Goal: Task Accomplishment & Management: Use online tool/utility

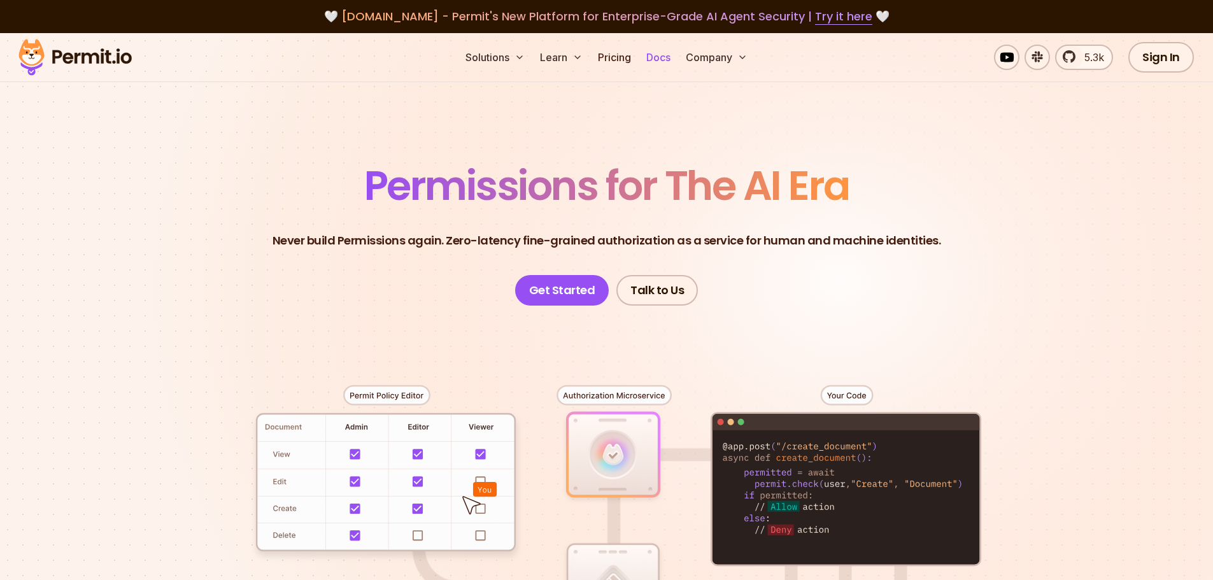
click at [662, 59] on link "Docs" at bounding box center [658, 57] width 34 height 25
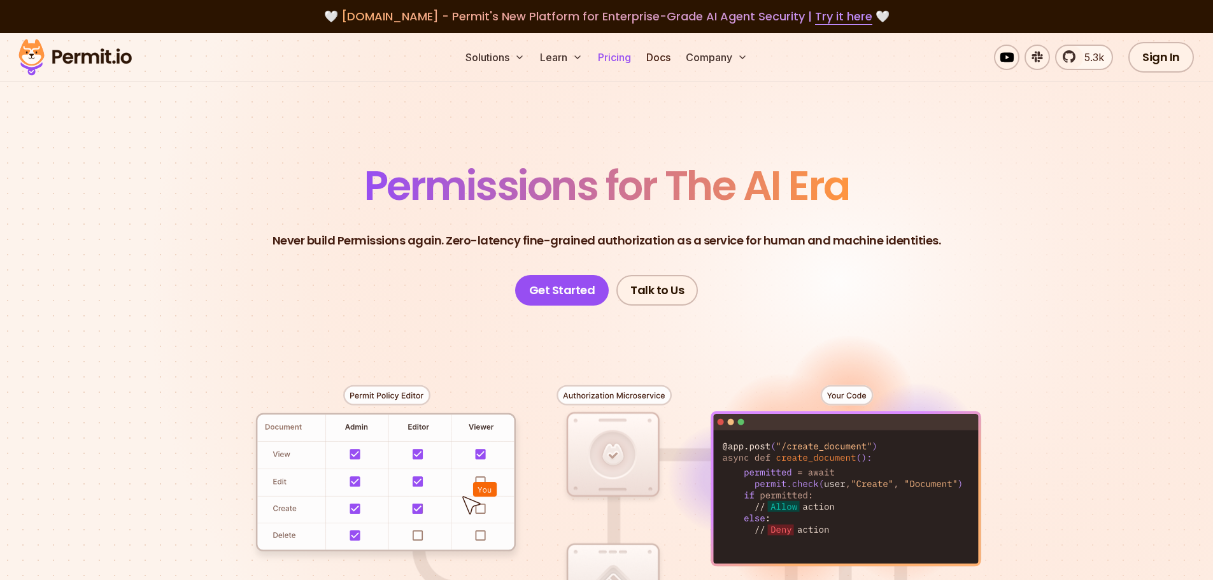
click at [625, 59] on link "Pricing" at bounding box center [614, 57] width 43 height 25
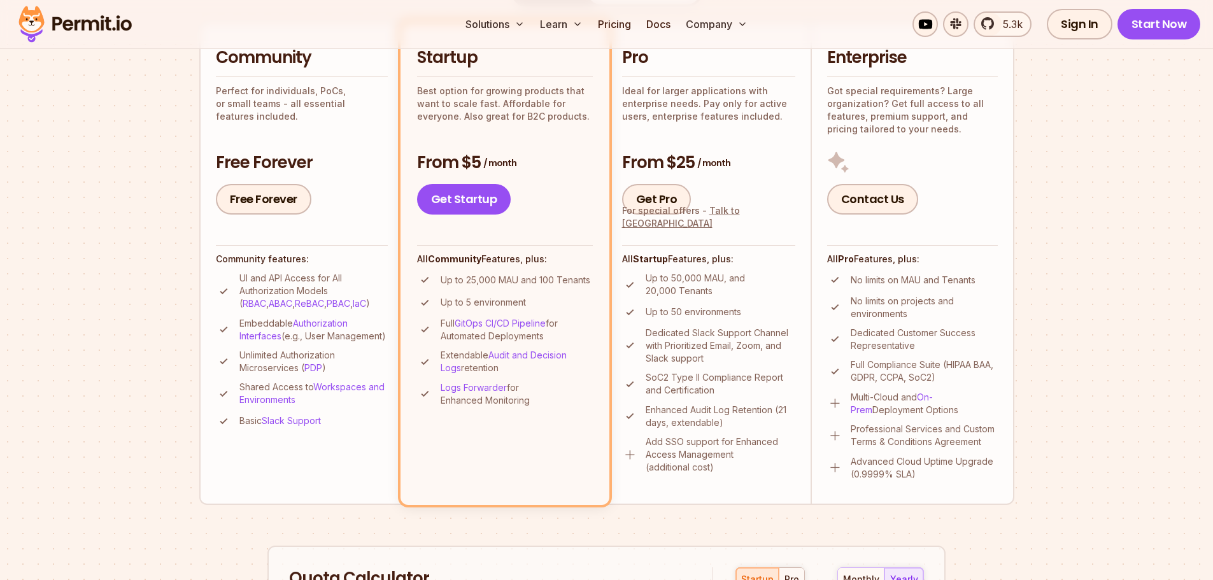
scroll to position [318, 0]
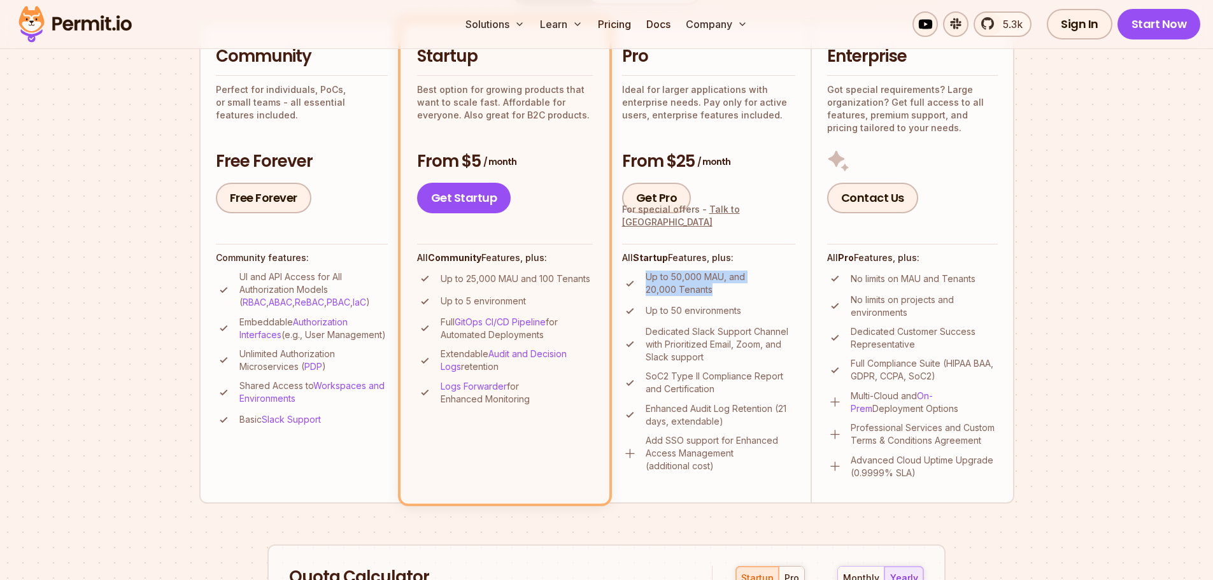
drag, startPoint x: 647, startPoint y: 278, endPoint x: 718, endPoint y: 293, distance: 72.2
click at [718, 293] on p "Up to 50,000 MAU, and 20,000 Tenants" at bounding box center [721, 283] width 150 height 25
drag, startPoint x: 470, startPoint y: 281, endPoint x: 520, endPoint y: 279, distance: 50.4
click at [520, 279] on p "Up to 25,000 MAU and 100 Tenants" at bounding box center [516, 279] width 150 height 13
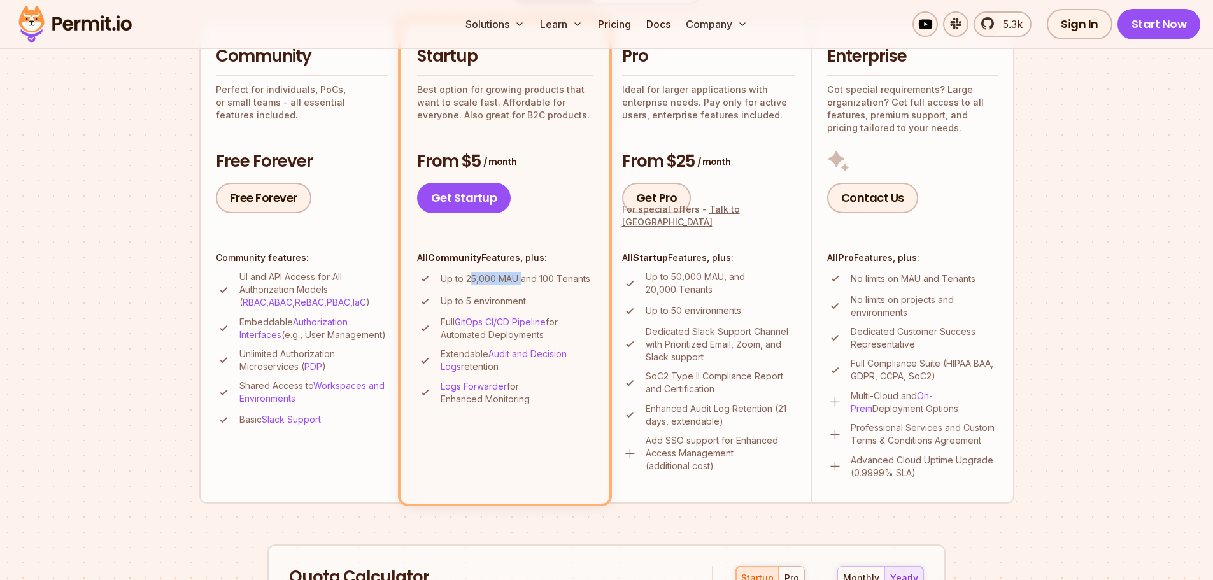
click at [518, 278] on p "Up to 25,000 MAU and 100 Tenants" at bounding box center [516, 279] width 150 height 13
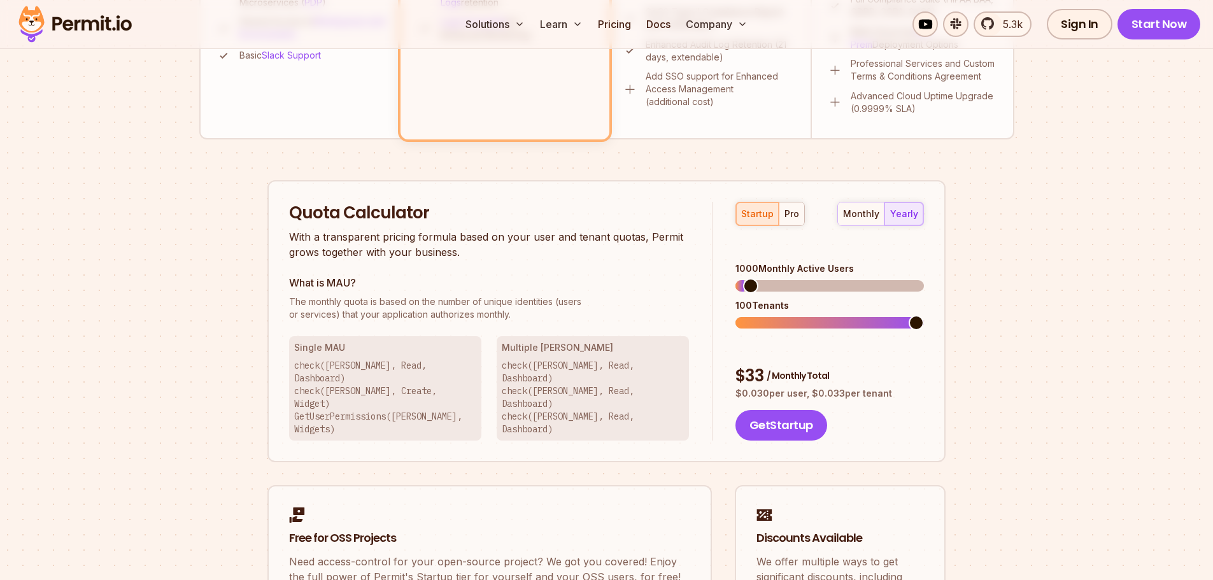
scroll to position [700, 0]
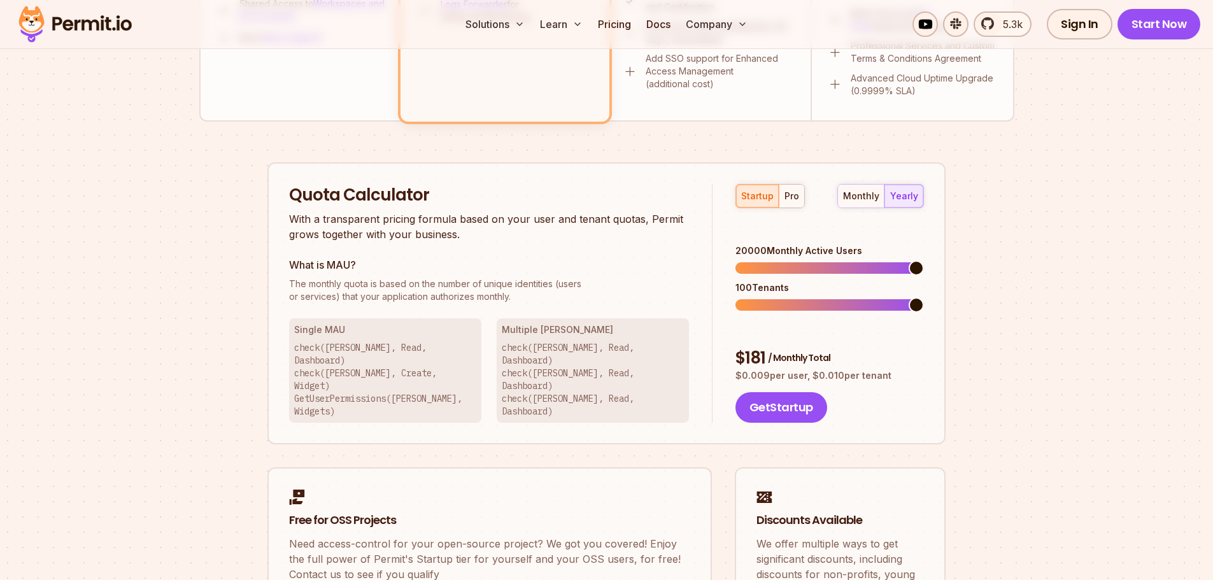
click at [924, 260] on span at bounding box center [916, 267] width 15 height 15
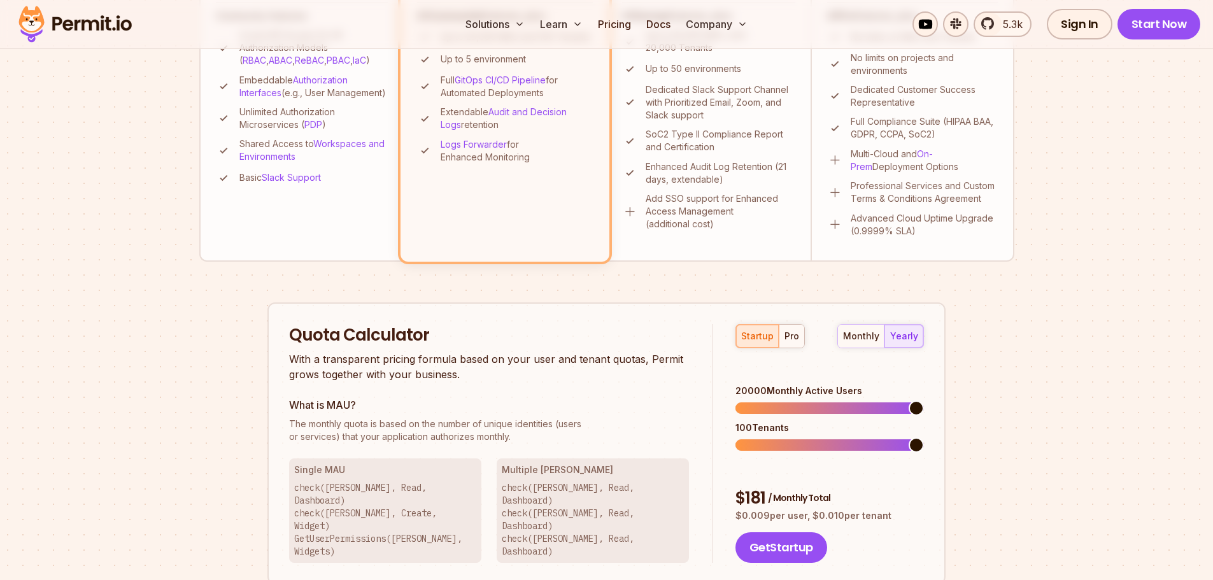
scroll to position [573, 0]
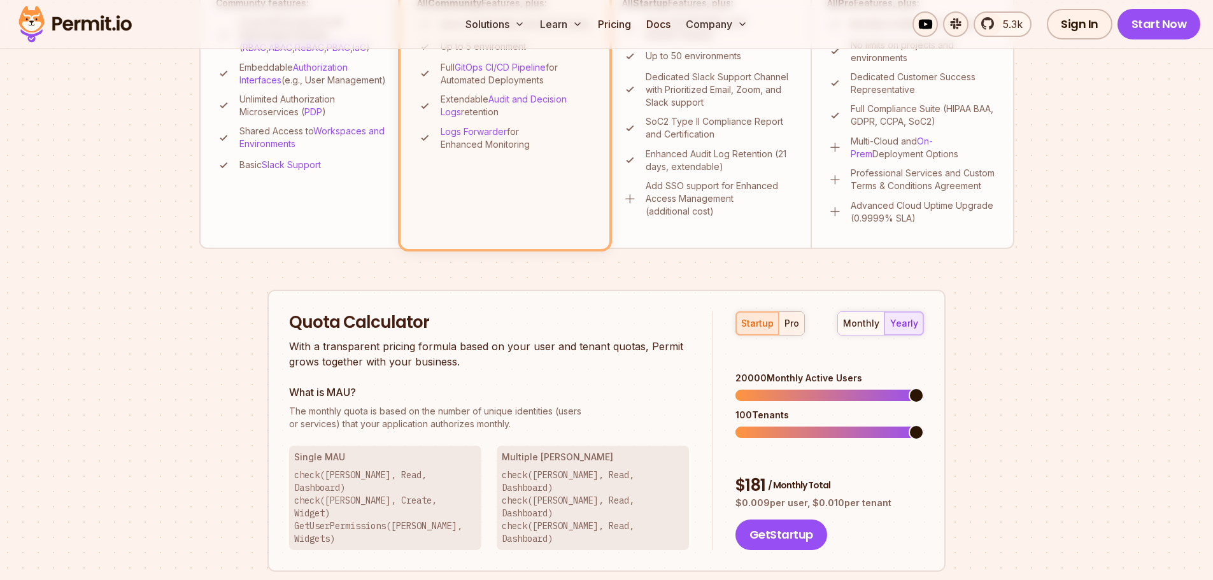
click at [789, 322] on div "pro" at bounding box center [792, 323] width 15 height 13
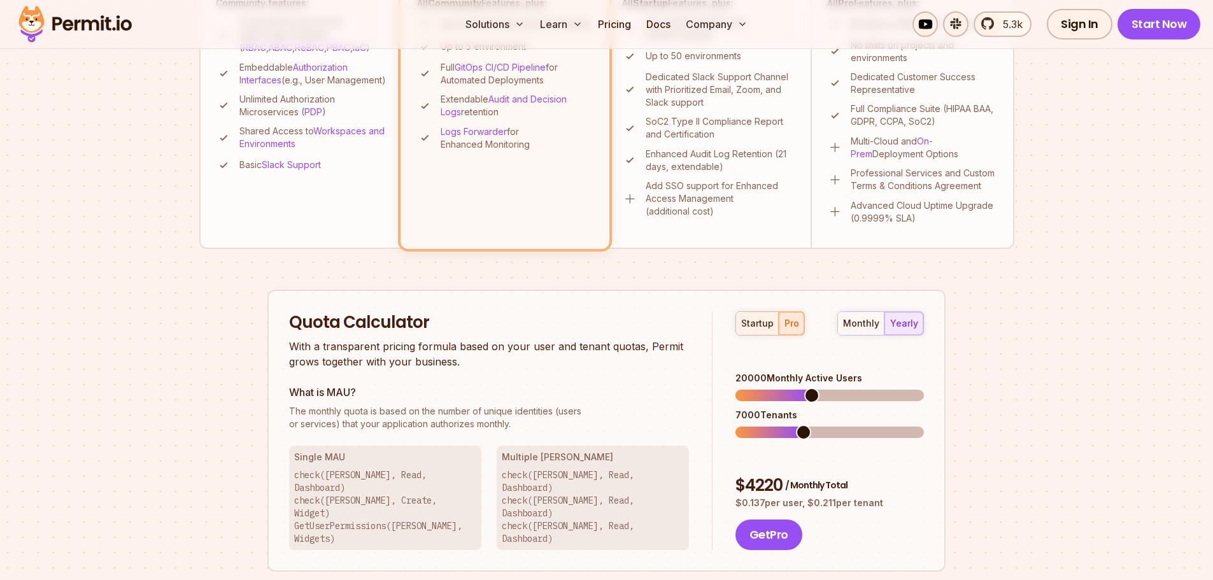
click at [753, 323] on div "startup" at bounding box center [757, 323] width 32 height 13
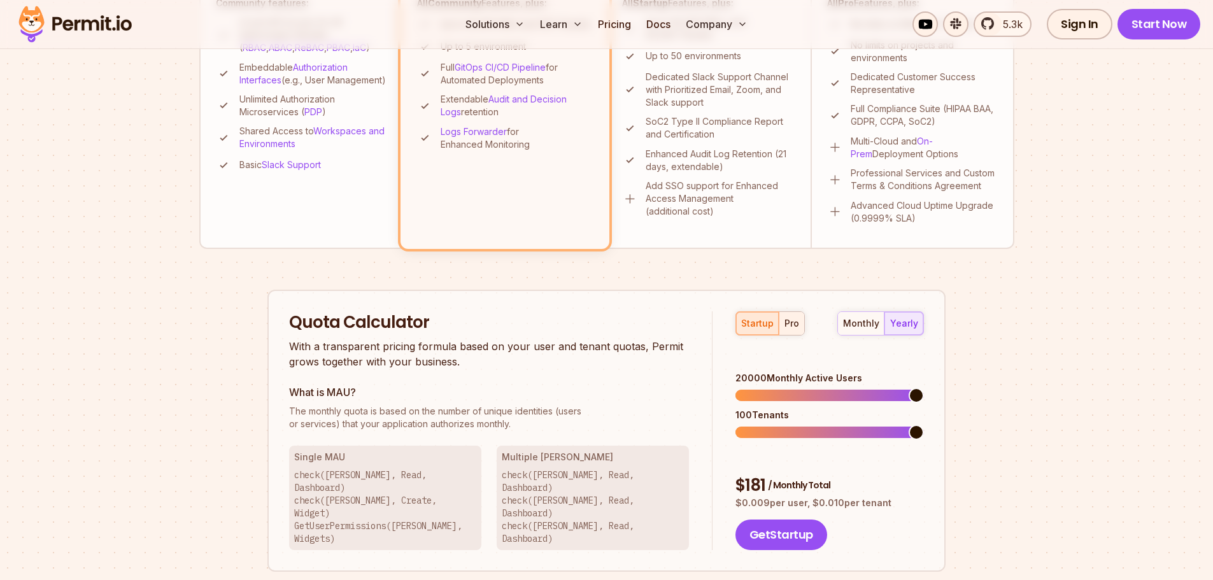
click at [789, 320] on div "pro" at bounding box center [792, 323] width 15 height 13
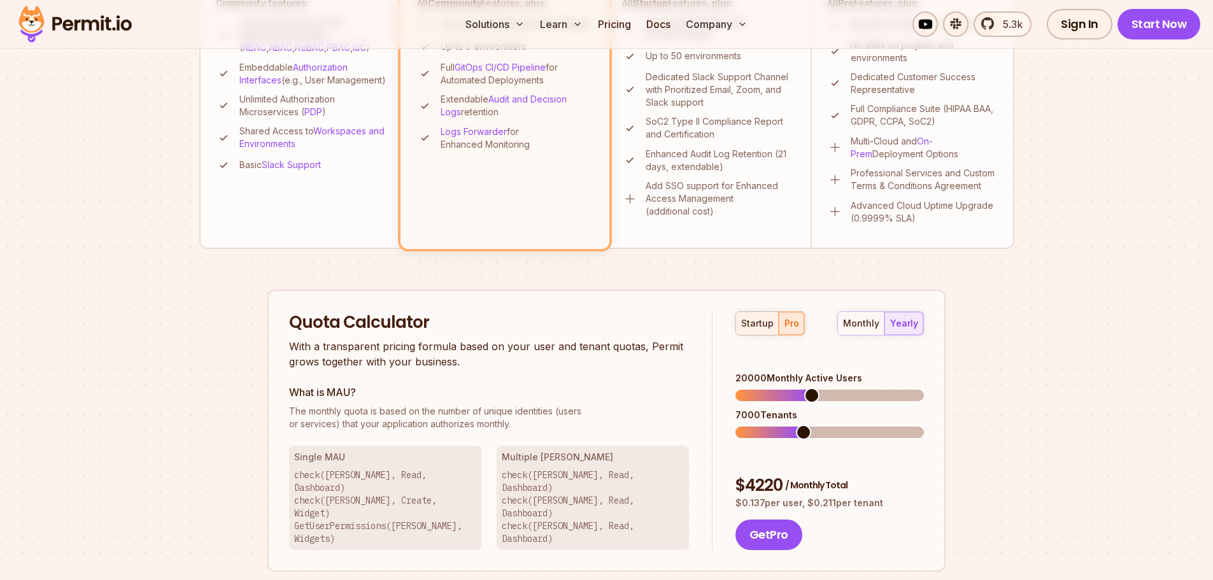
click at [759, 329] on div "startup" at bounding box center [757, 323] width 32 height 13
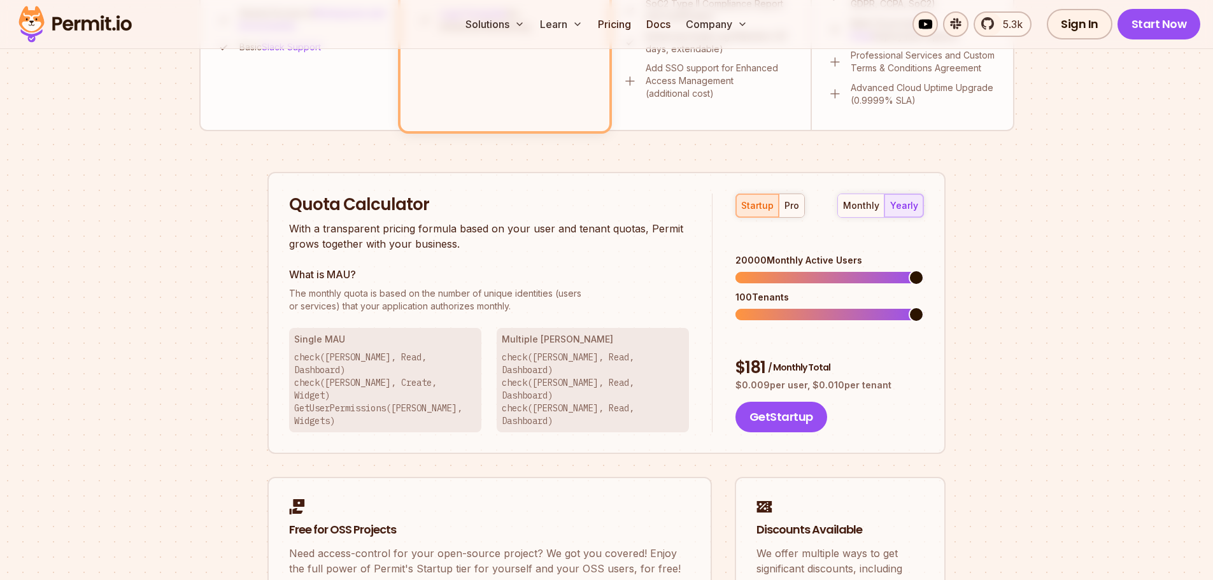
scroll to position [700, 0]
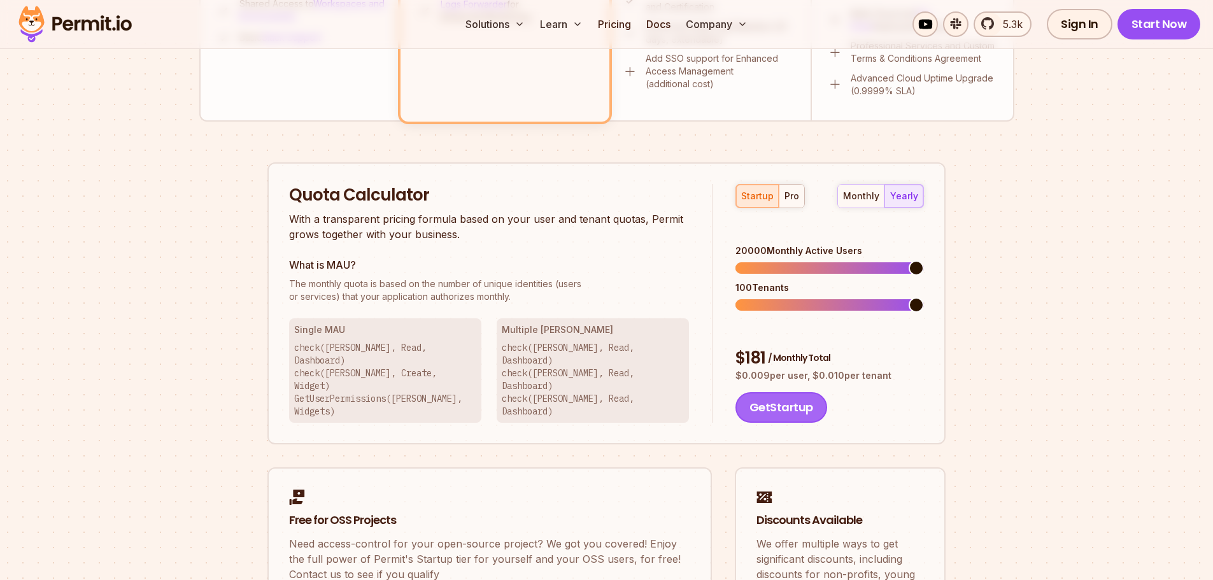
click at [781, 392] on button "Get Startup" at bounding box center [781, 407] width 92 height 31
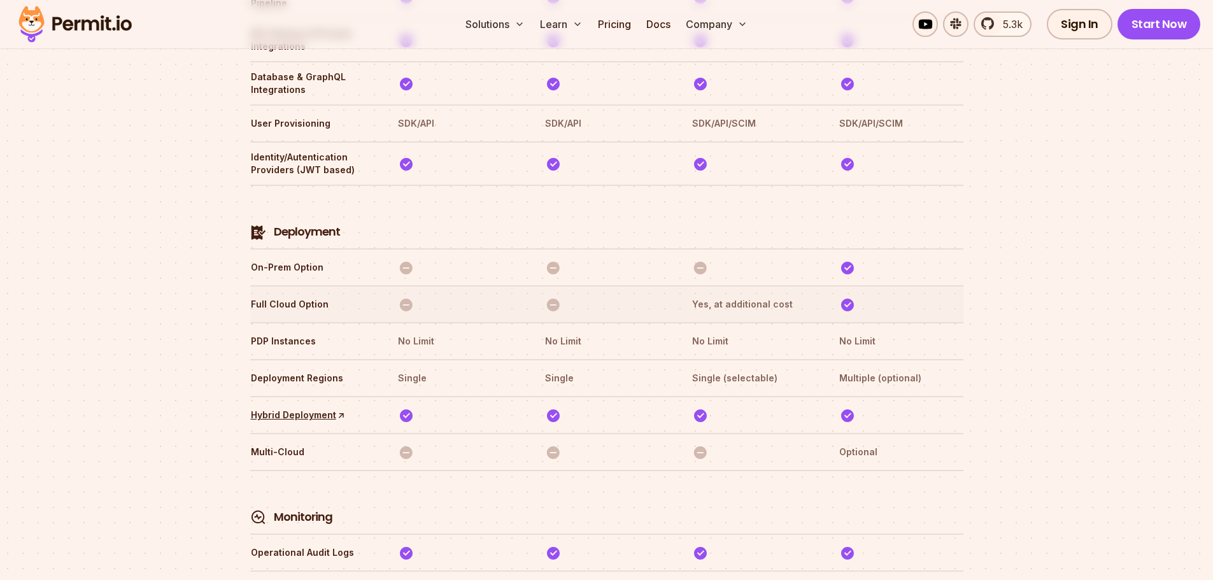
scroll to position [2882, 0]
drag, startPoint x: 400, startPoint y: 320, endPoint x: 467, endPoint y: 325, distance: 67.7
click at [467, 366] on th "Single" at bounding box center [459, 376] width 124 height 20
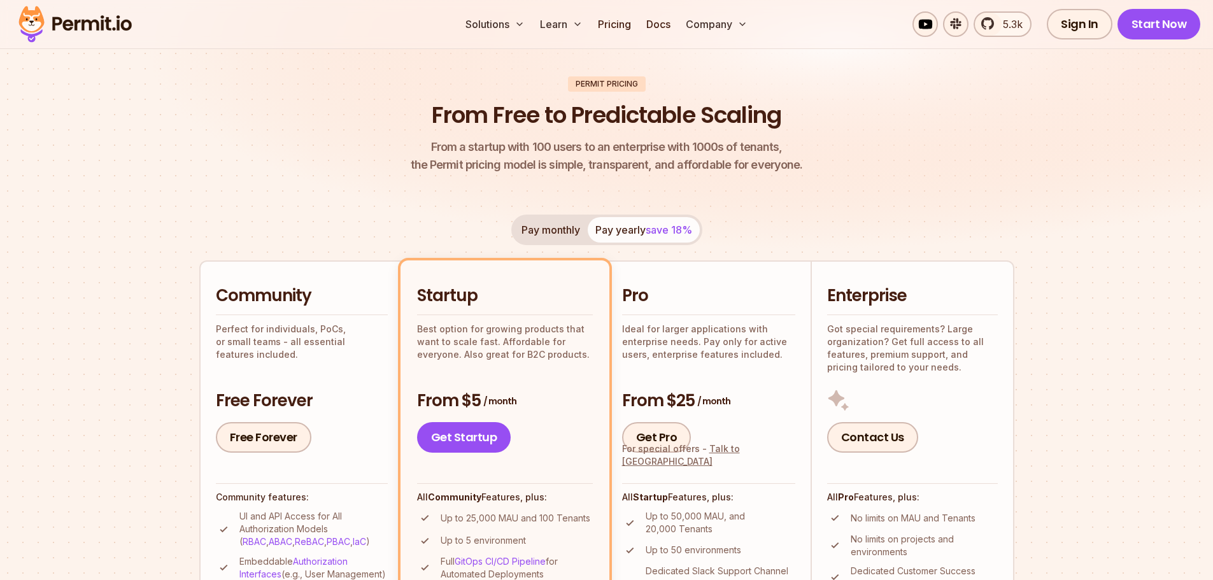
scroll to position [0, 0]
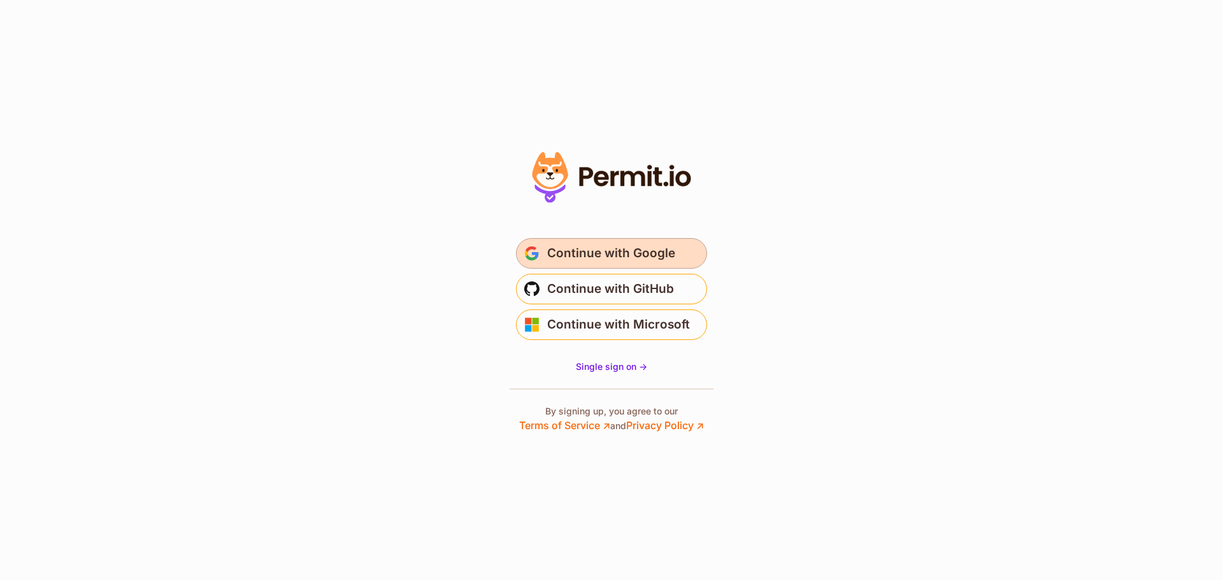
click at [602, 252] on span "Continue with Google" at bounding box center [611, 253] width 128 height 20
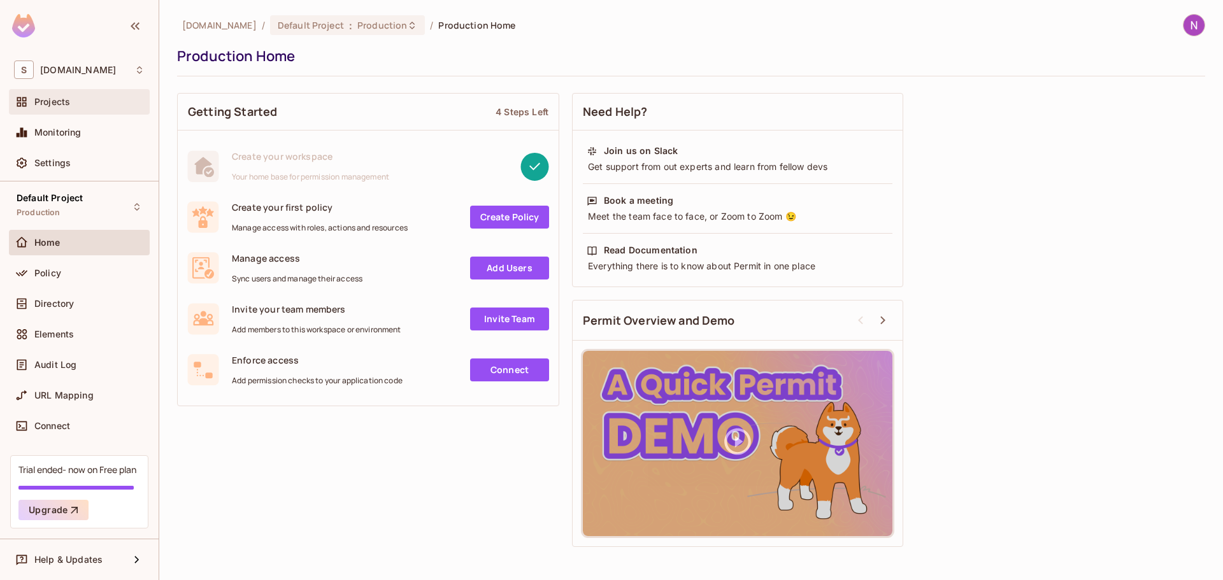
click at [58, 104] on span "Projects" at bounding box center [52, 102] width 36 height 10
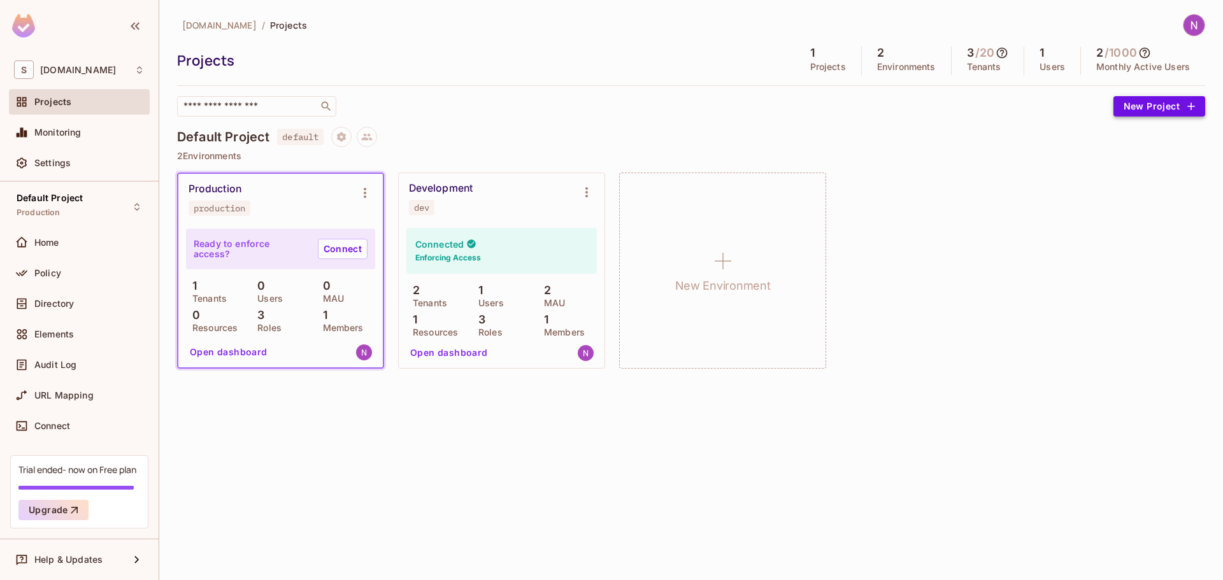
click at [1162, 109] on button "New Project" at bounding box center [1159, 106] width 92 height 20
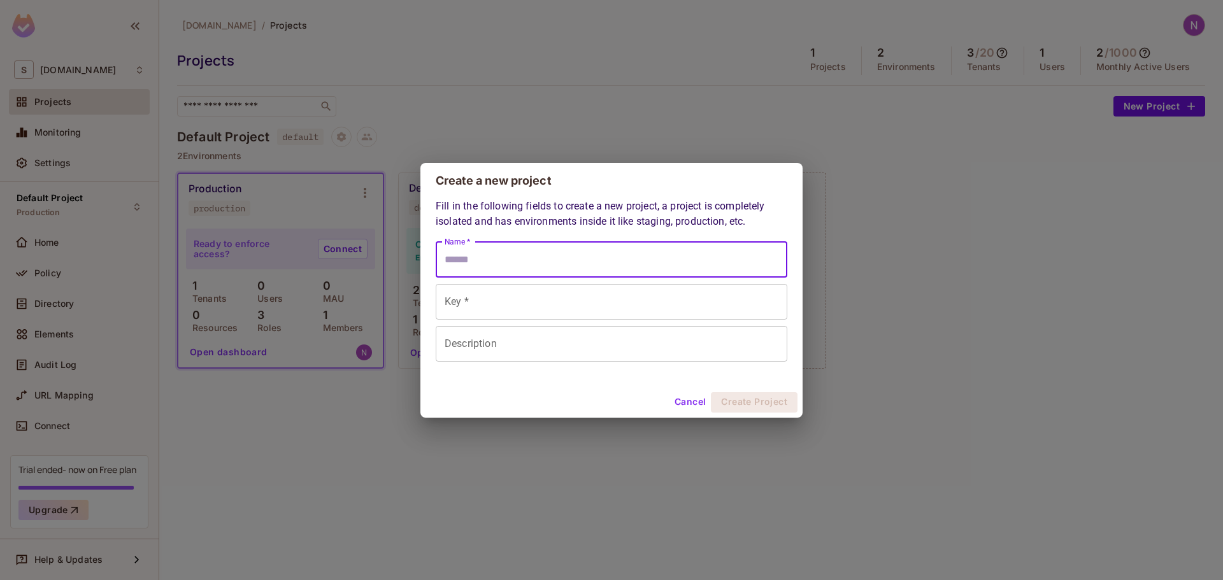
click at [483, 264] on input "Name *" at bounding box center [612, 260] width 352 height 36
click at [464, 290] on form "Name * Name * Key * Key * Description Description" at bounding box center [612, 302] width 352 height 120
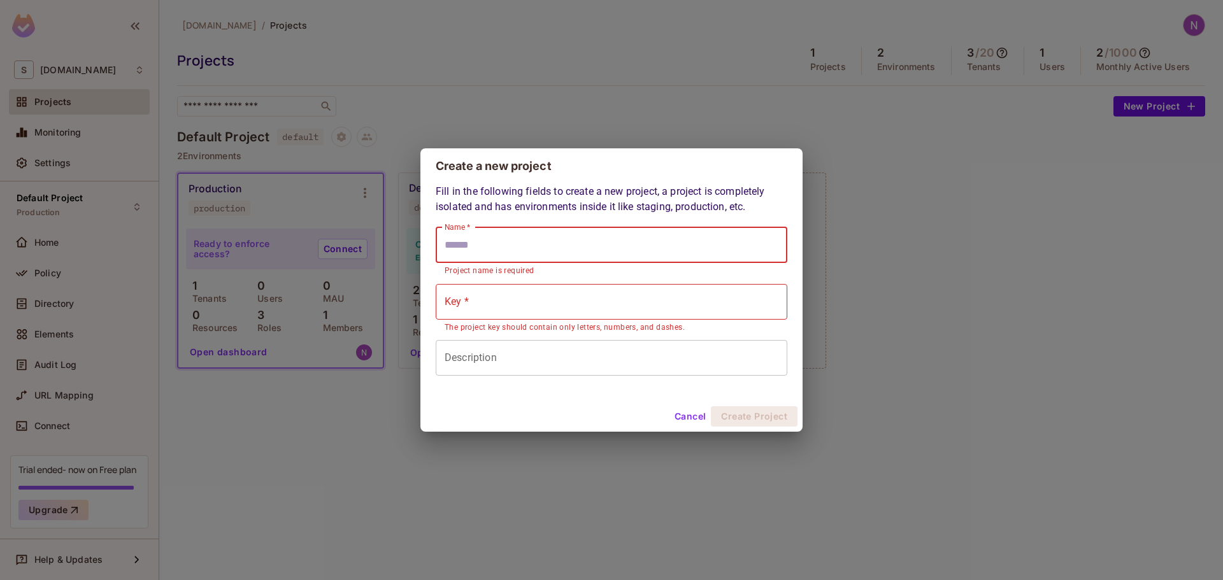
click at [517, 268] on div "Name * Name * Project name is required" at bounding box center [612, 252] width 352 height 50
type input "*"
type input "**"
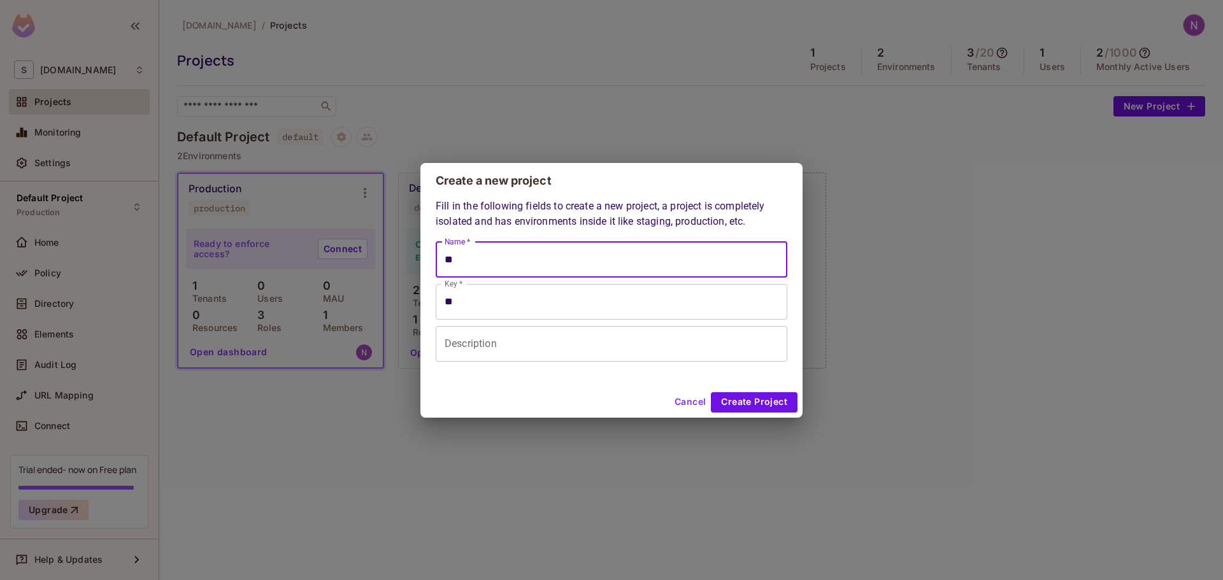
type input "***"
type input "****"
type input "***"
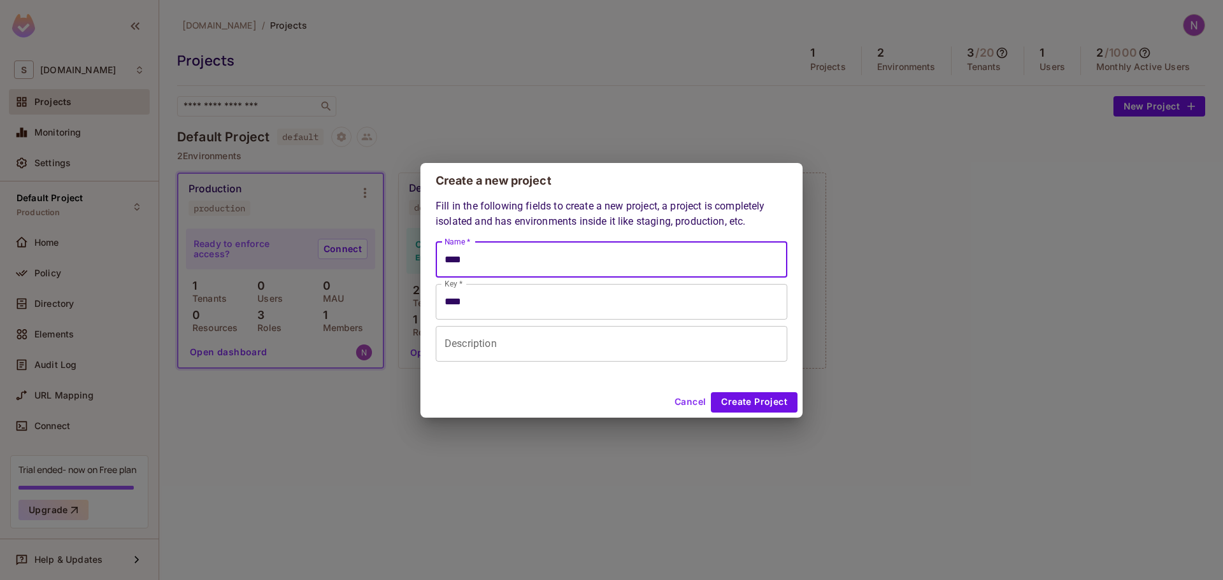
type input "***"
type input "**"
type input "*"
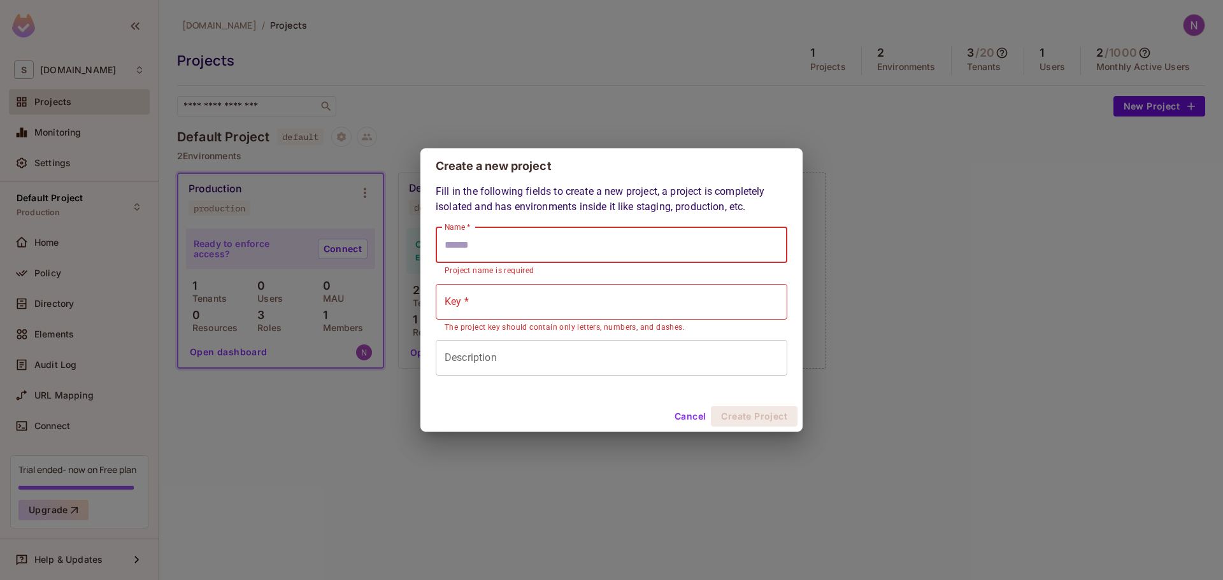
type input "*"
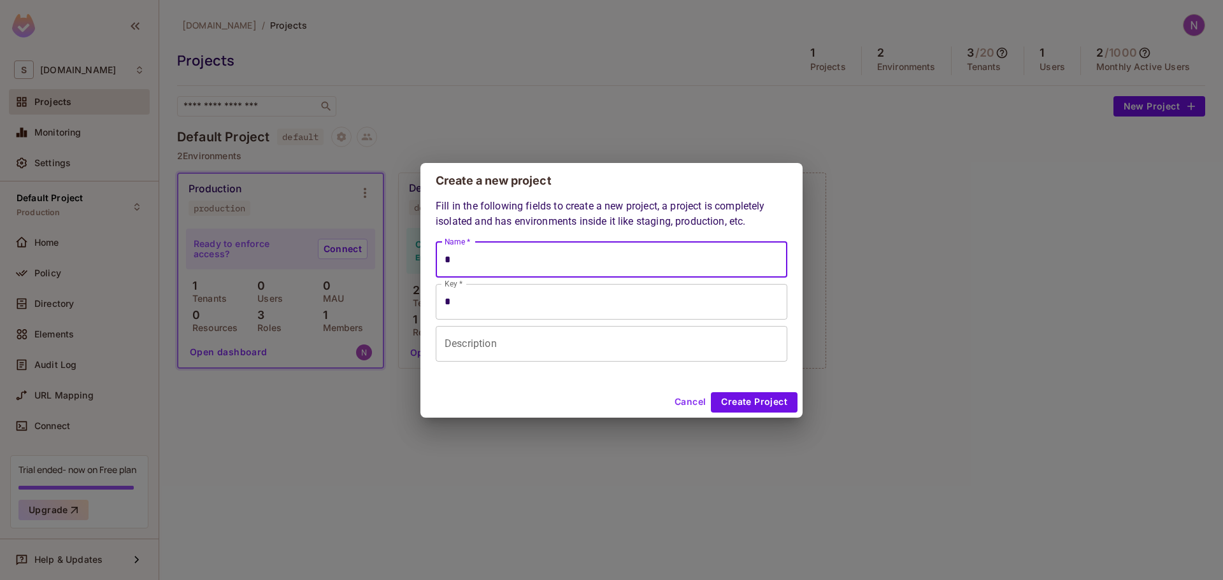
type input "**"
type input "***"
type input "****"
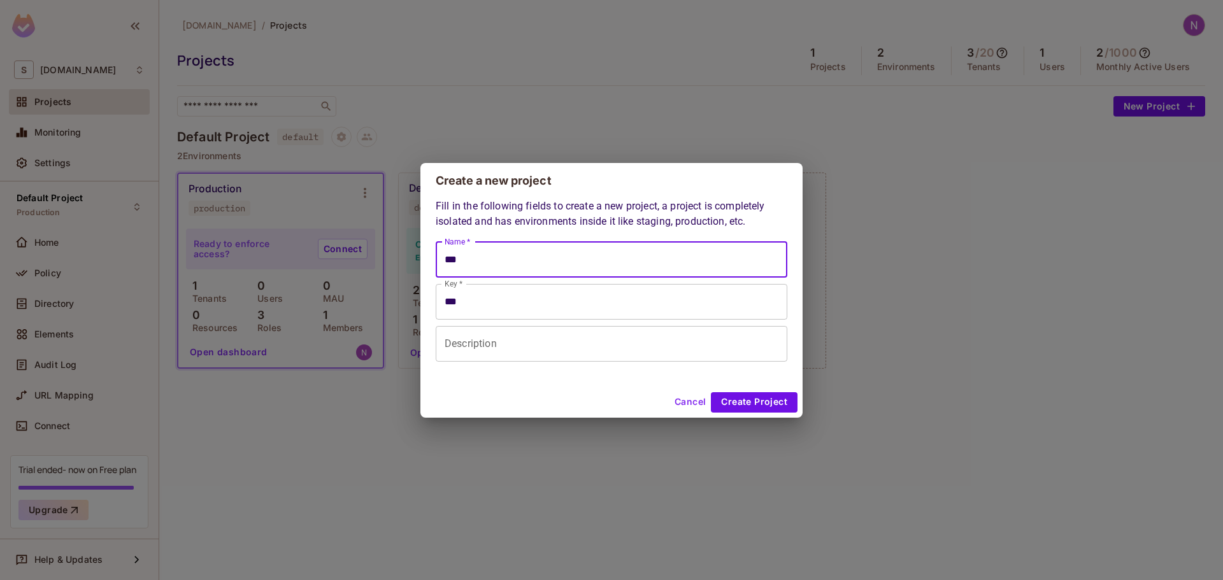
type input "****"
type input "*****"
type input "******"
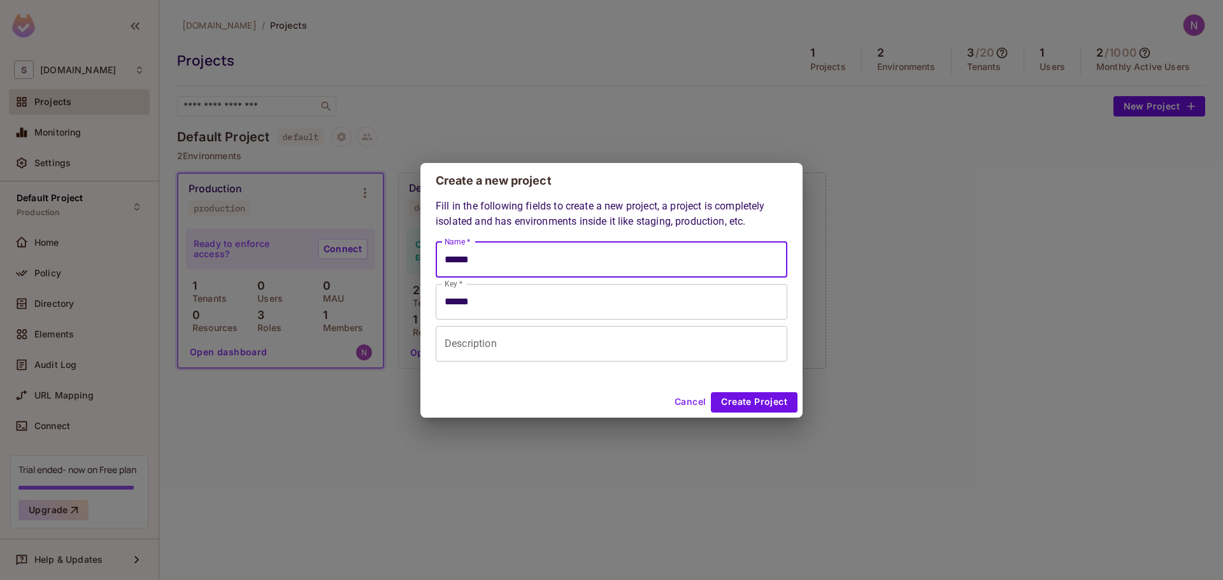
type input "*******"
type input "********"
type input "*********"
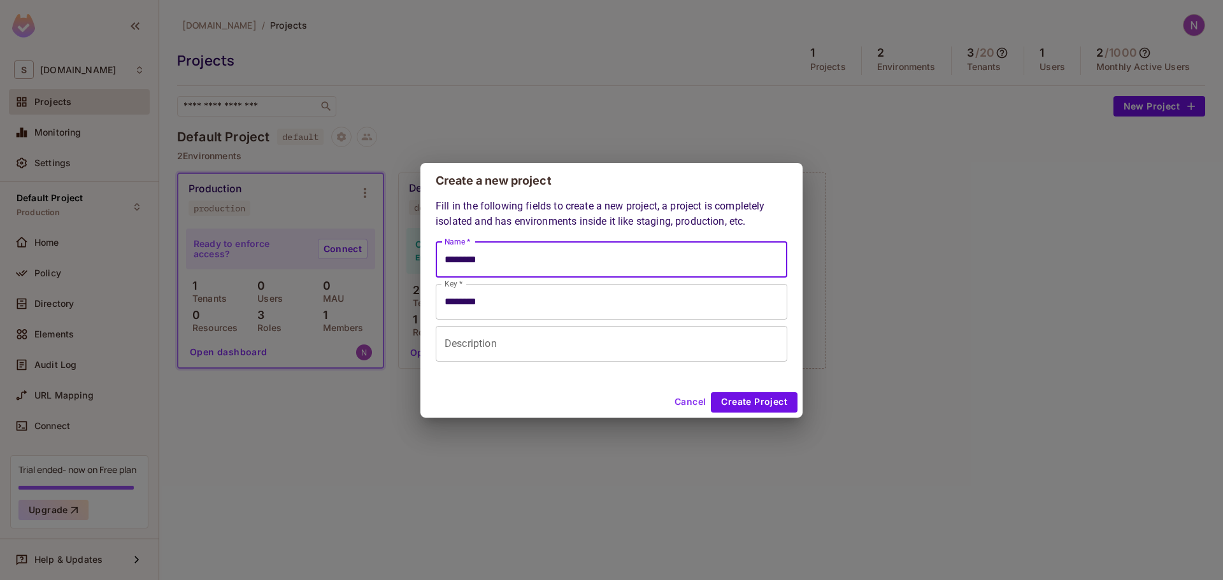
type input "*********"
type input "**********"
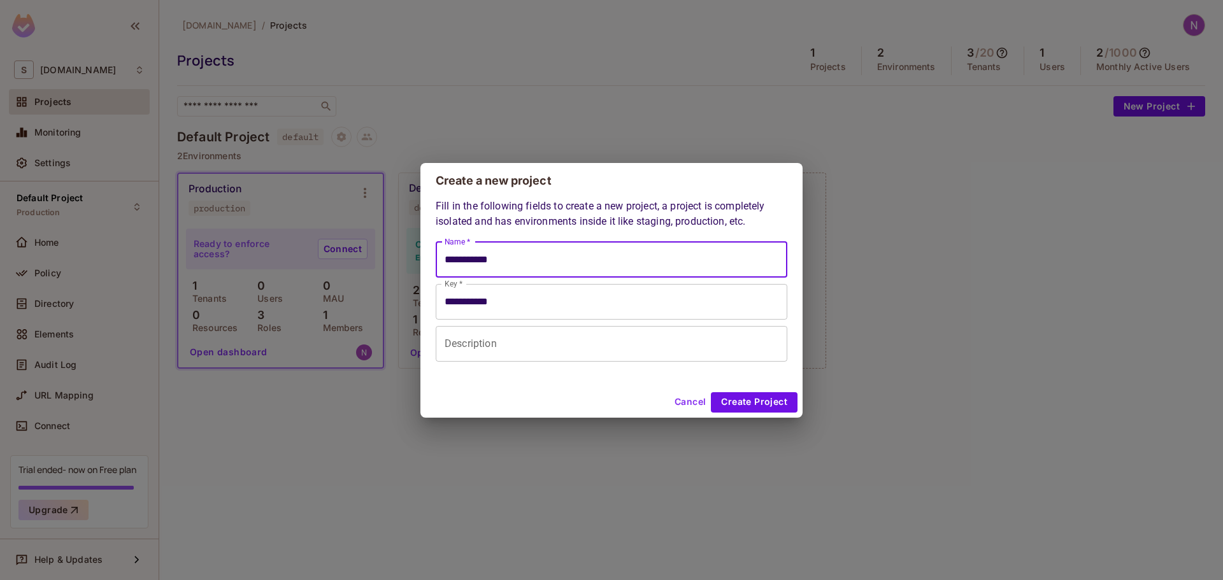
type input "**********"
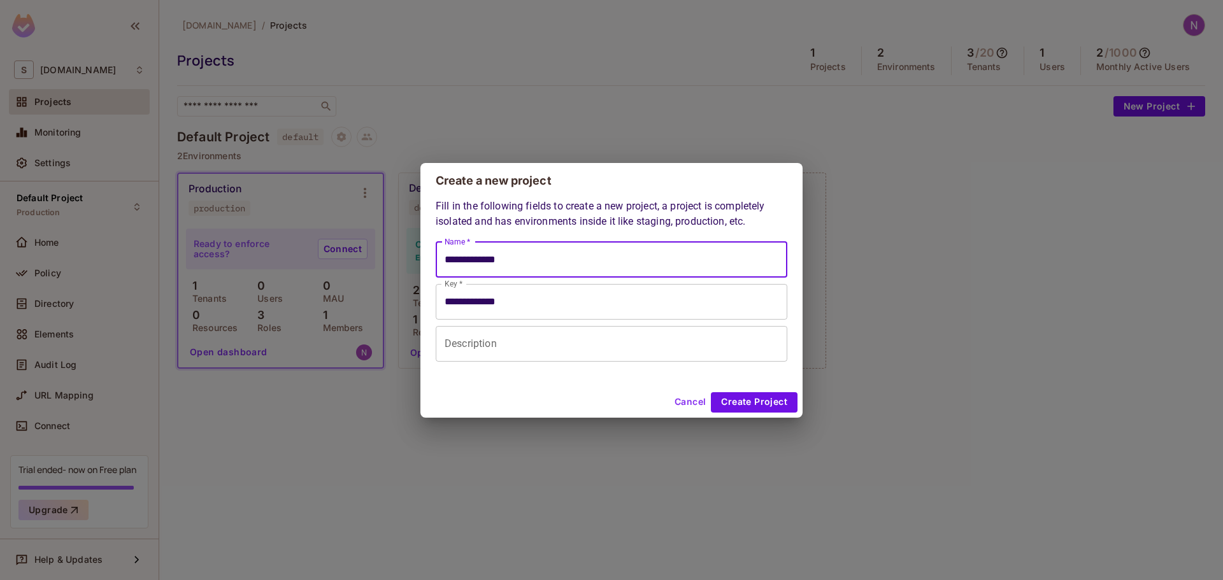
type input "**********"
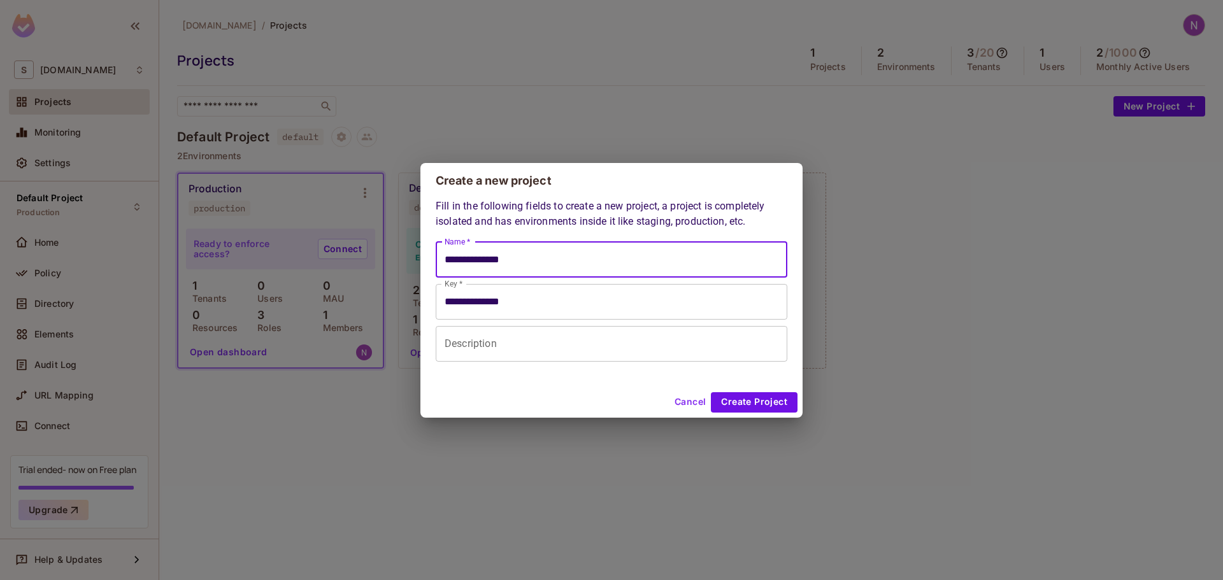
type input "**********"
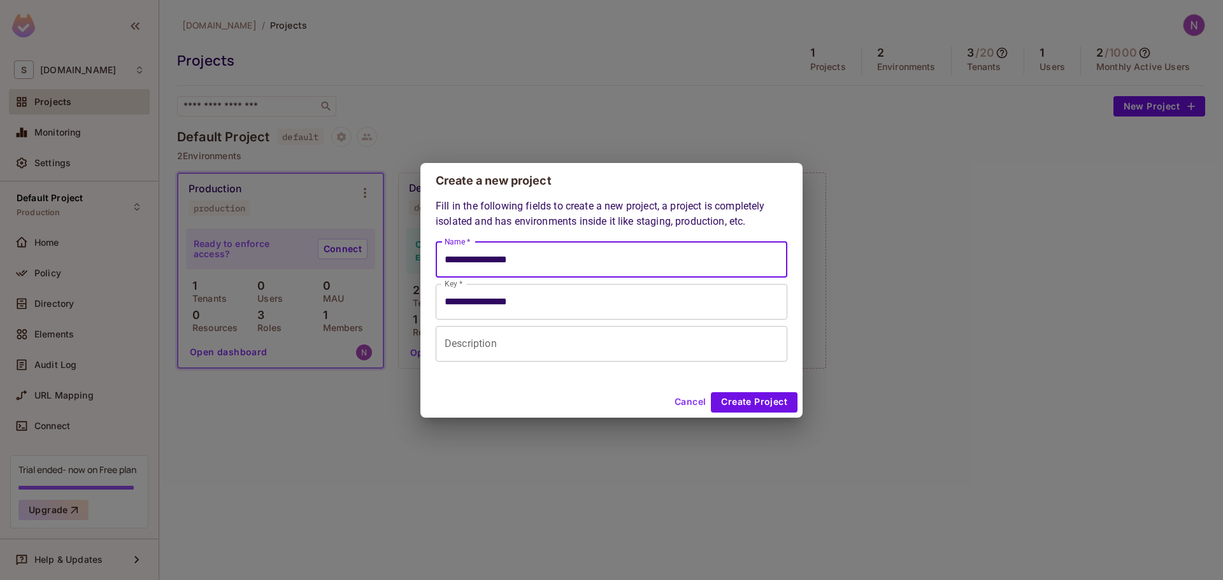
type input "**********"
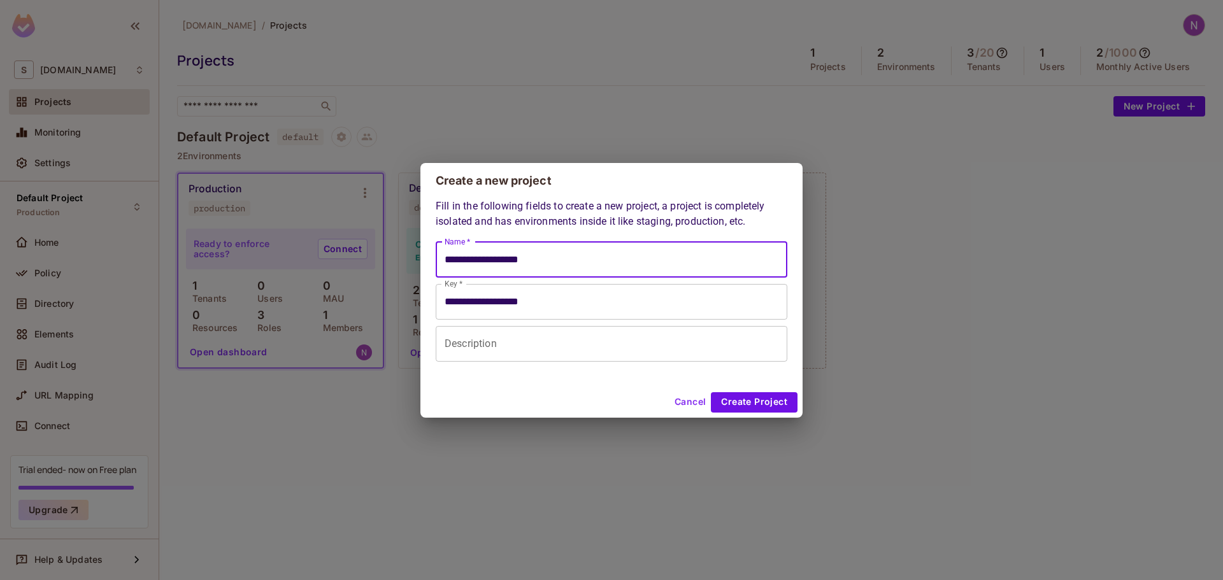
type input "**********"
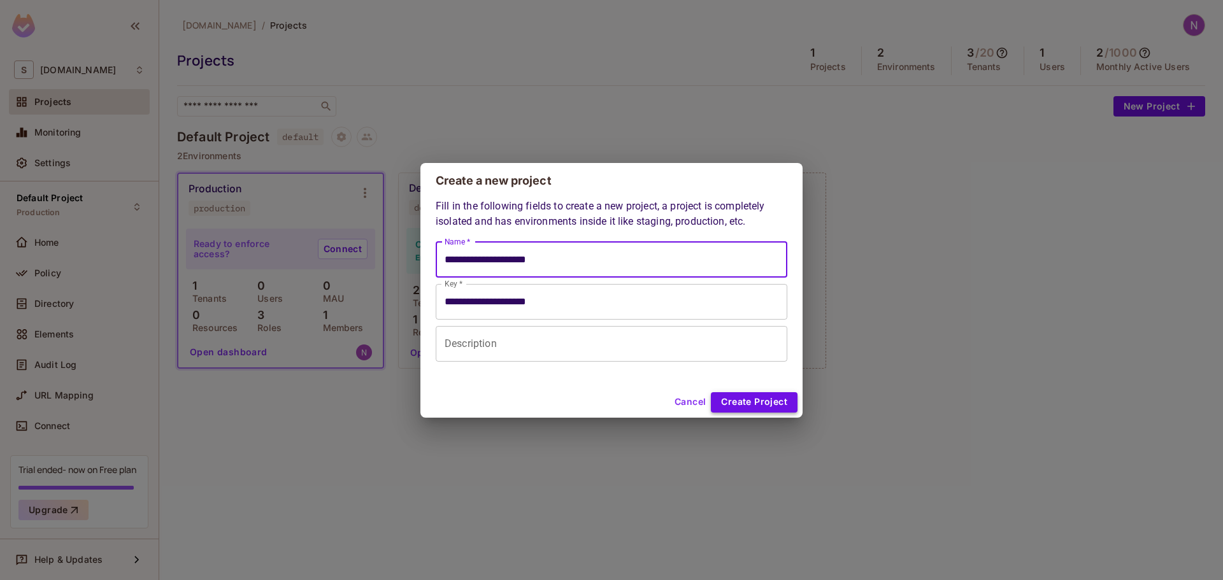
click at [735, 402] on button "Create Project" at bounding box center [754, 402] width 87 height 20
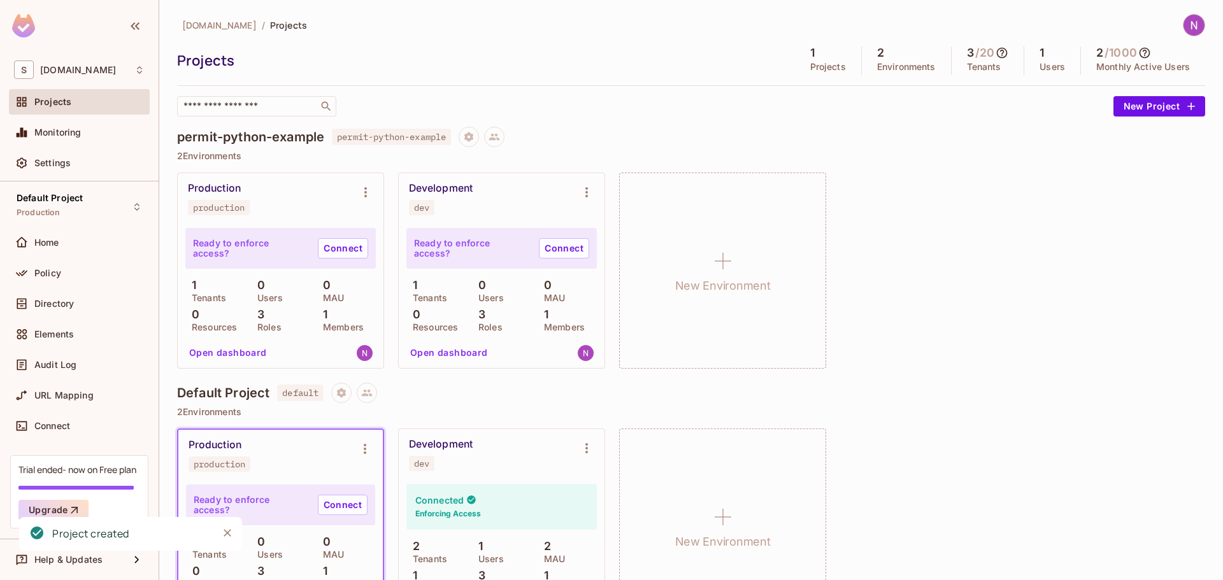
click at [810, 55] on h5 "1" at bounding box center [812, 52] width 4 height 13
click at [791, 92] on div "skyviv.com / Projects Projects 1 Projects 2 Environments 3 / 20 Tenants 1 Users…" at bounding box center [691, 65] width 1028 height 103
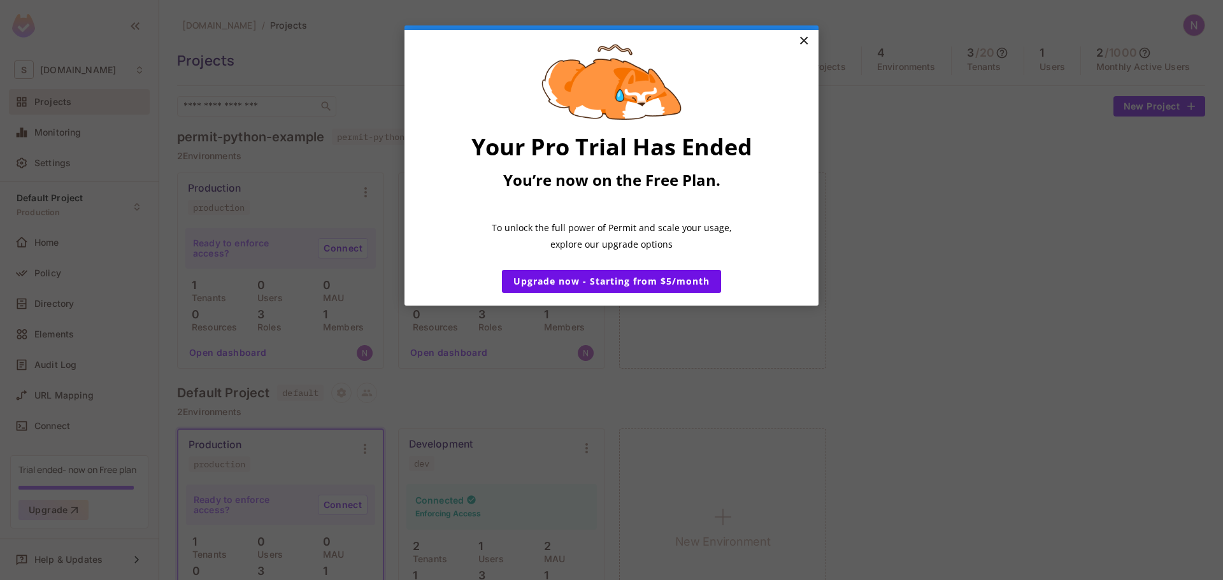
click at [806, 35] on link "×" at bounding box center [803, 41] width 22 height 23
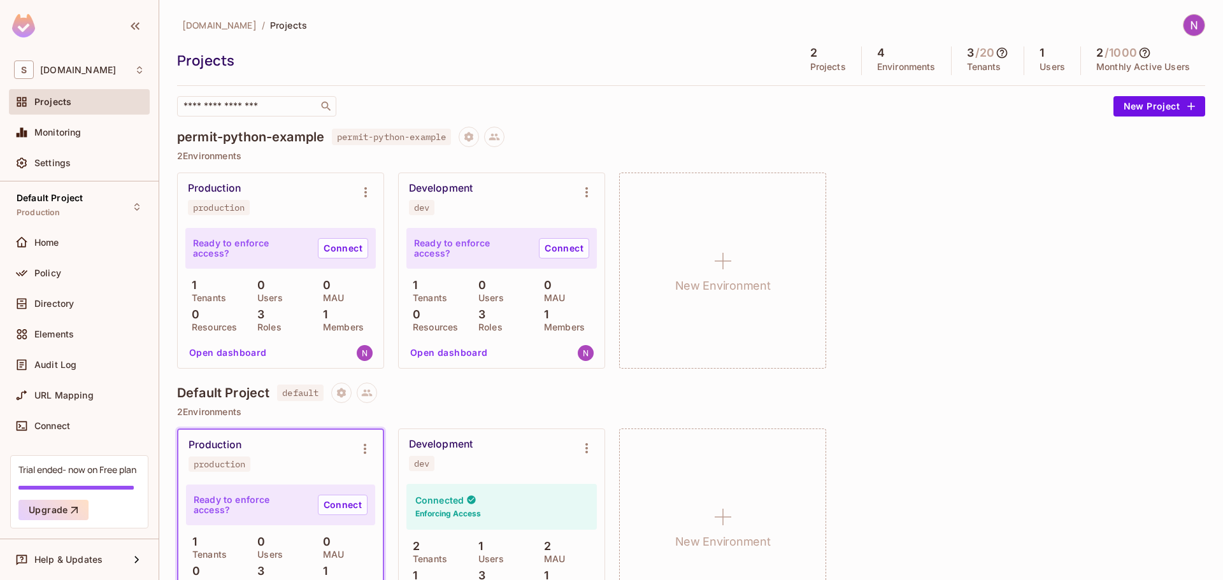
click html "× Your Pro Trial Has Ended You’re now on the Free Plan. ​ To unlock the full po…"
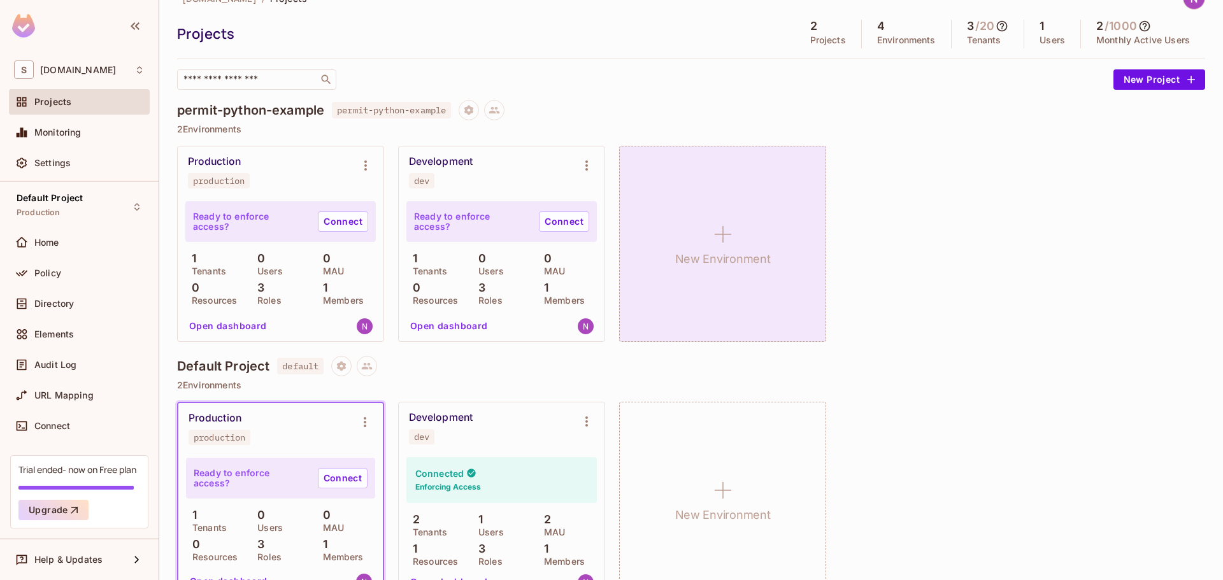
scroll to position [59, 0]
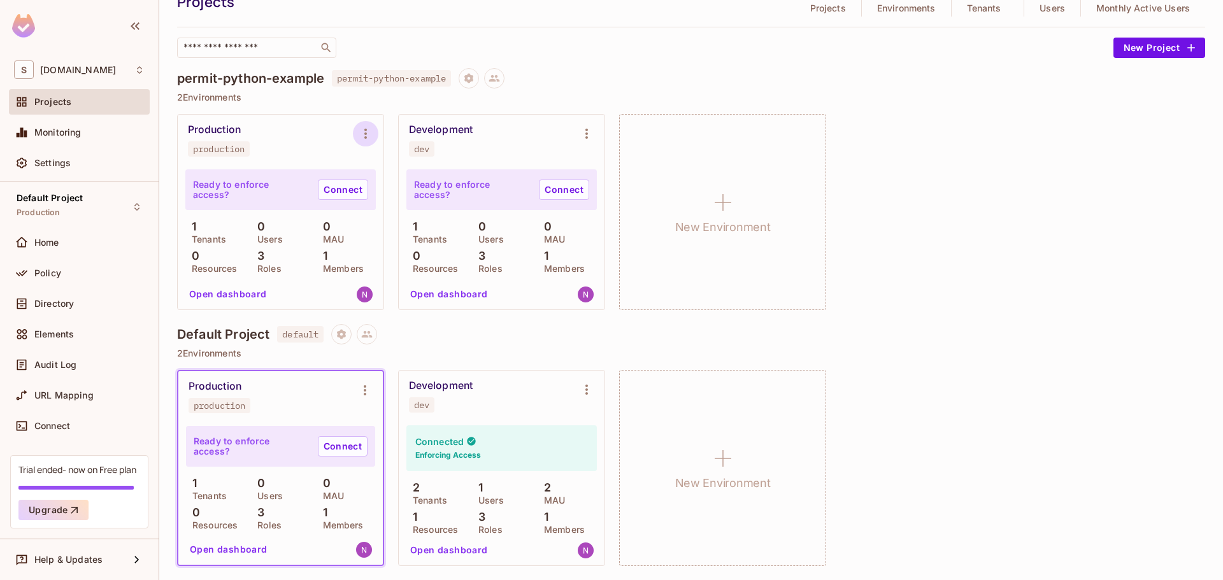
click at [369, 136] on icon "Environment settings" at bounding box center [365, 133] width 15 height 15
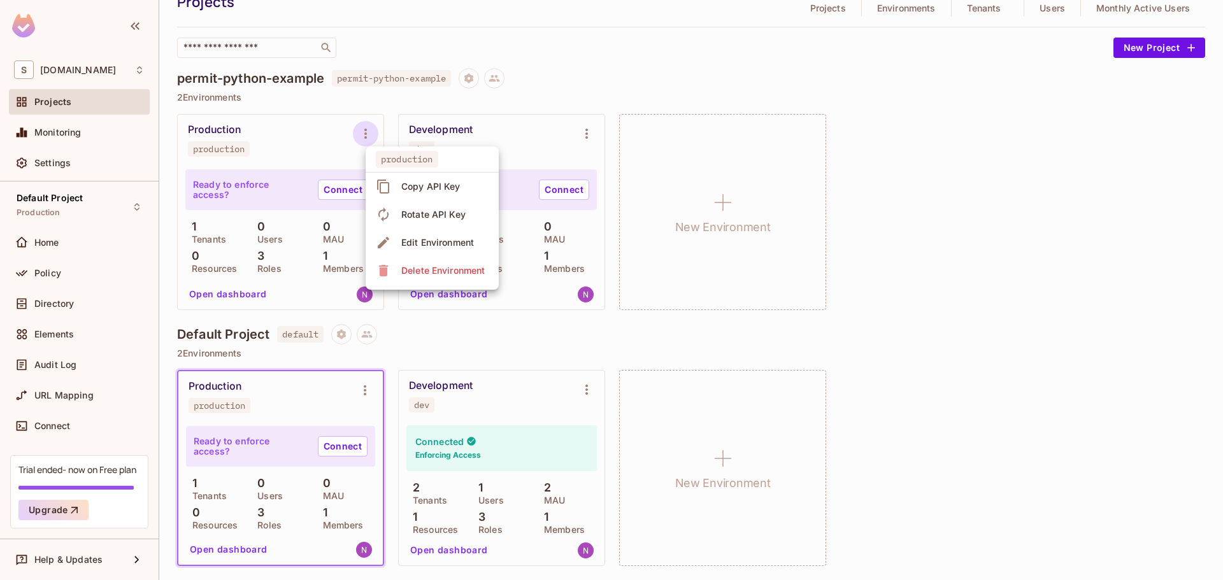
click at [413, 274] on div "Delete Environment" at bounding box center [442, 270] width 83 height 13
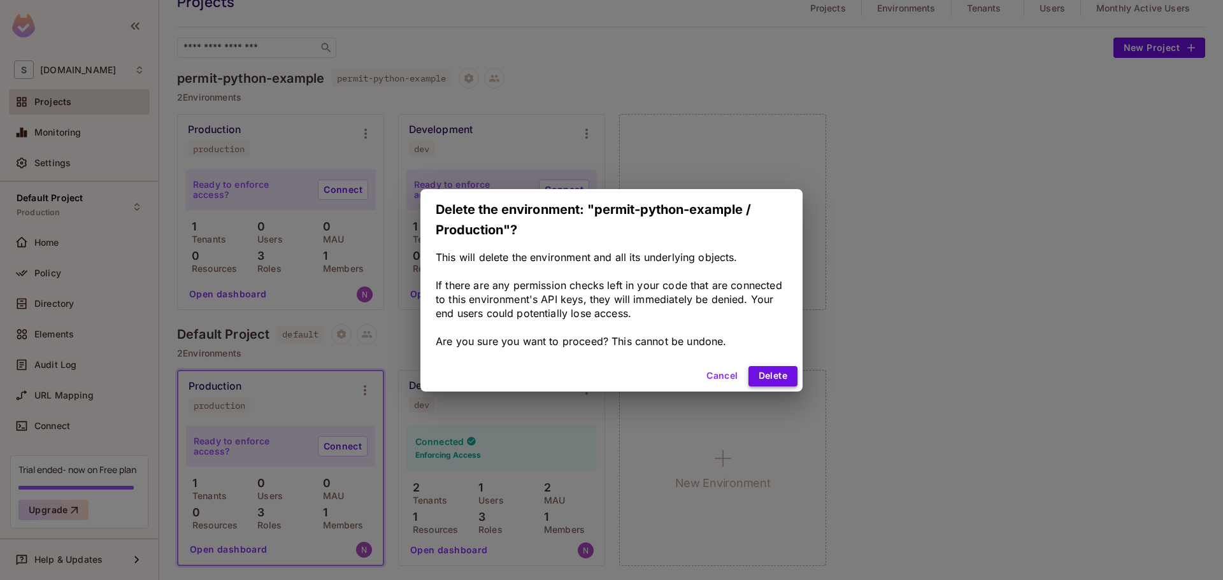
click at [772, 374] on button "Delete" at bounding box center [772, 376] width 49 height 20
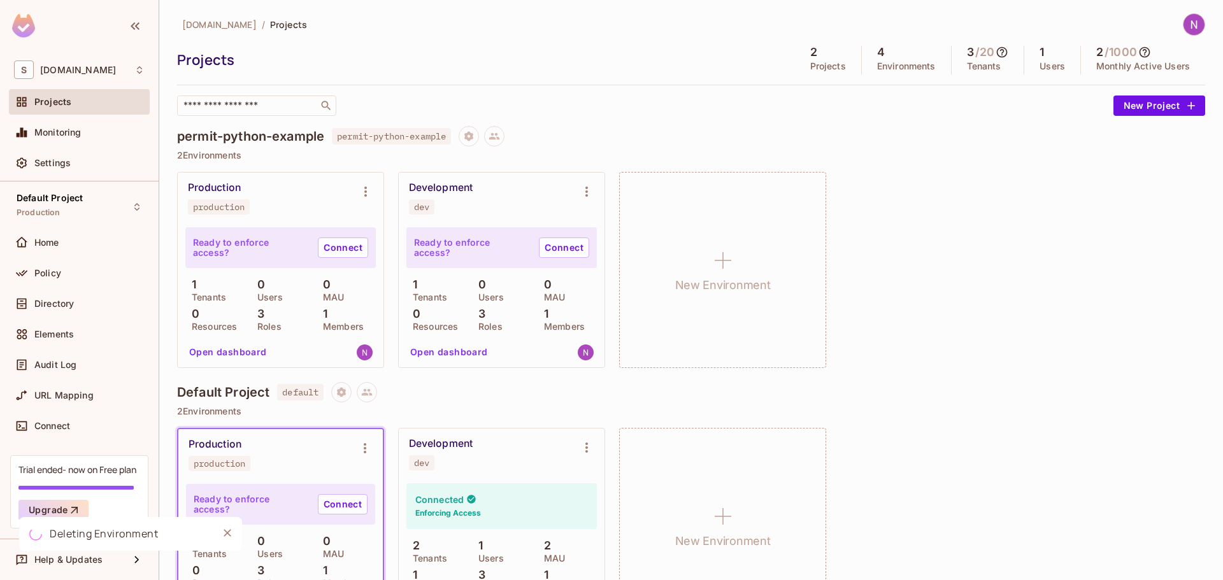
scroll to position [0, 0]
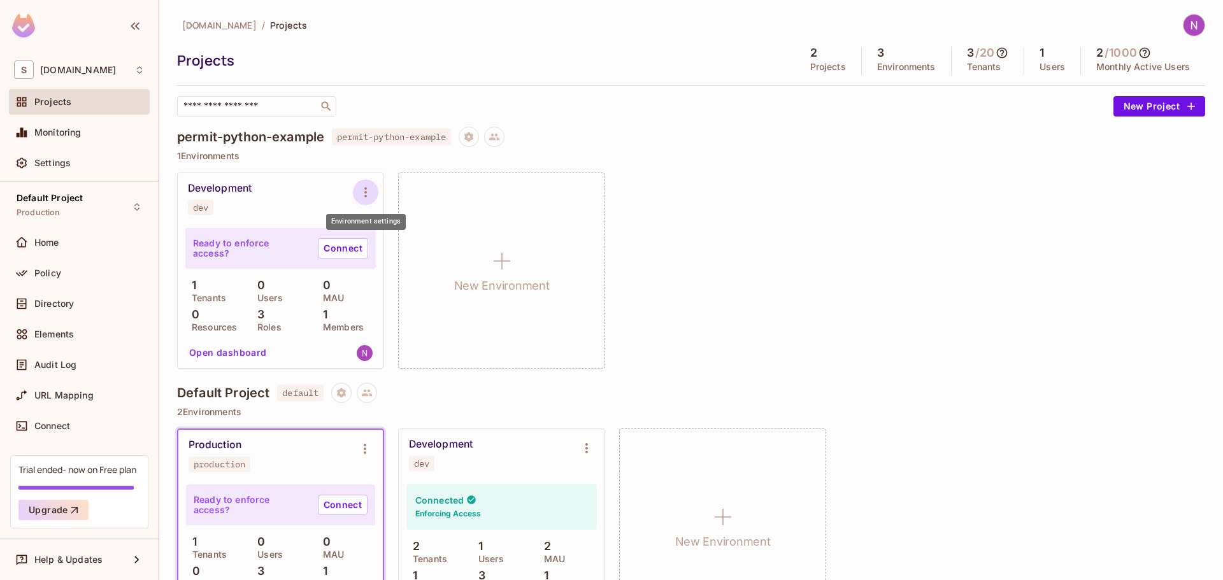
click at [369, 195] on icon "Environment settings" at bounding box center [365, 192] width 15 height 15
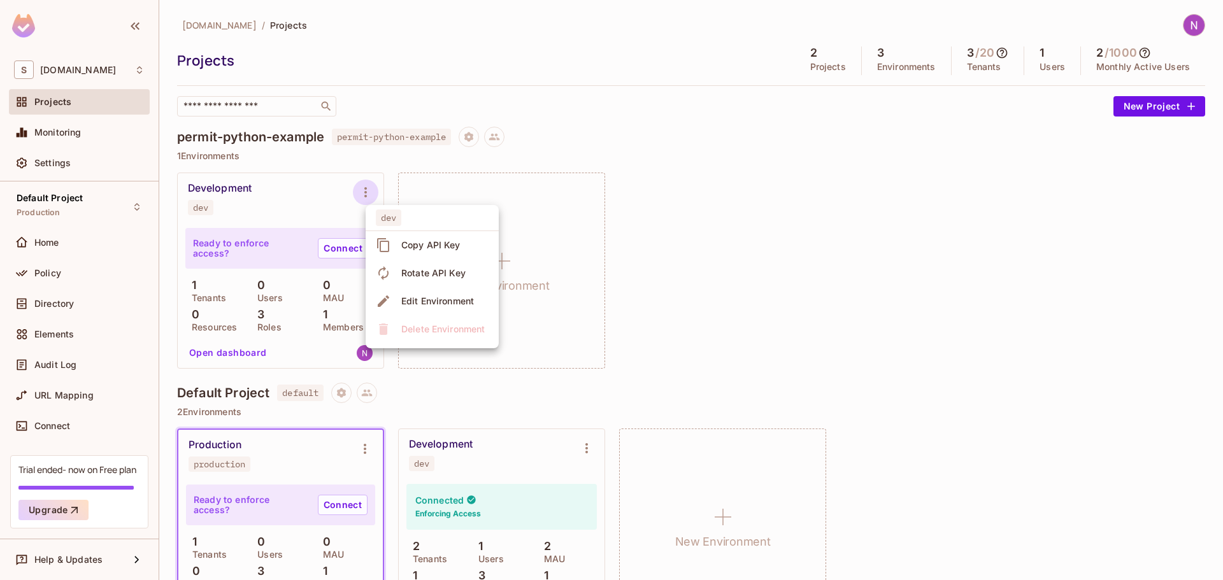
click at [417, 239] on div "Copy API Key" at bounding box center [430, 245] width 59 height 13
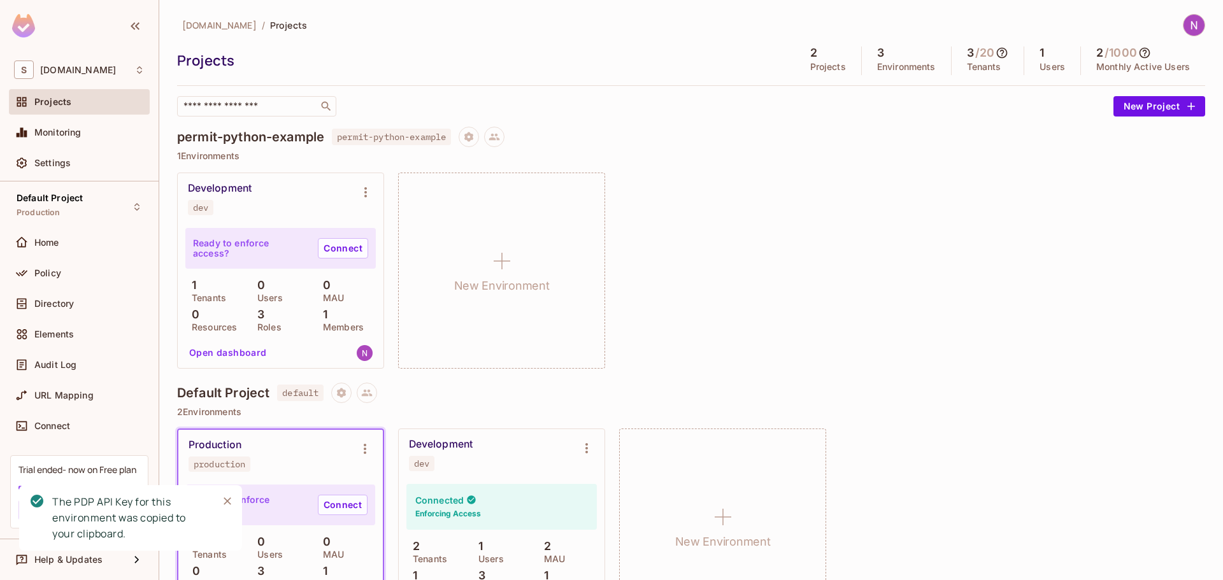
click at [301, 198] on div "Development dev" at bounding box center [270, 198] width 165 height 33
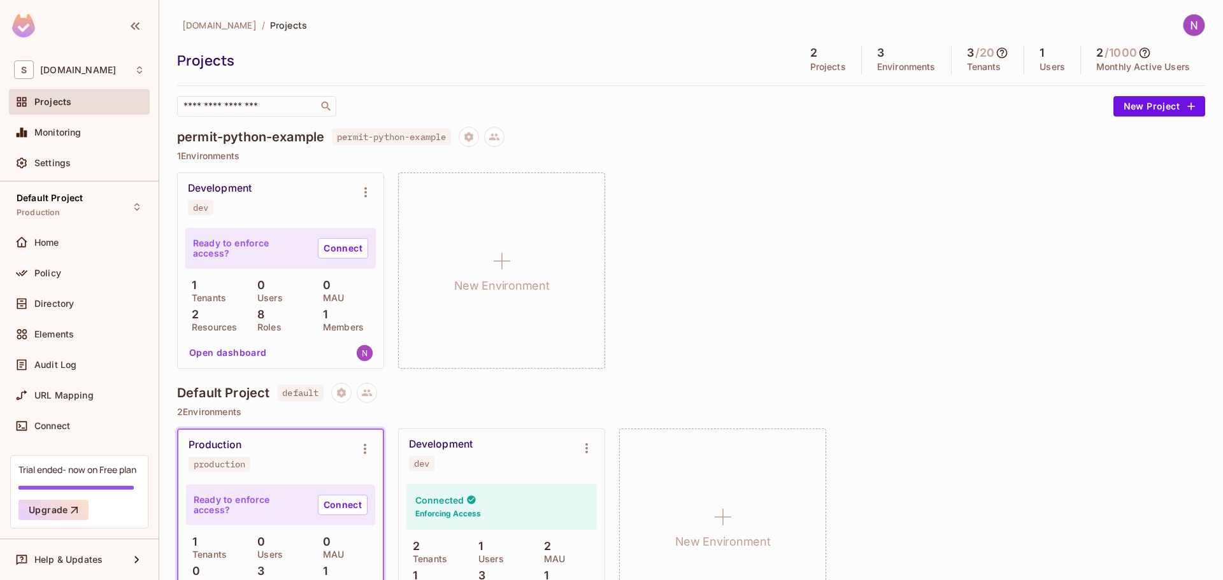
click at [208, 203] on div "dev" at bounding box center [200, 207] width 15 height 10
click at [286, 204] on div "Development dev" at bounding box center [270, 198] width 165 height 33
click at [202, 352] on button "Open dashboard" at bounding box center [228, 353] width 88 height 20
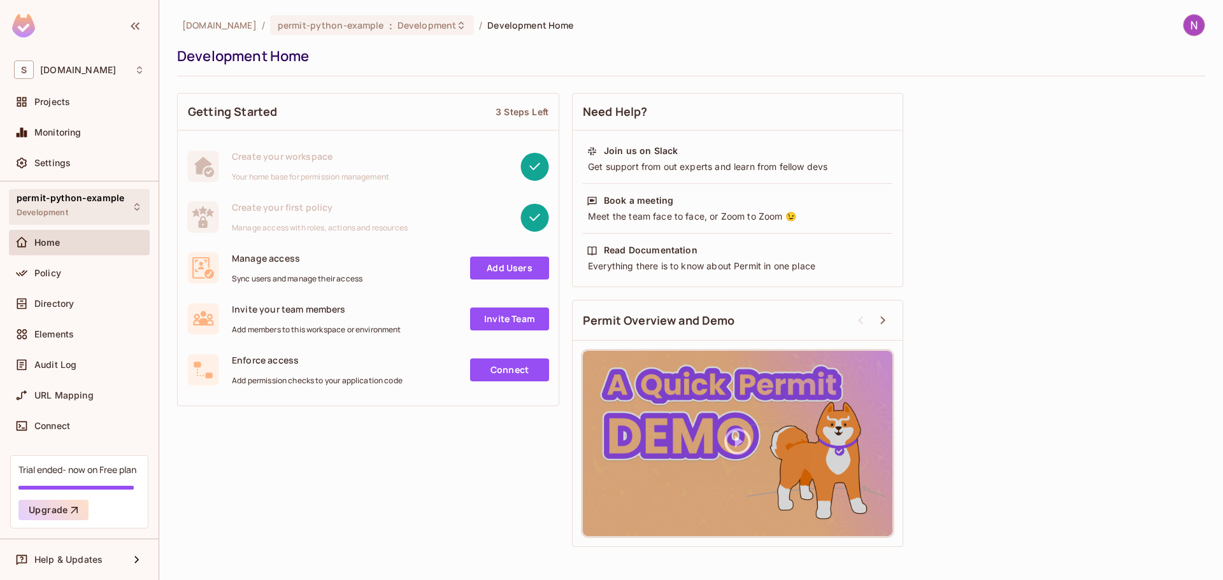
click at [123, 204] on div "permit-python-example Development" at bounding box center [79, 206] width 141 height 35
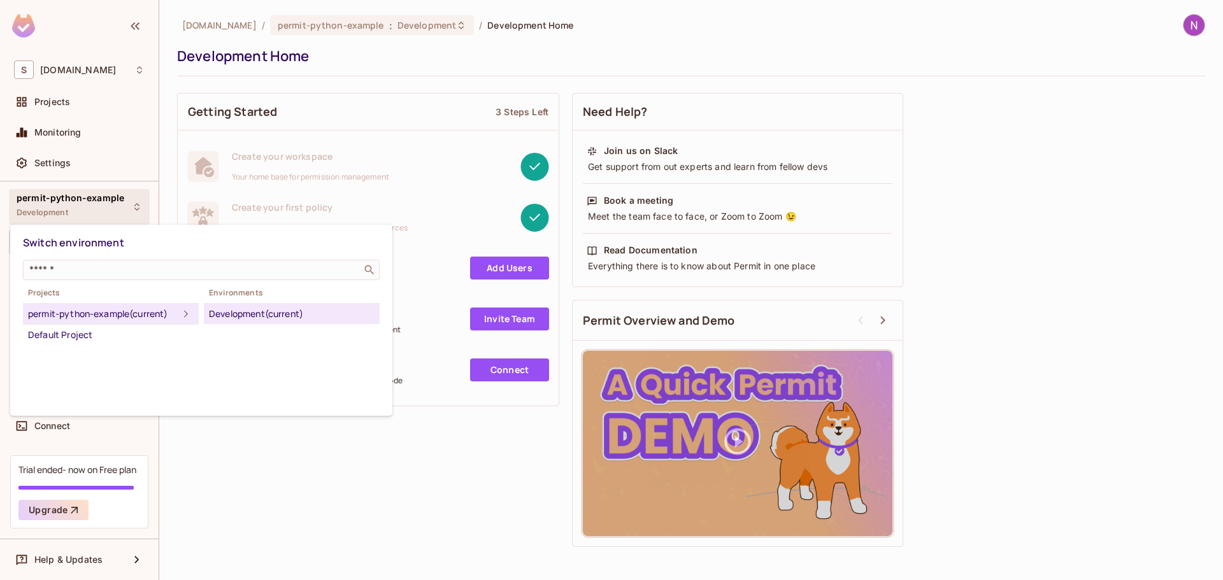
click at [115, 202] on div at bounding box center [611, 290] width 1223 height 580
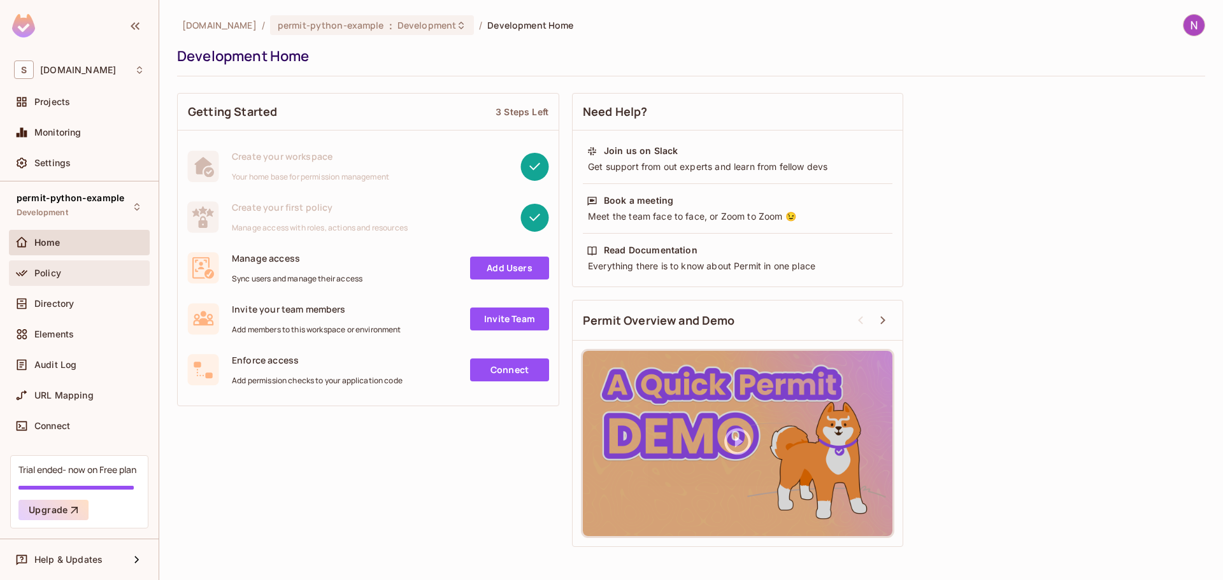
click at [94, 264] on div "Policy" at bounding box center [79, 272] width 141 height 25
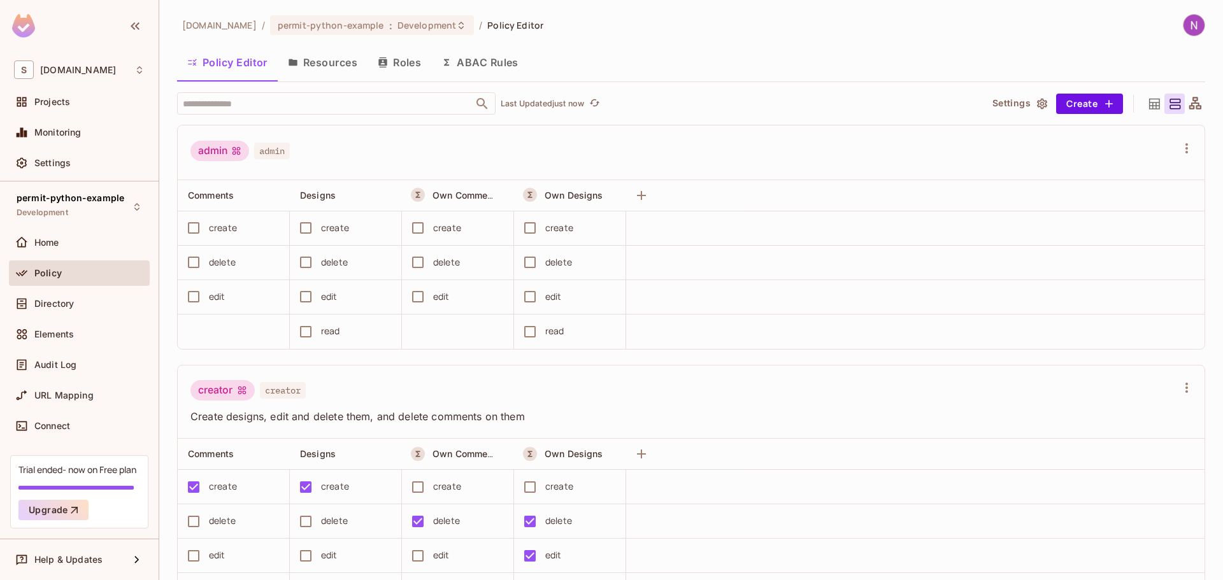
click at [1195, 104] on div "skyviv.com / permit-python-example : Development / Policy Editor Policy Editor …" at bounding box center [690, 290] width 1063 height 580
click at [1189, 104] on icon at bounding box center [1195, 103] width 12 height 12
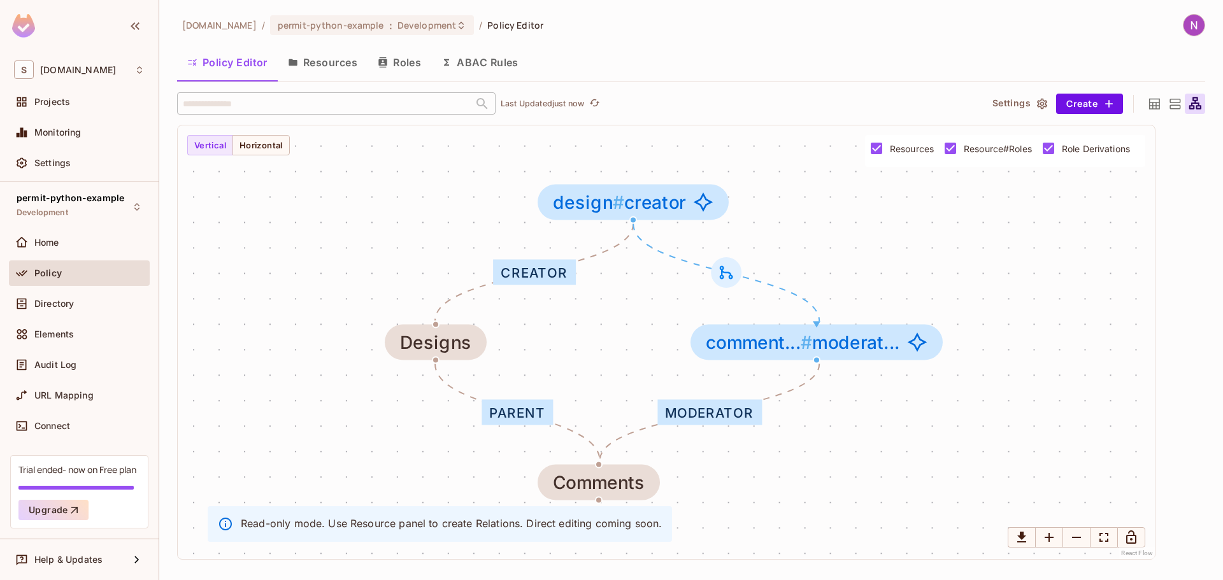
click at [1152, 103] on icon at bounding box center [1154, 104] width 16 height 16
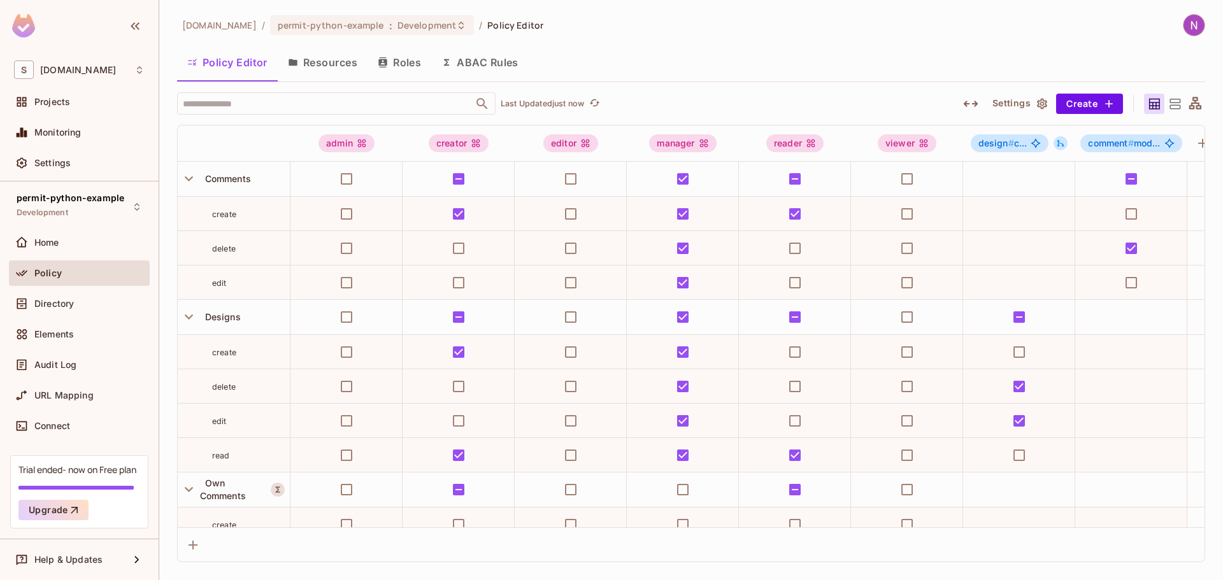
click at [326, 59] on button "Resources" at bounding box center [323, 62] width 90 height 32
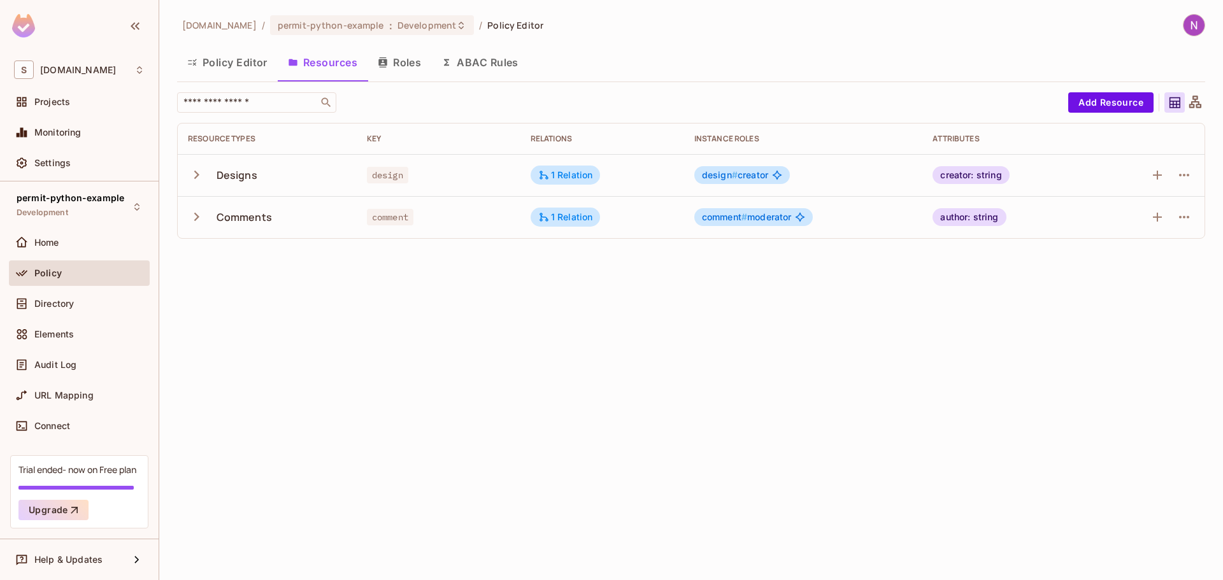
click at [195, 176] on icon "button" at bounding box center [196, 174] width 17 height 17
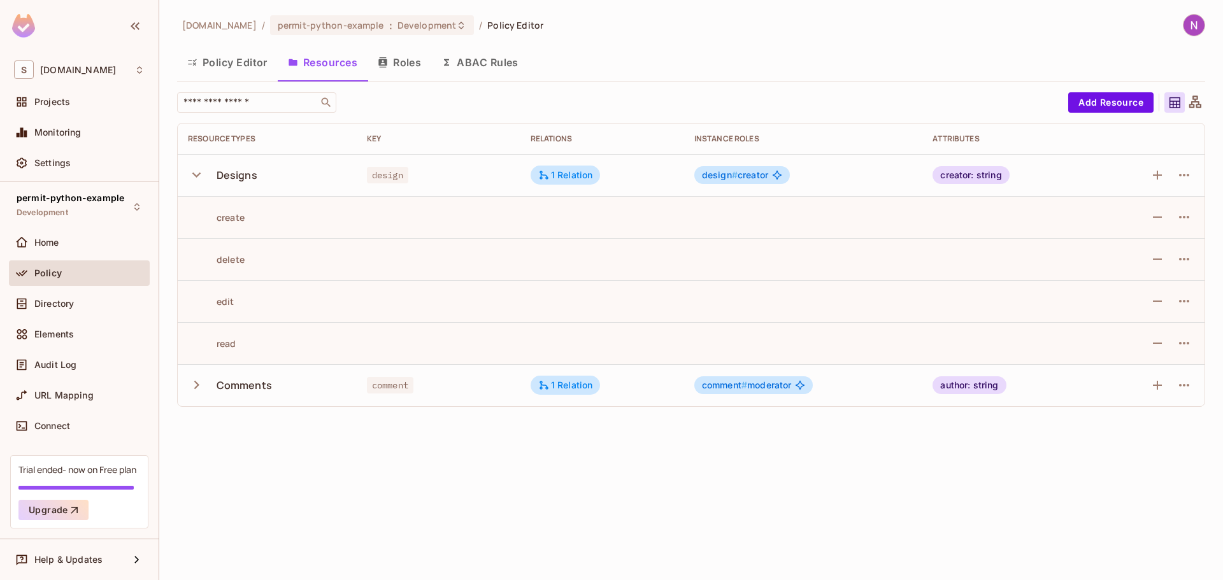
click at [195, 176] on icon "button" at bounding box center [196, 175] width 8 height 5
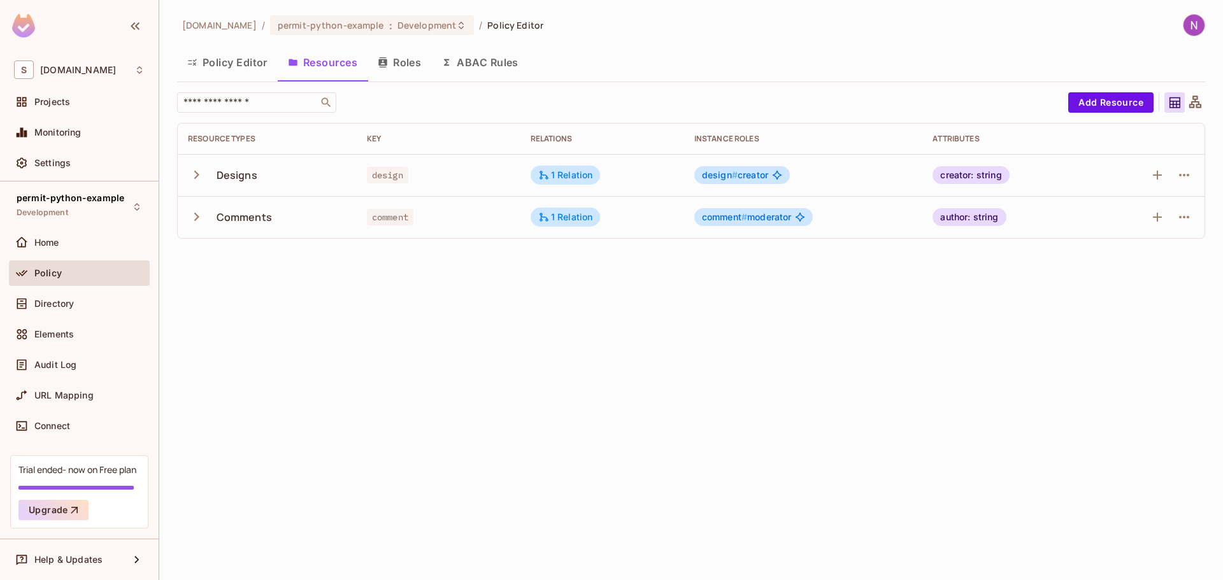
click at [195, 176] on icon "button" at bounding box center [196, 174] width 17 height 17
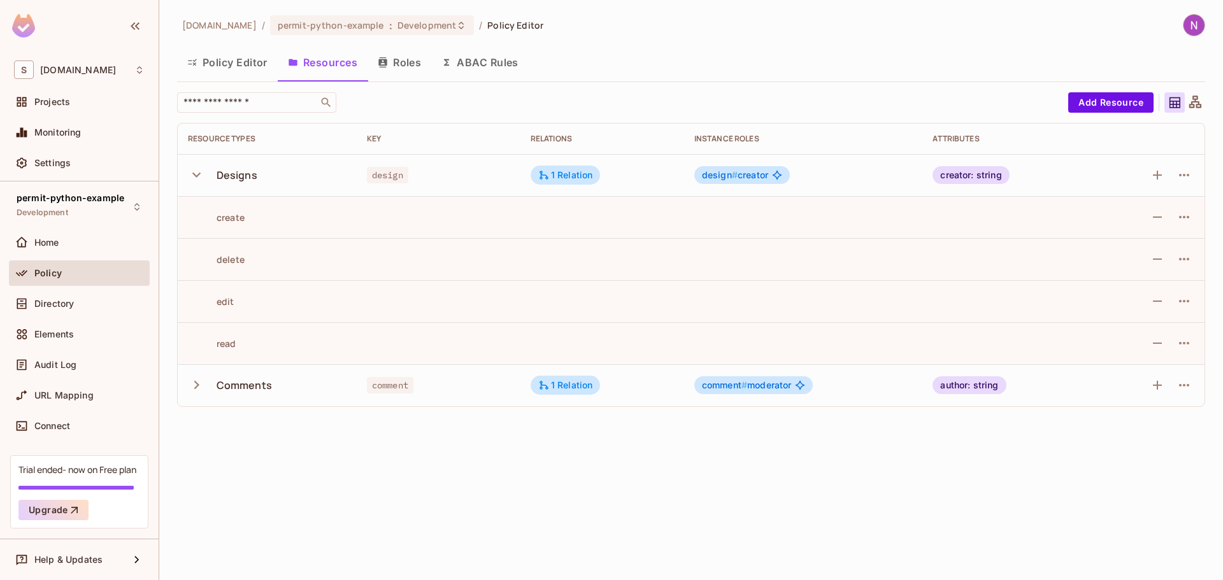
click at [195, 176] on icon "button" at bounding box center [196, 175] width 8 height 5
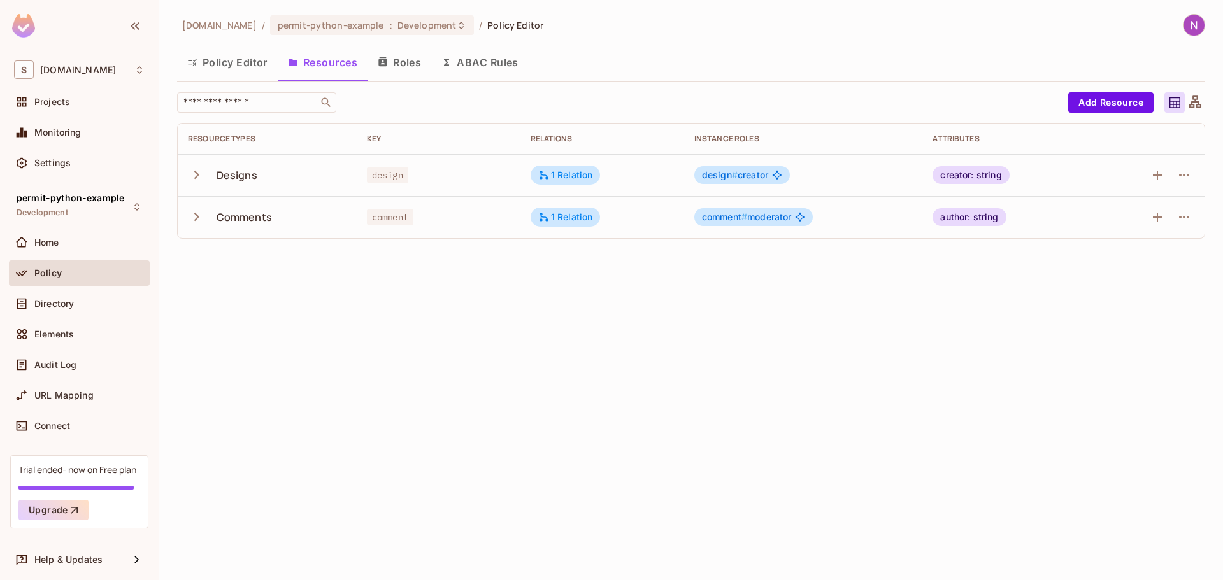
click at [195, 176] on icon "button" at bounding box center [196, 174] width 17 height 17
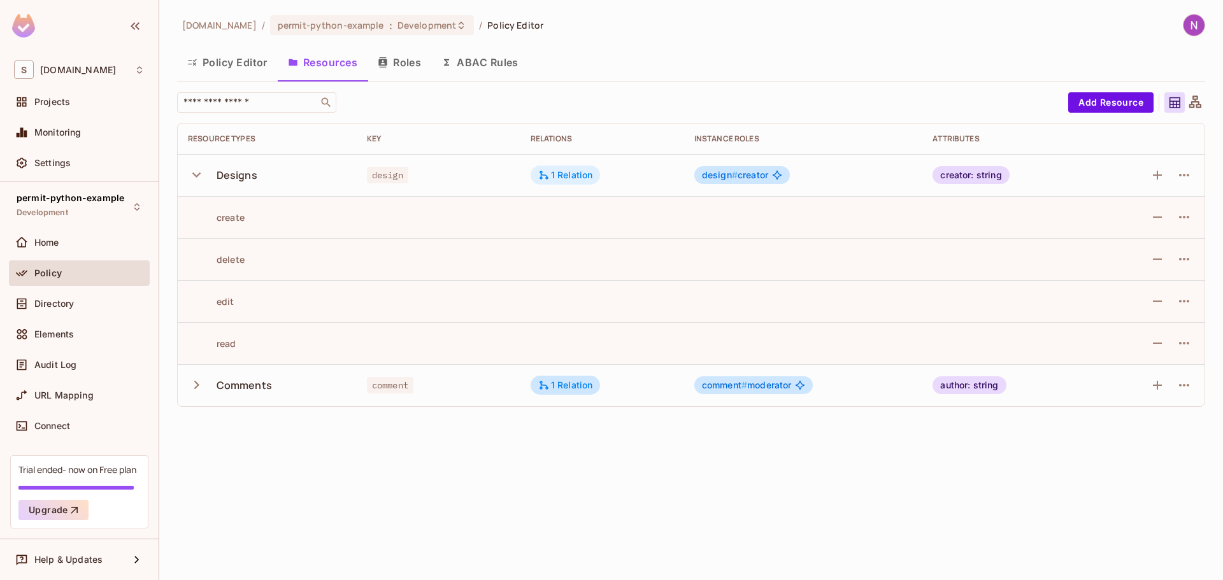
click at [562, 180] on div "1 Relation" at bounding box center [565, 174] width 55 height 11
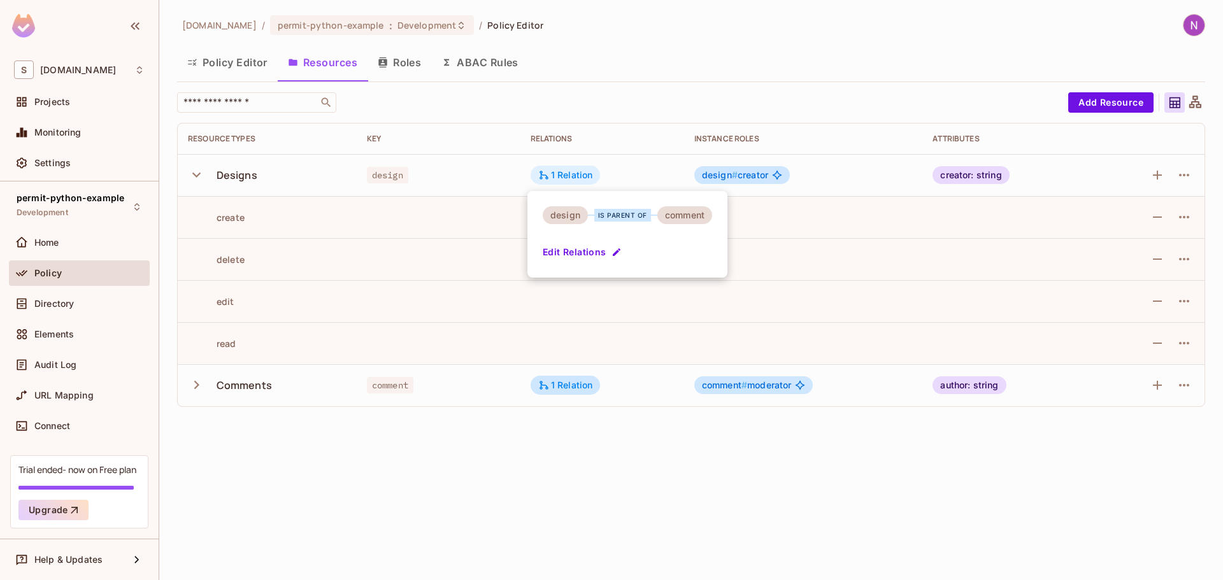
click at [562, 180] on div at bounding box center [611, 290] width 1223 height 580
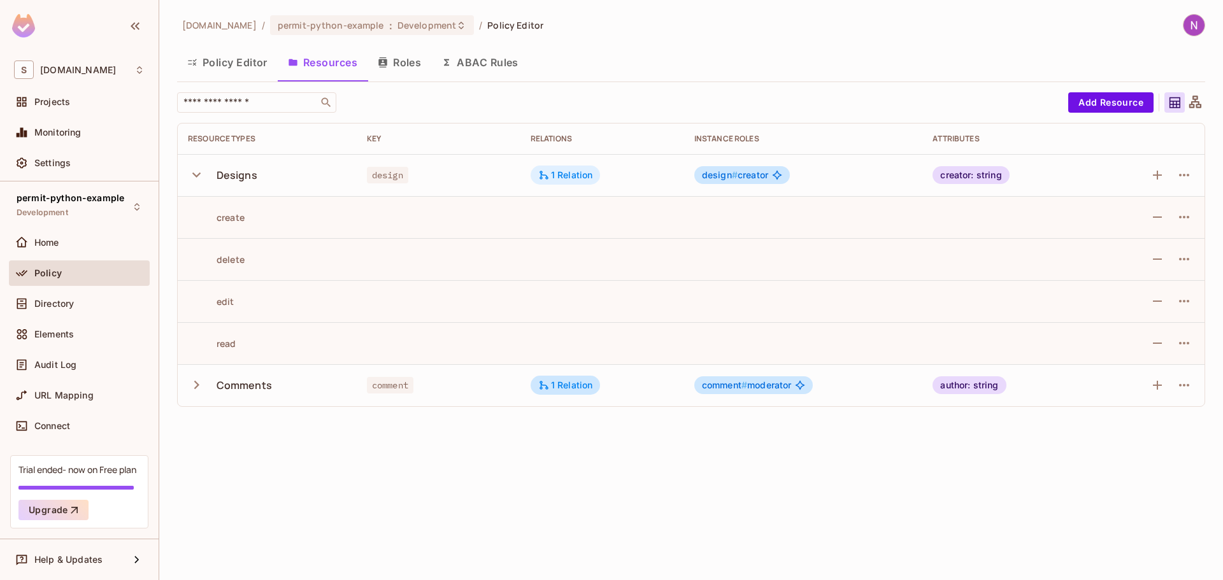
click at [562, 180] on div "design is parent of comment Edit Relations" at bounding box center [611, 290] width 1223 height 580
click at [567, 173] on div "1 Relation" at bounding box center [565, 174] width 55 height 11
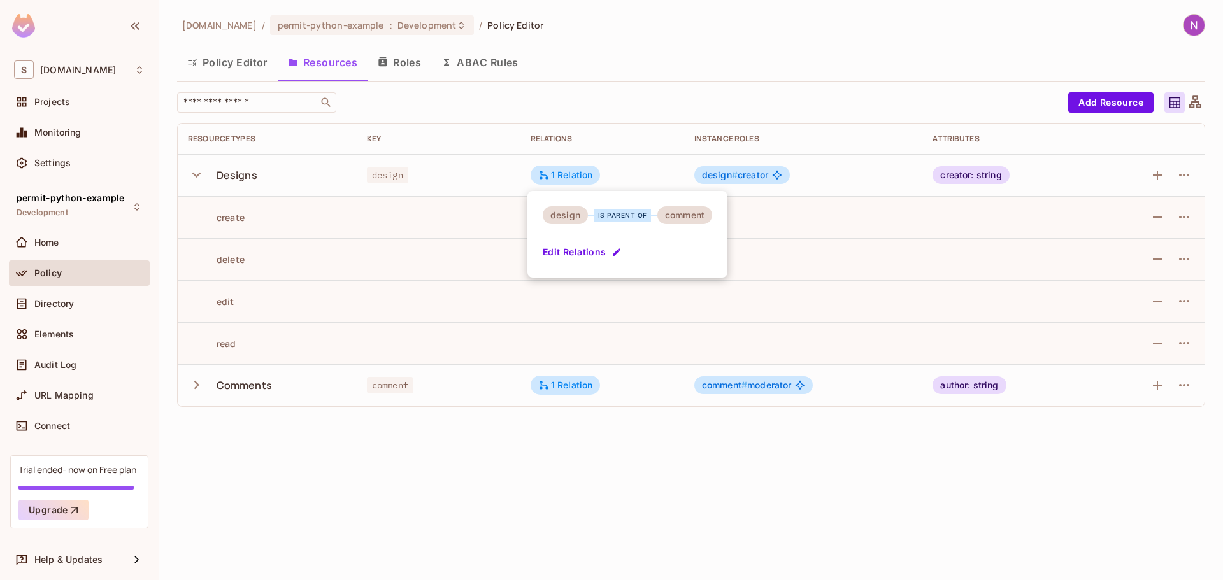
click at [561, 217] on div "design" at bounding box center [565, 215] width 45 height 18
click at [562, 169] on div at bounding box center [611, 290] width 1223 height 580
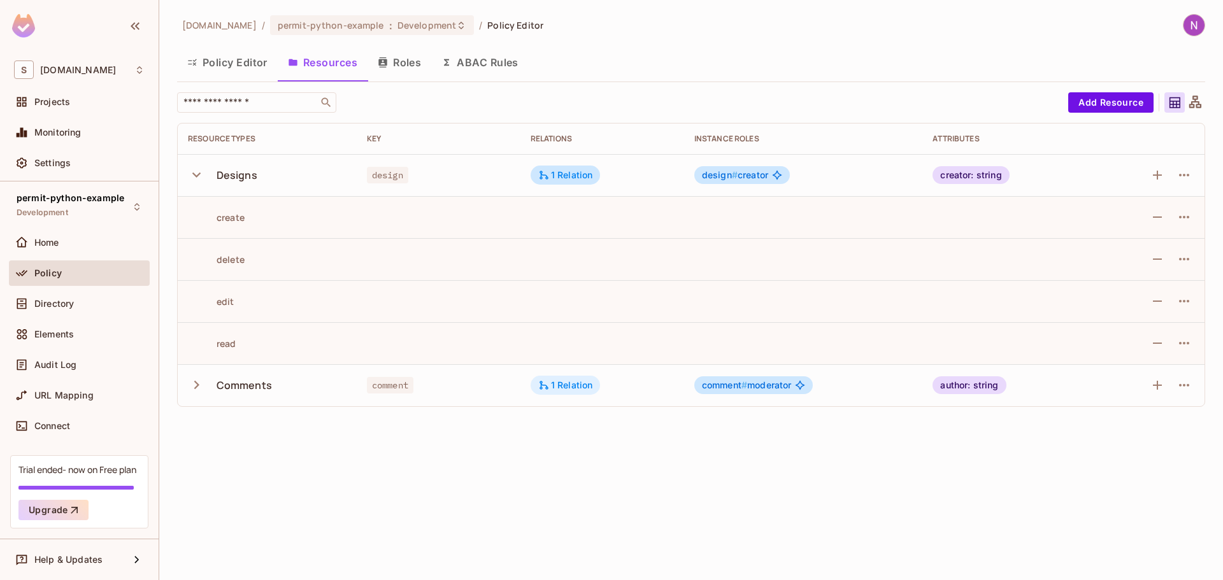
click at [546, 380] on icon at bounding box center [543, 385] width 11 height 11
click at [546, 387] on div at bounding box center [611, 290] width 1223 height 580
click at [394, 387] on span "comment" at bounding box center [390, 385] width 46 height 17
click at [770, 386] on span "comment # moderator" at bounding box center [747, 385] width 90 height 10
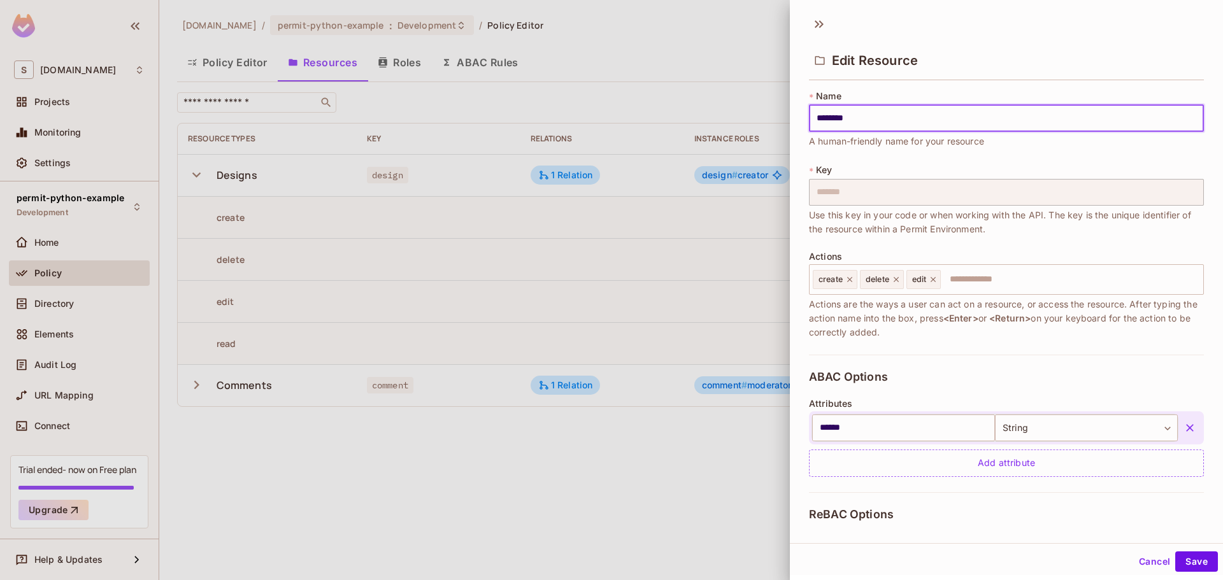
click at [774, 43] on div at bounding box center [611, 290] width 1223 height 580
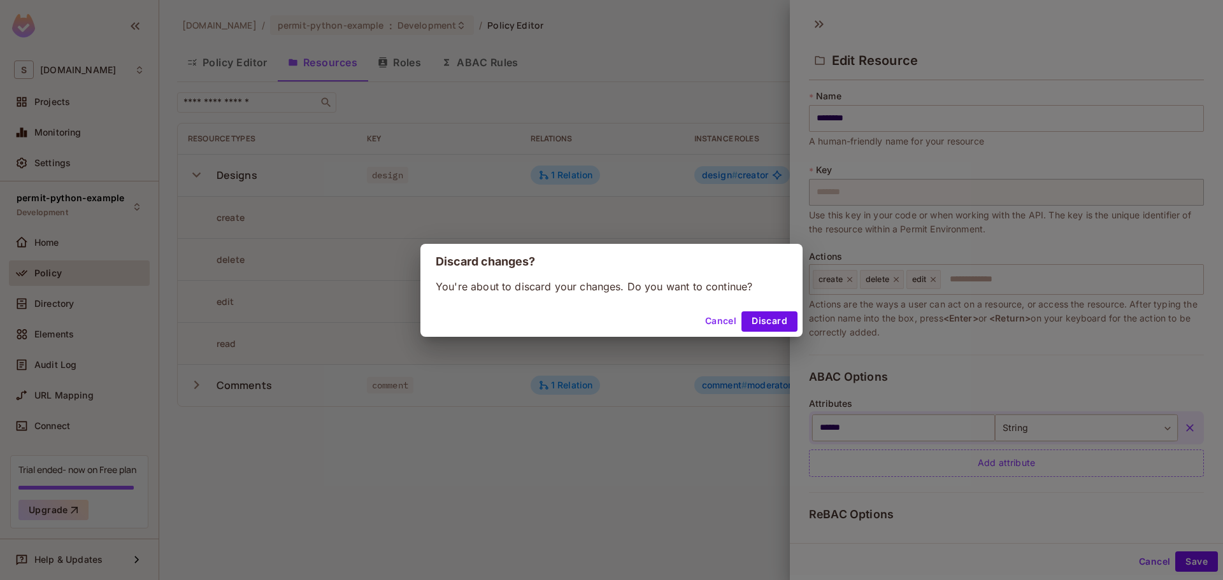
click at [789, 30] on div "Discard changes? You're about to discard your changes. Do you want to continue?…" at bounding box center [611, 290] width 1223 height 580
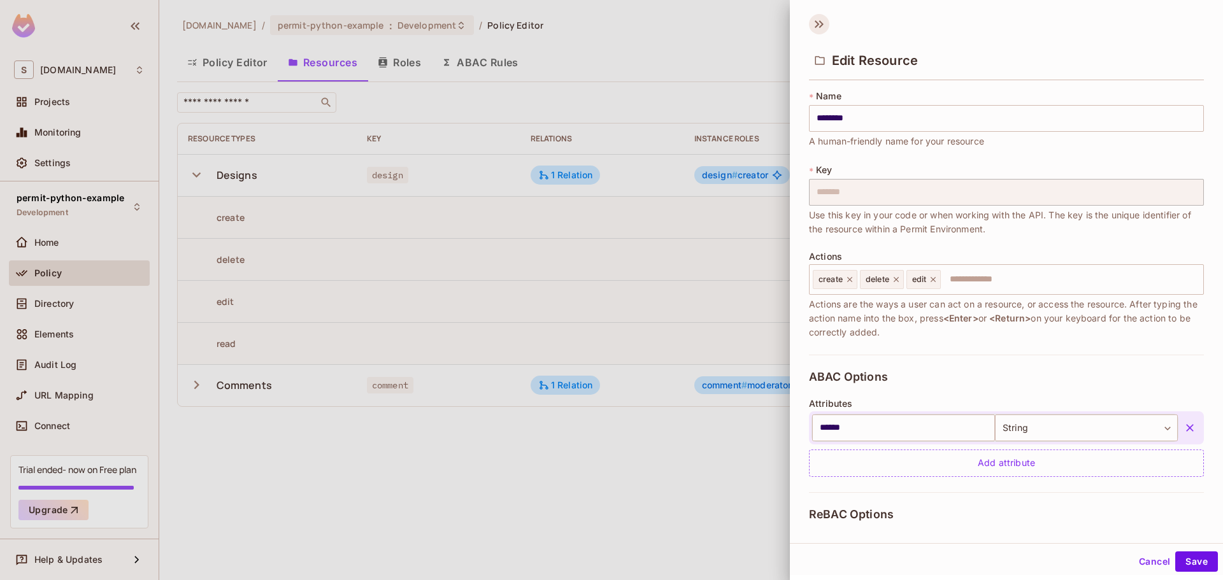
click at [820, 32] on icon at bounding box center [819, 24] width 20 height 20
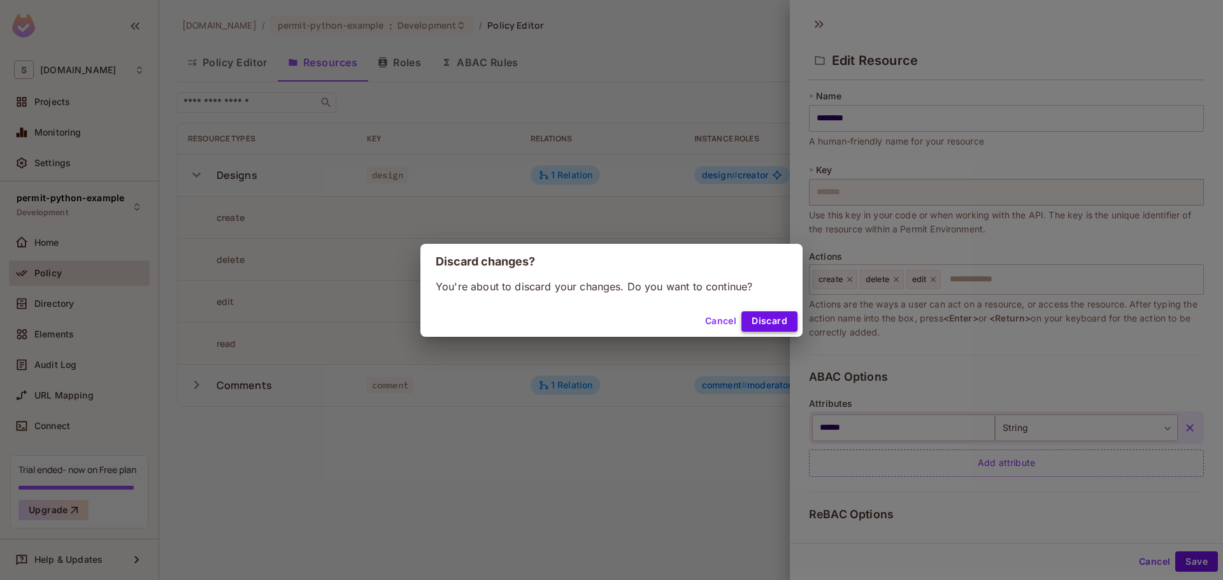
click at [757, 325] on button "Discard" at bounding box center [769, 321] width 56 height 20
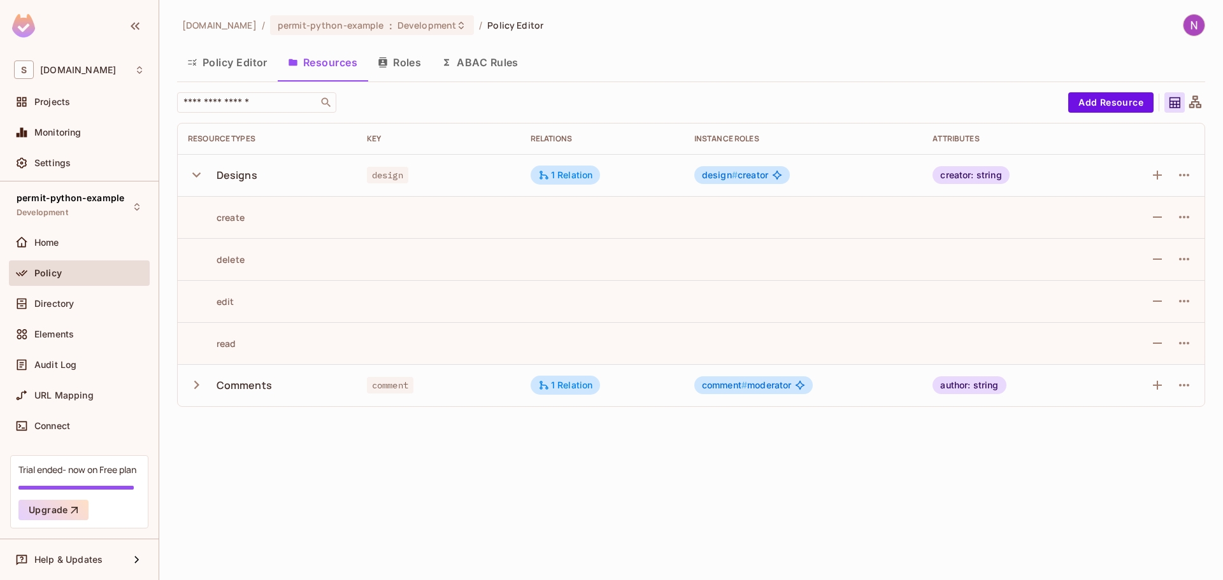
click at [733, 178] on span "#" at bounding box center [735, 174] width 6 height 11
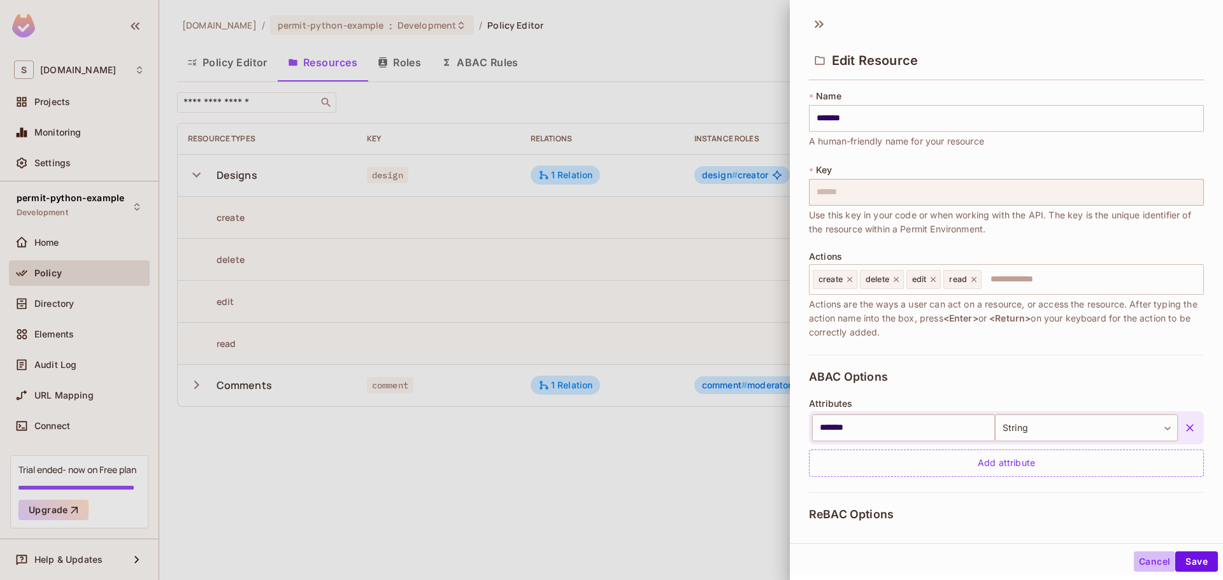
click at [1146, 558] on button "Cancel" at bounding box center [1153, 561] width 41 height 20
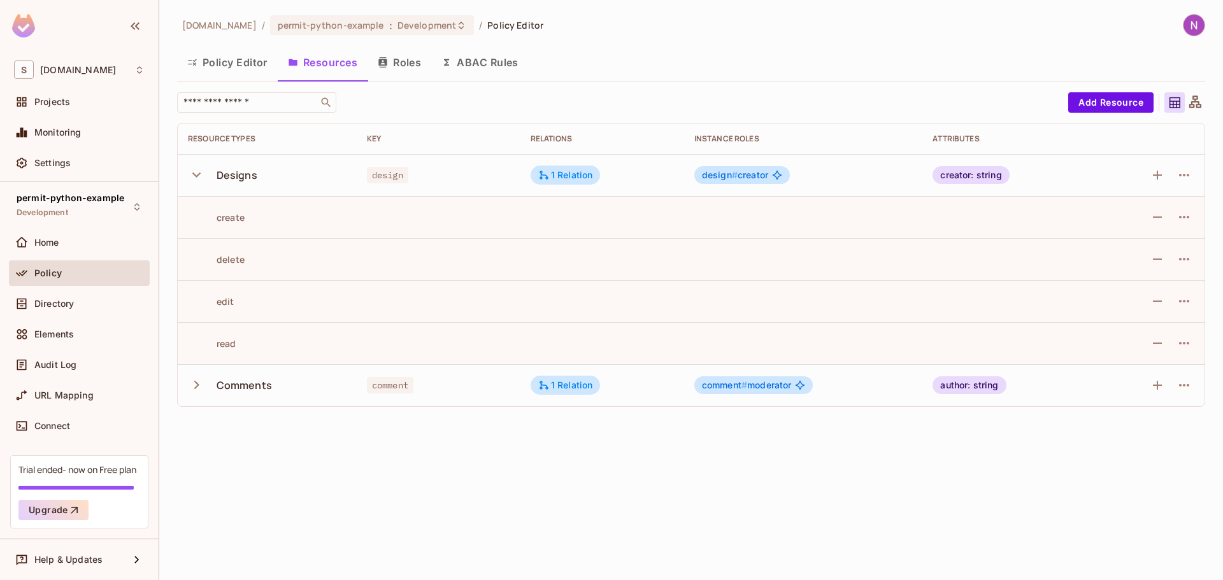
click at [950, 179] on div "creator: string" at bounding box center [970, 175] width 76 height 18
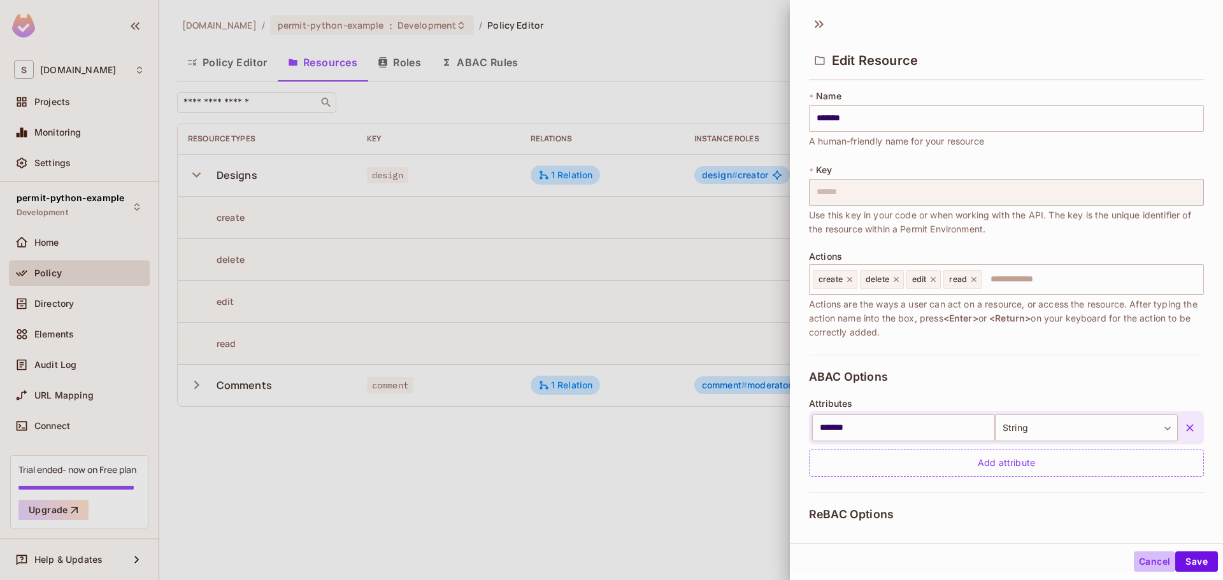
click at [1145, 562] on button "Cancel" at bounding box center [1153, 561] width 41 height 20
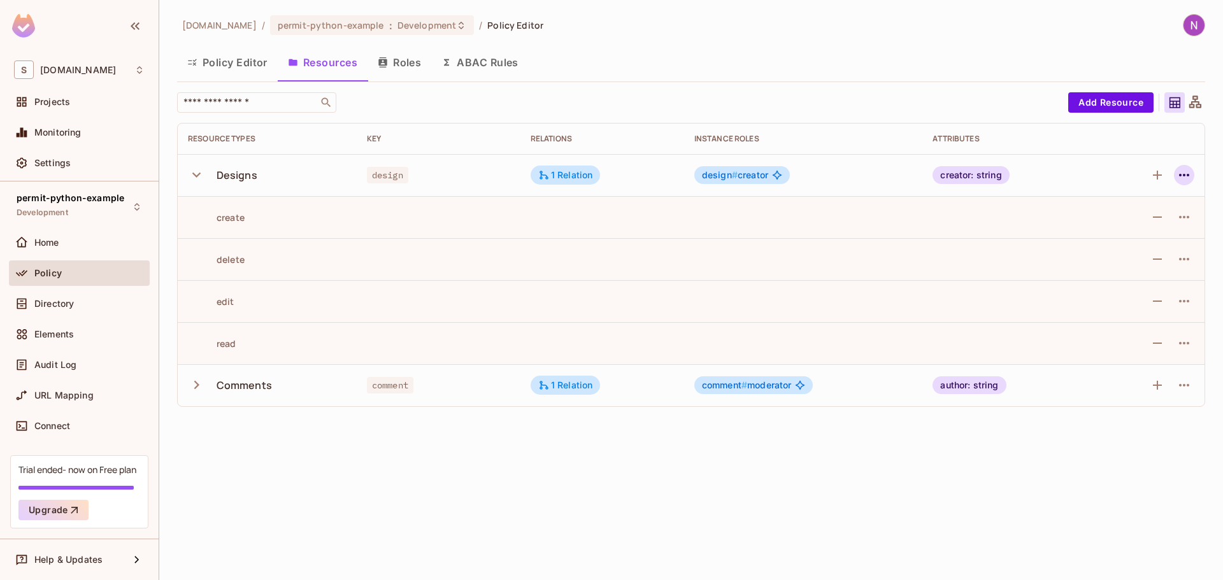
click at [1187, 174] on icon "button" at bounding box center [1183, 174] width 15 height 15
click at [1187, 174] on div at bounding box center [611, 290] width 1223 height 580
click at [394, 59] on button "Roles" at bounding box center [399, 62] width 64 height 32
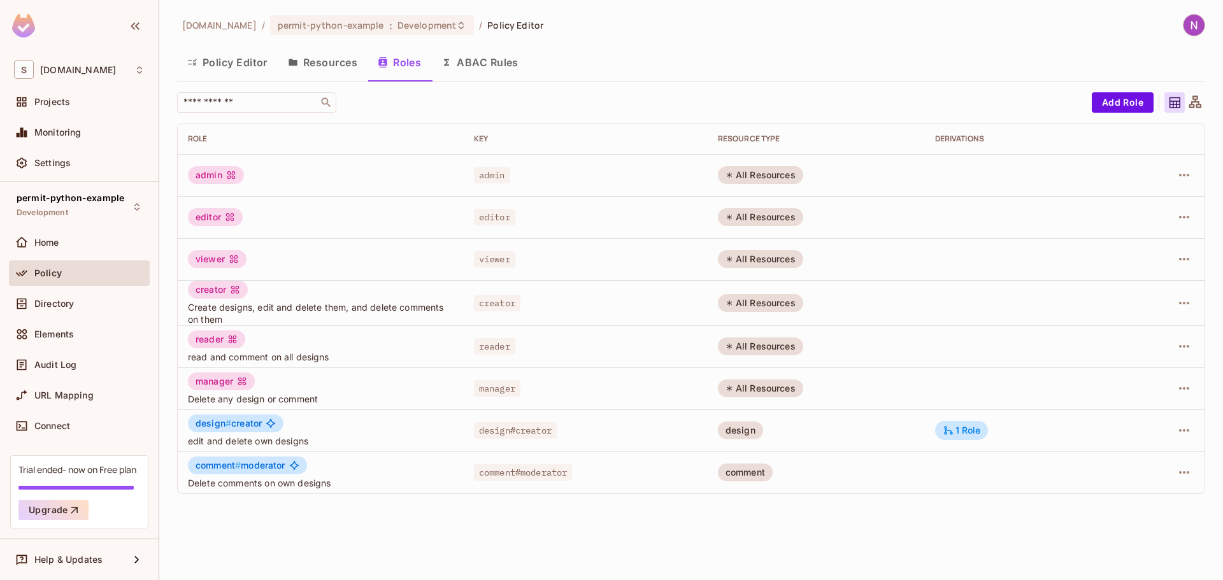
click at [328, 78] on button "Resources" at bounding box center [323, 62] width 90 height 32
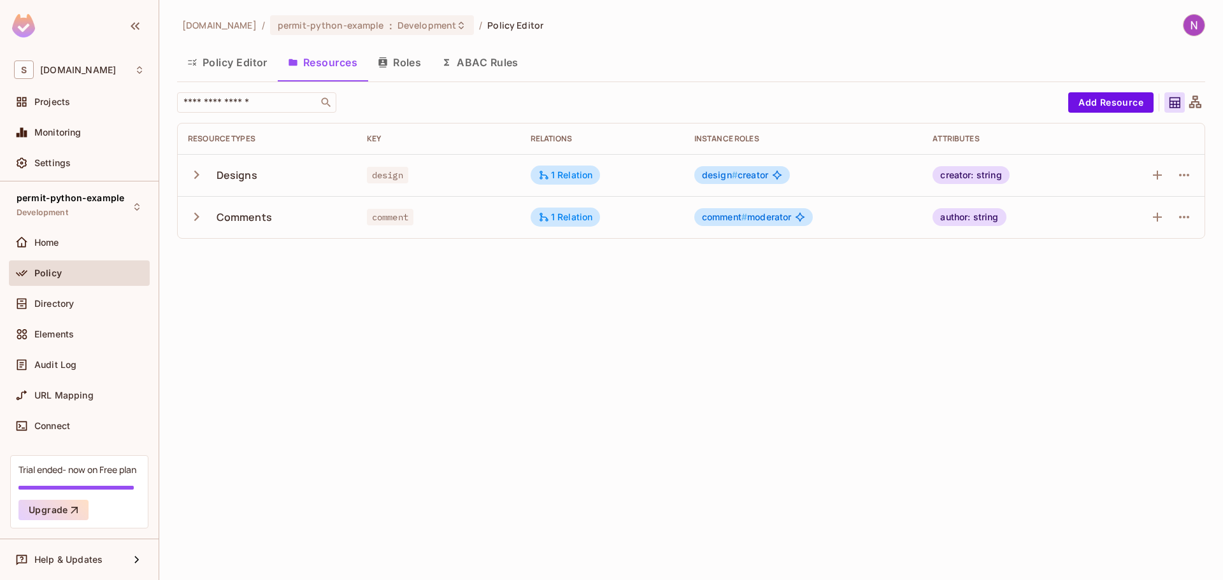
click at [199, 175] on icon "button" at bounding box center [196, 174] width 17 height 17
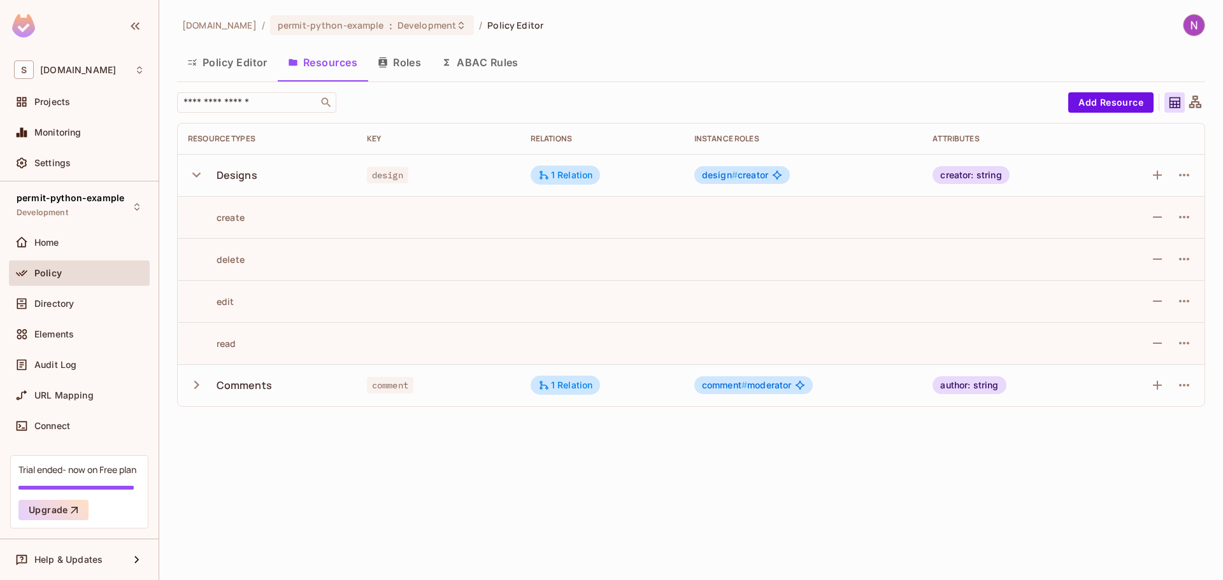
click at [199, 175] on icon "button" at bounding box center [196, 174] width 17 height 17
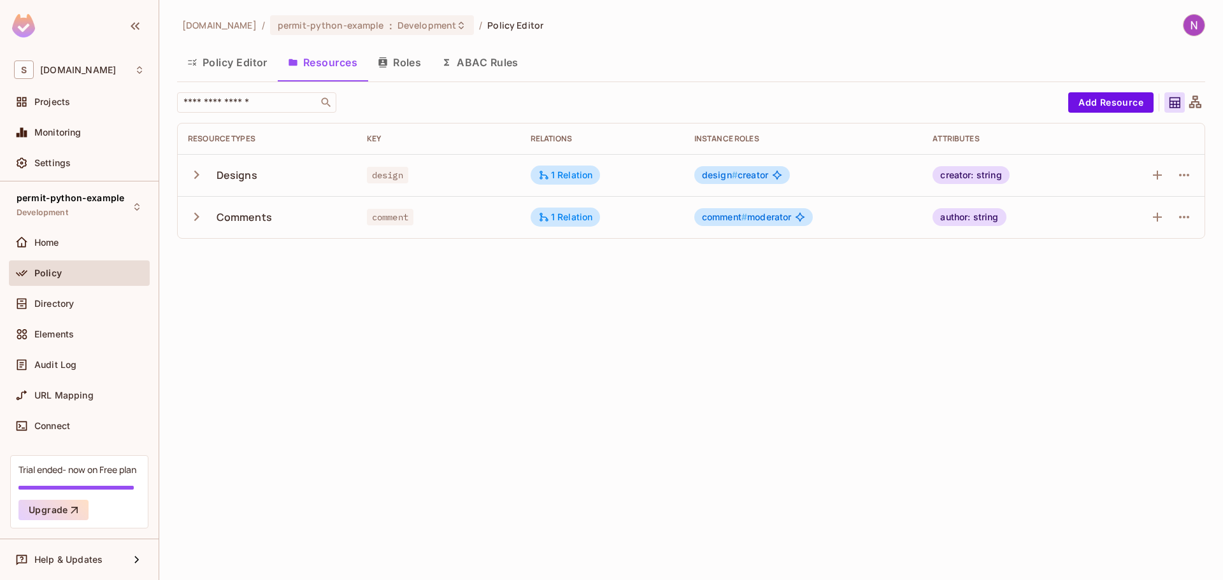
click at [201, 211] on icon "button" at bounding box center [196, 216] width 17 height 17
click at [195, 218] on icon "button" at bounding box center [196, 217] width 8 height 5
click at [400, 63] on button "Roles" at bounding box center [399, 62] width 64 height 32
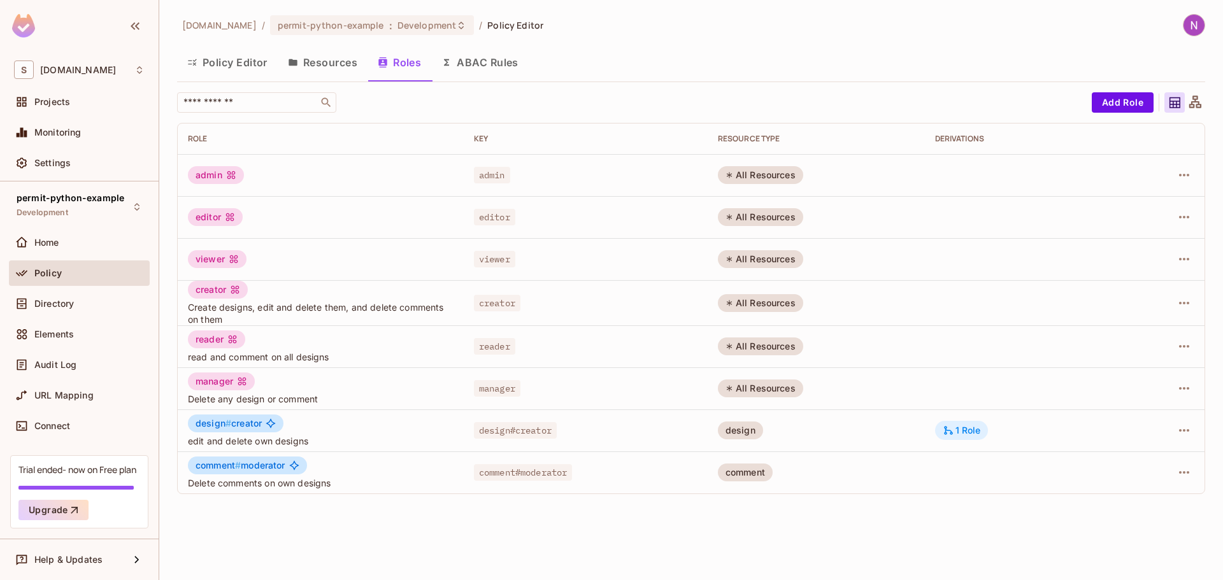
click at [958, 432] on div "1 Role" at bounding box center [961, 430] width 38 height 11
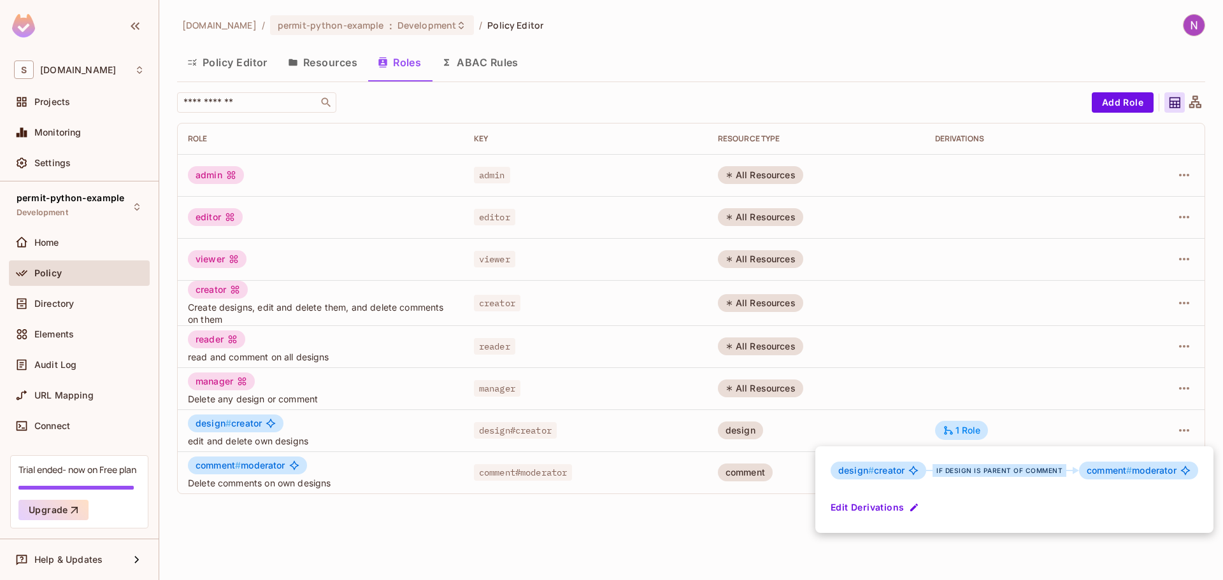
click at [974, 430] on div at bounding box center [611, 290] width 1223 height 580
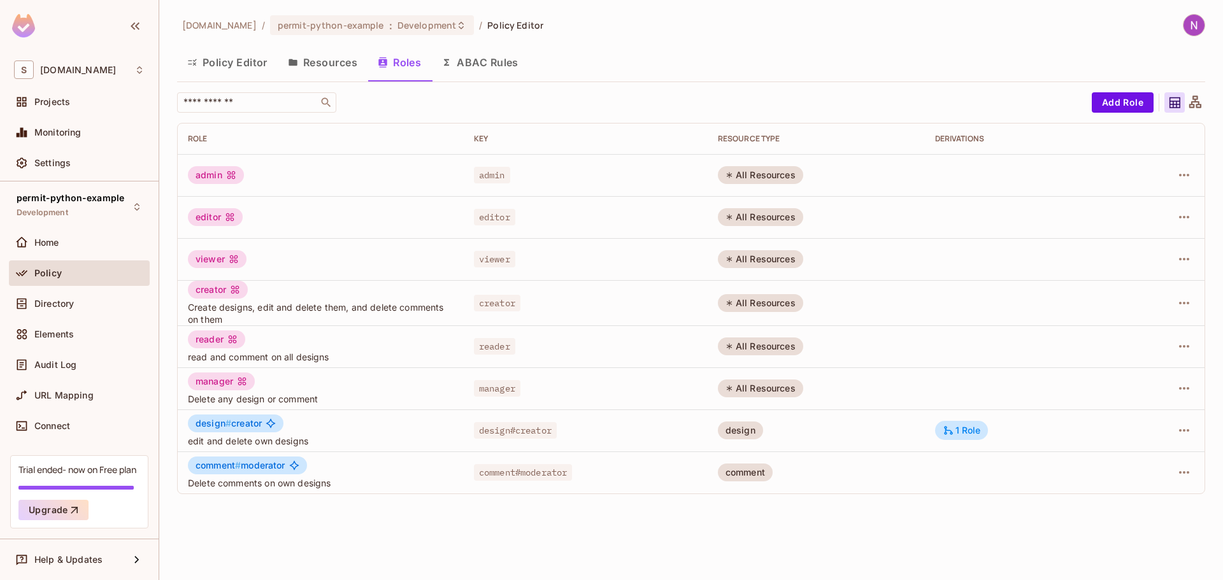
click at [472, 60] on button "ABAC Rules" at bounding box center [479, 62] width 97 height 32
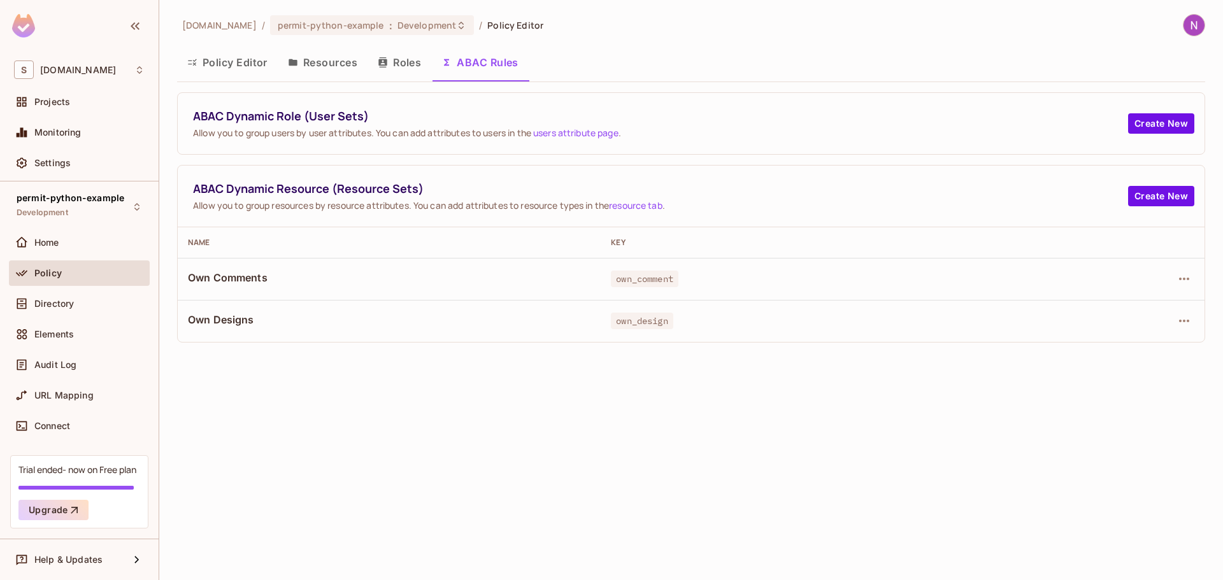
click at [255, 280] on span "Own Comments" at bounding box center [389, 278] width 402 height 14
drag, startPoint x: 195, startPoint y: 189, endPoint x: 450, endPoint y: 202, distance: 255.1
click at [450, 202] on div "ABAC Dynamic Resource (Resource Sets) Allow you to group resources by resource …" at bounding box center [660, 196] width 935 height 31
click at [450, 202] on span "Allow you to group resources by resource attributes. You can add attributes to …" at bounding box center [660, 205] width 935 height 12
click at [1178, 273] on icon "button" at bounding box center [1183, 278] width 15 height 15
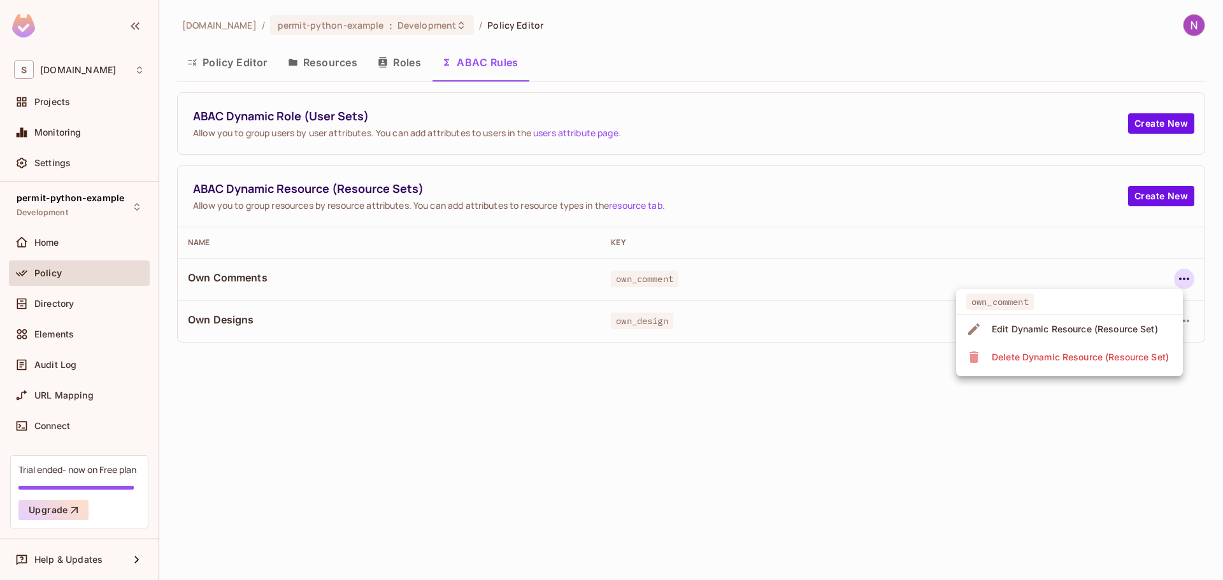
click at [879, 382] on div at bounding box center [611, 290] width 1223 height 580
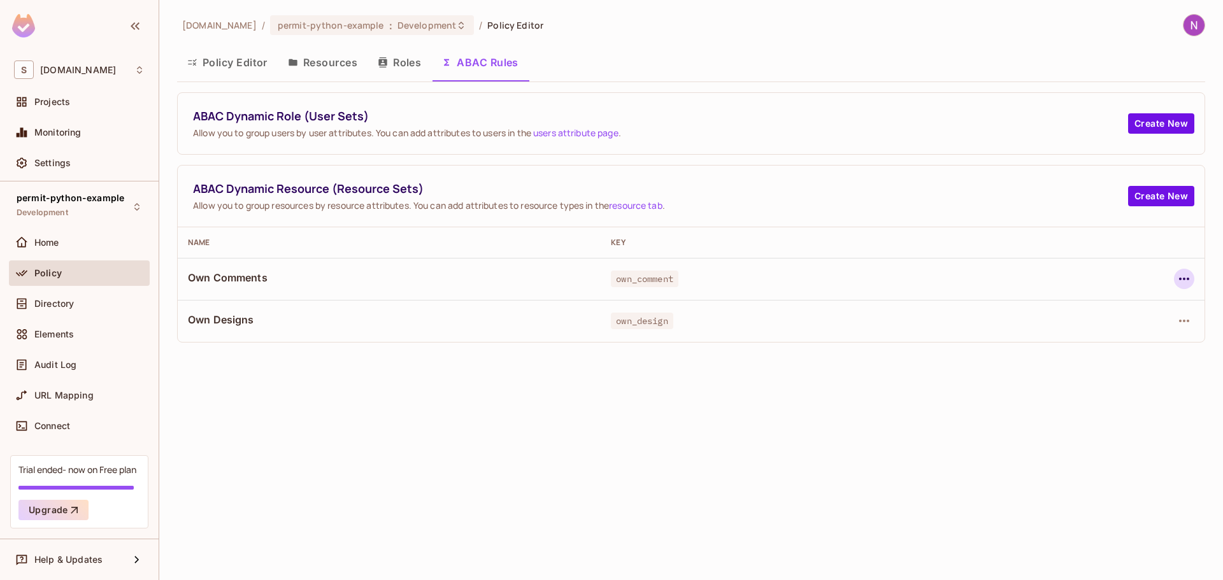
click at [1190, 278] on icon "button" at bounding box center [1183, 278] width 15 height 15
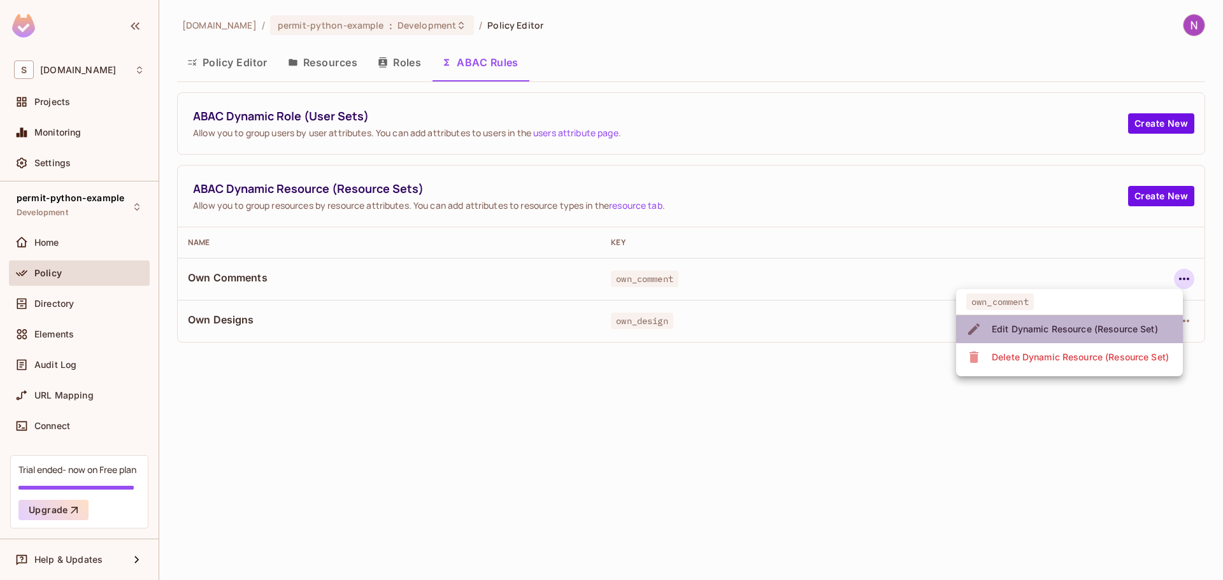
click at [1097, 320] on span "Edit Dynamic Resource (Resource Set)" at bounding box center [1075, 329] width 174 height 20
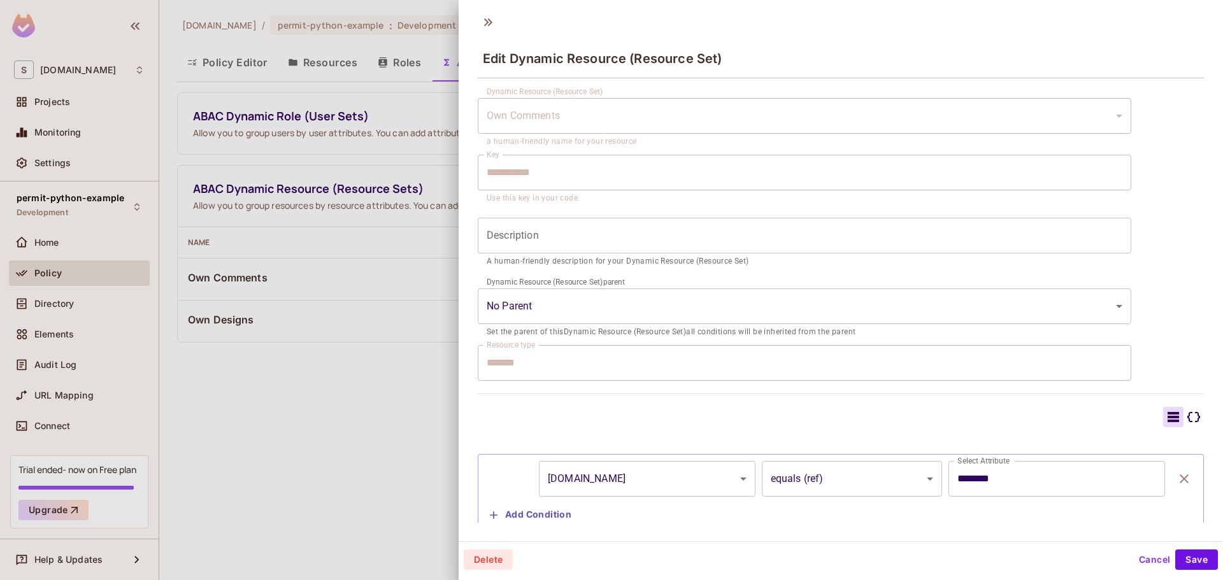
scroll to position [64, 0]
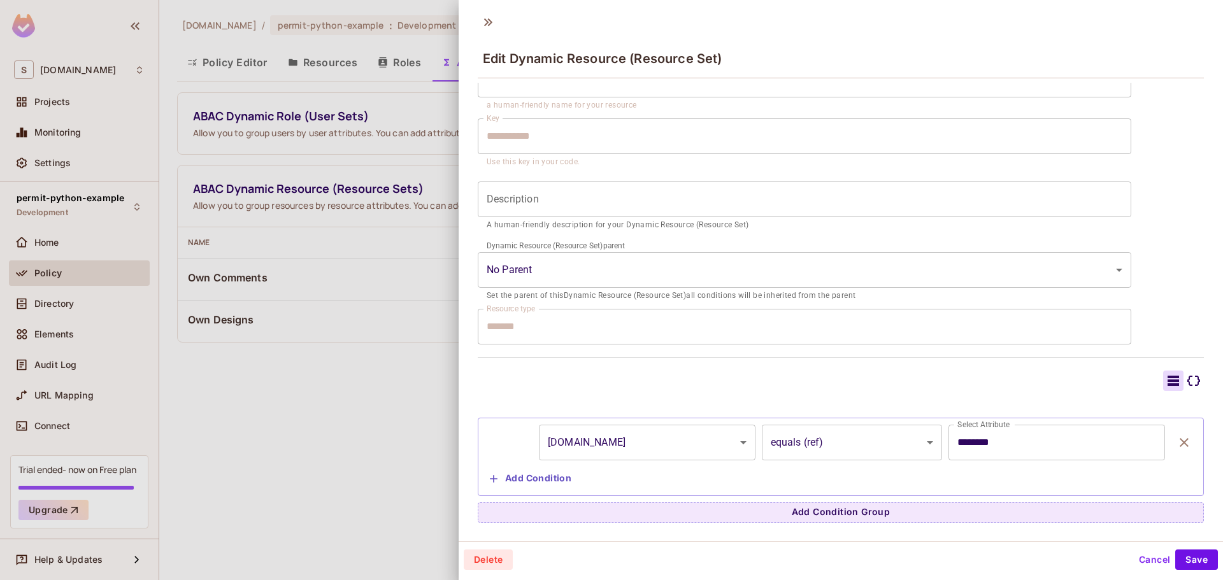
click at [1138, 561] on button "Cancel" at bounding box center [1153, 560] width 41 height 20
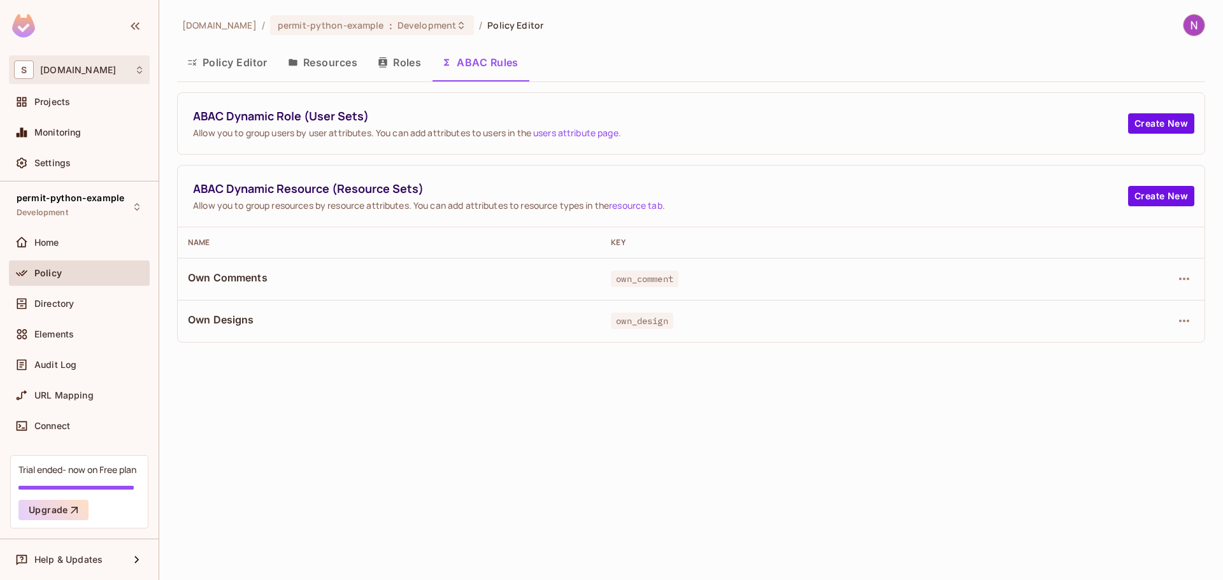
click at [79, 71] on span "[DOMAIN_NAME]" at bounding box center [78, 70] width 76 height 10
click at [62, 66] on div at bounding box center [611, 290] width 1223 height 580
click at [60, 103] on span "Projects" at bounding box center [52, 102] width 36 height 10
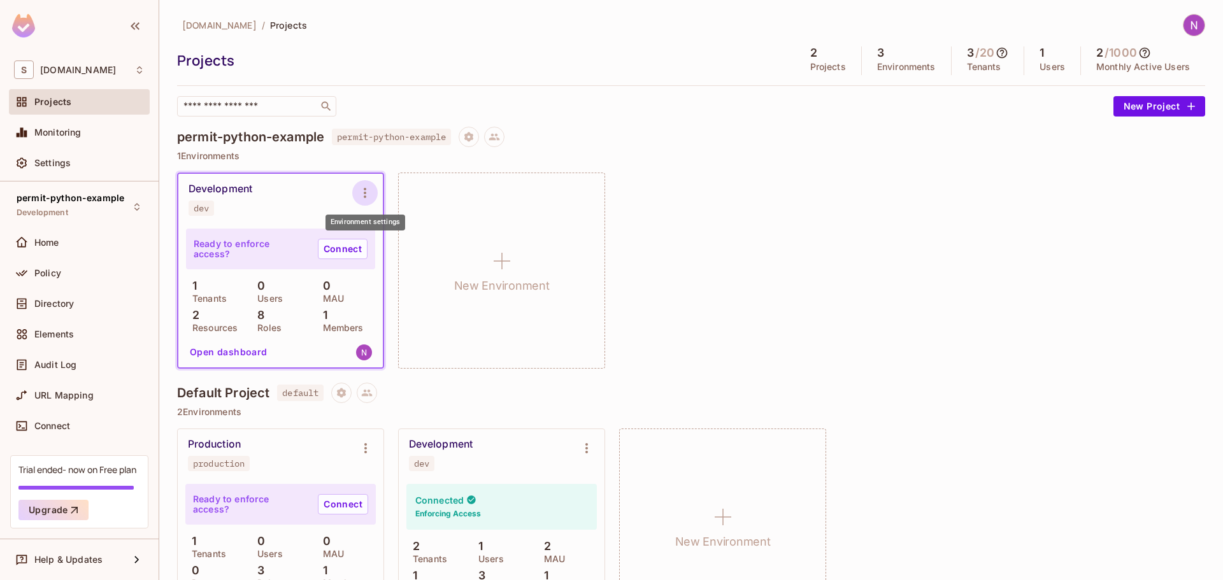
click at [368, 195] on icon "Environment settings" at bounding box center [364, 192] width 15 height 15
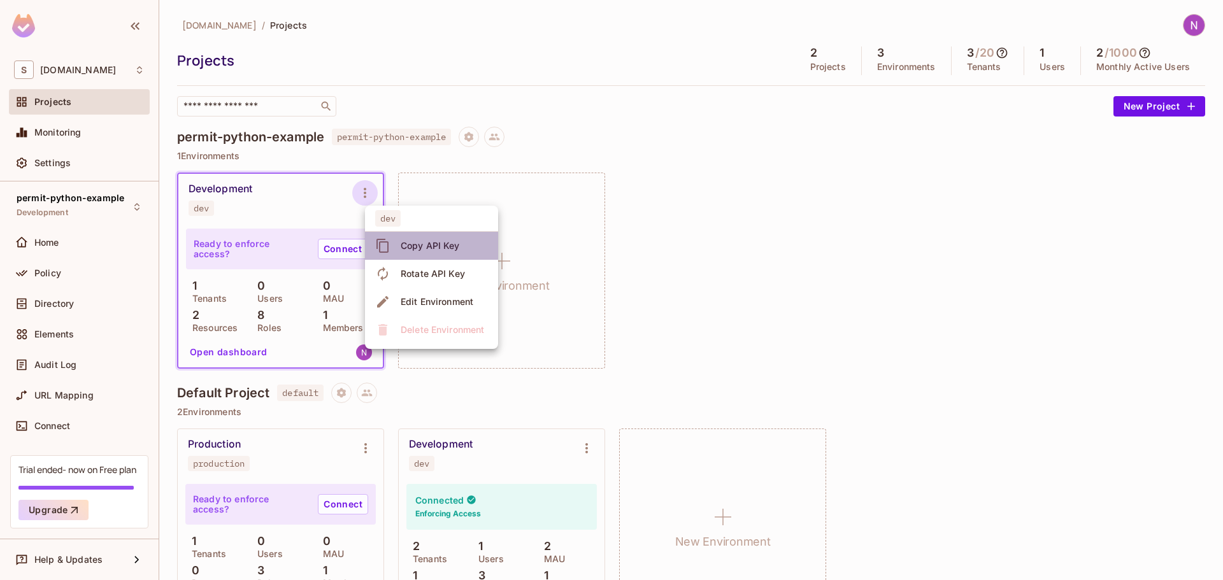
click at [437, 243] on div "Copy API Key" at bounding box center [430, 245] width 59 height 13
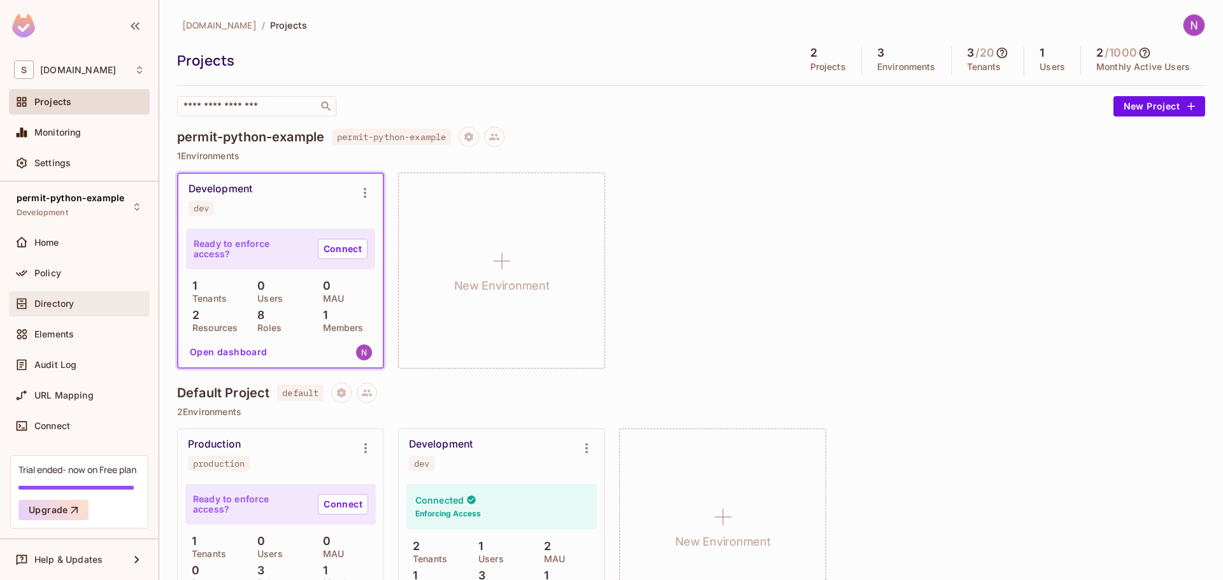
click at [57, 296] on div "Directory" at bounding box center [79, 303] width 131 height 15
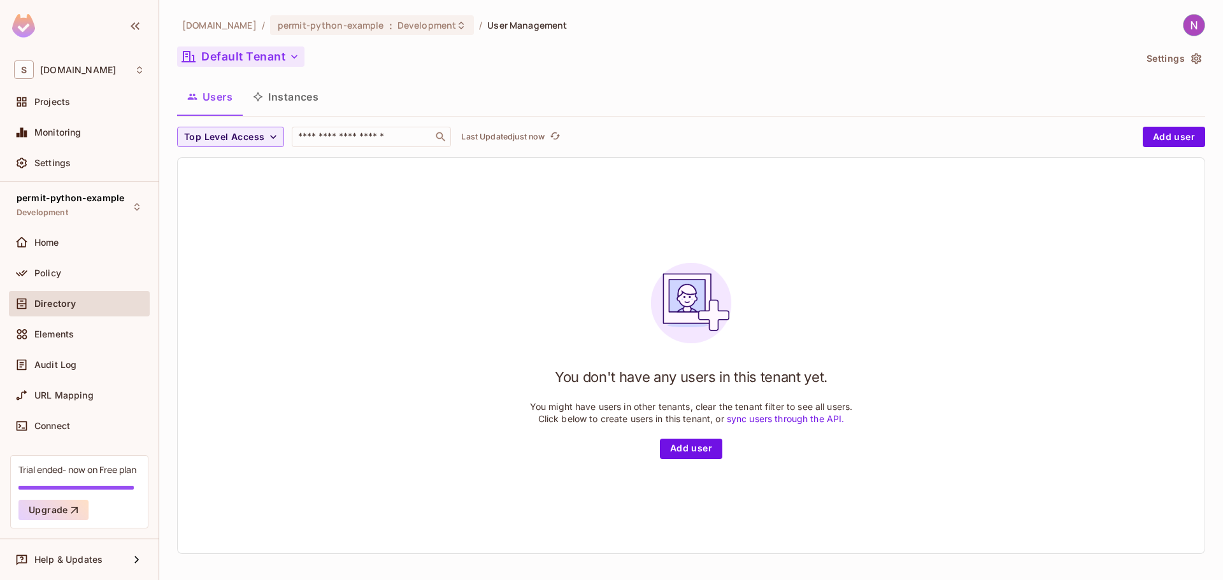
click at [248, 47] on button "Default Tenant" at bounding box center [240, 56] width 127 height 20
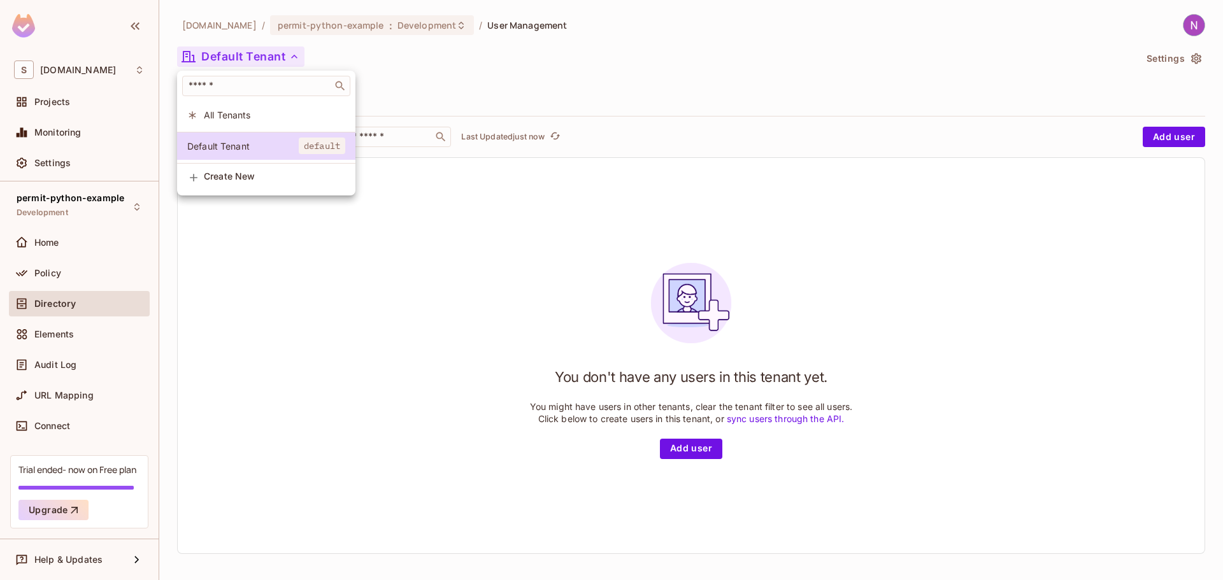
click at [246, 53] on div at bounding box center [611, 290] width 1223 height 580
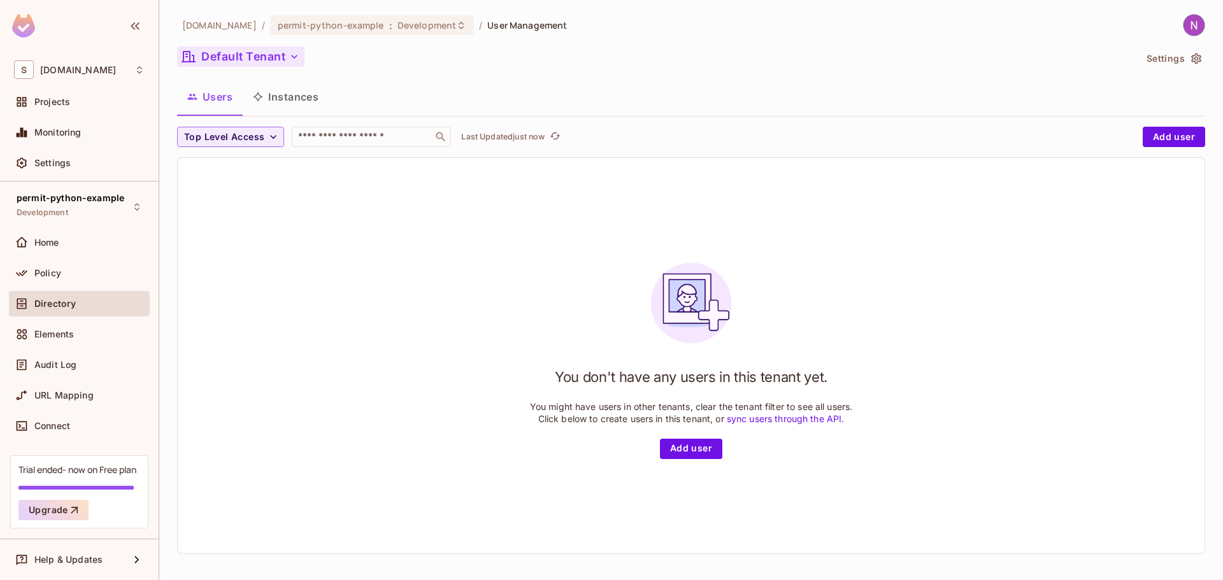
click at [238, 56] on button "Default Tenant" at bounding box center [240, 56] width 127 height 20
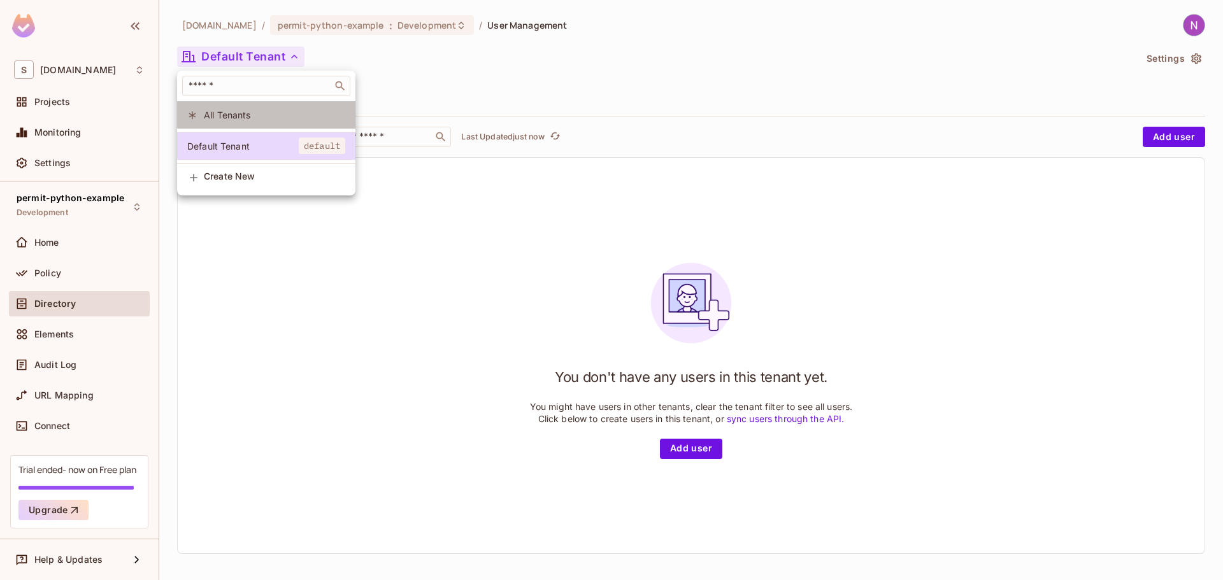
click at [230, 116] on span "All Tenants" at bounding box center [274, 115] width 141 height 12
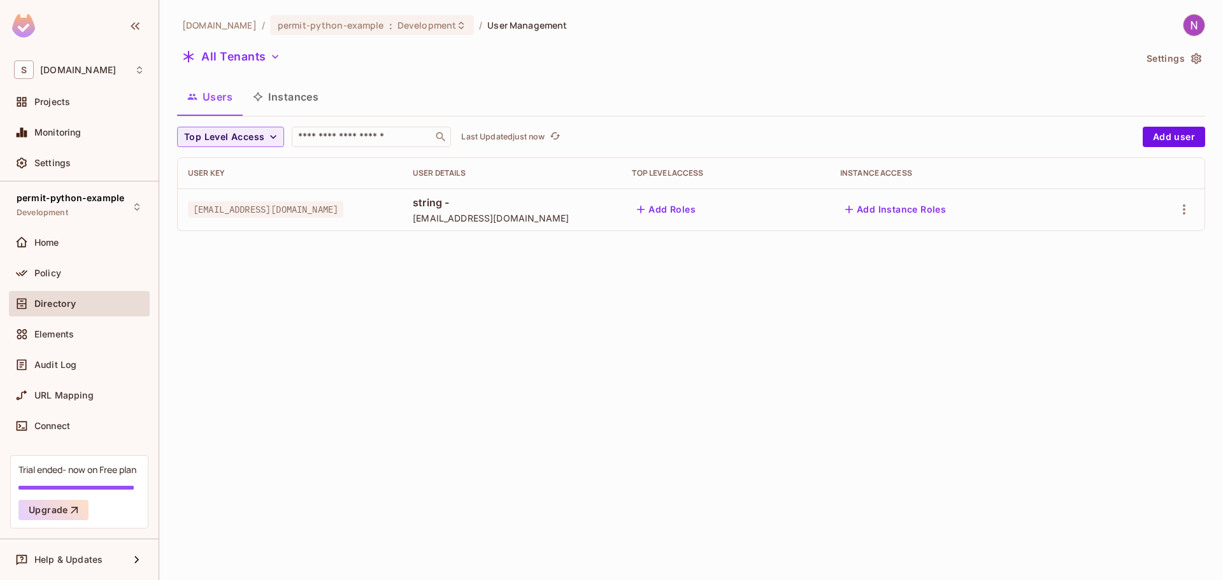
click at [322, 262] on div "skyviv.com / permit-python-example : Development / User Management All Tenants …" at bounding box center [690, 290] width 1063 height 580
click at [270, 64] on button "All Tenants" at bounding box center [231, 56] width 108 height 20
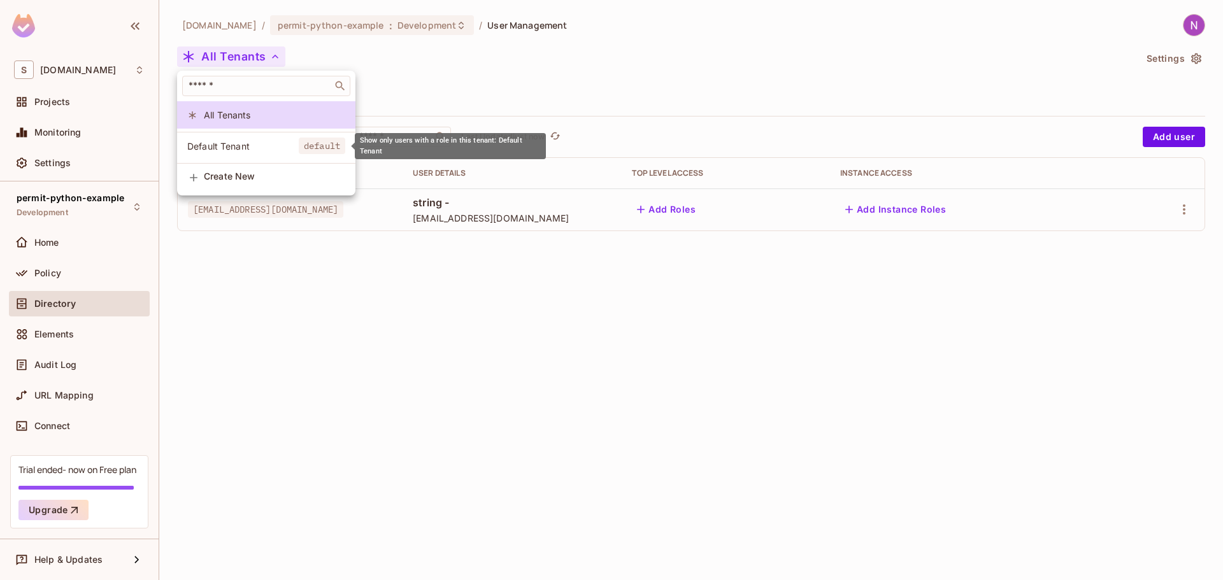
click at [246, 150] on span "Default Tenant" at bounding box center [242, 146] width 111 height 12
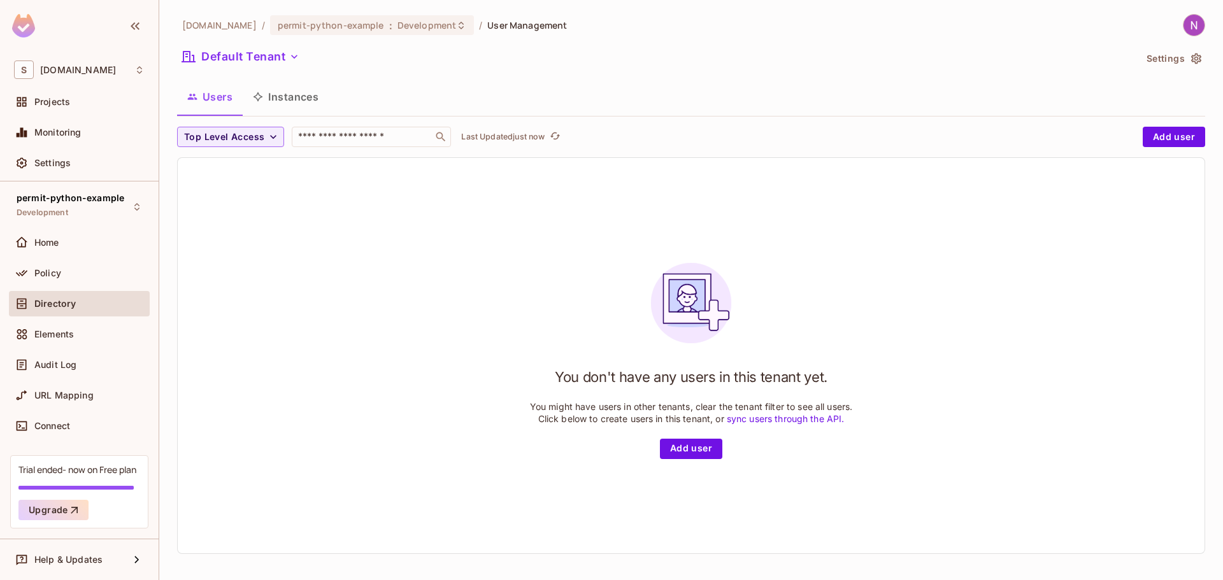
click at [245, 75] on div "skyviv.com / permit-python-example : Development / User Management Default Tena…" at bounding box center [691, 289] width 1028 height 550
click at [253, 60] on button "Default Tenant" at bounding box center [240, 56] width 127 height 20
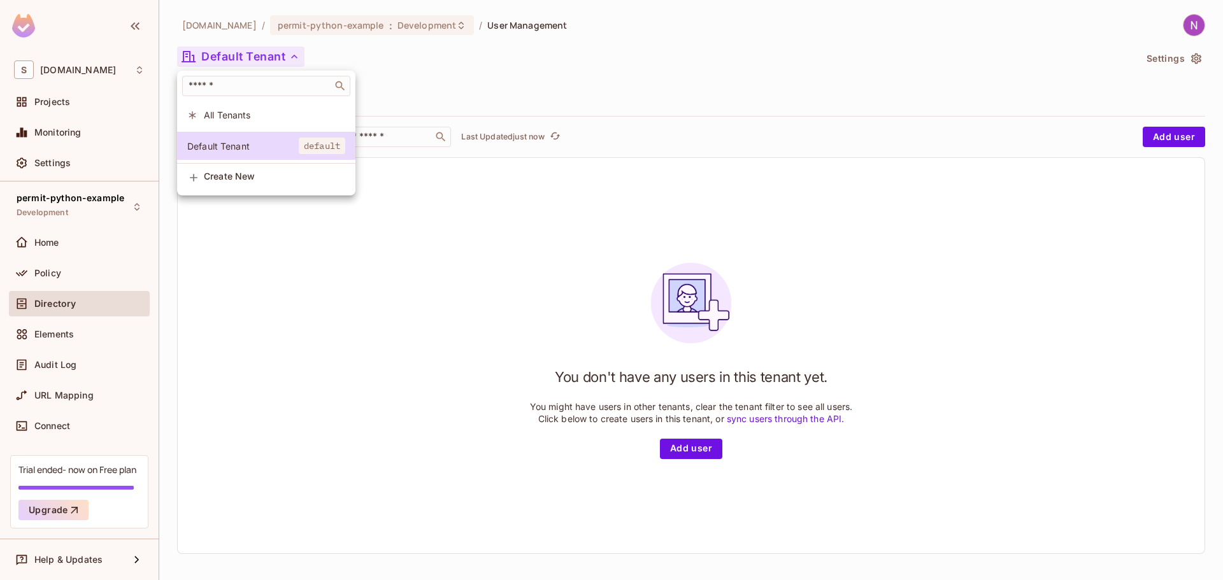
click at [229, 115] on span "All Tenants" at bounding box center [274, 115] width 141 height 12
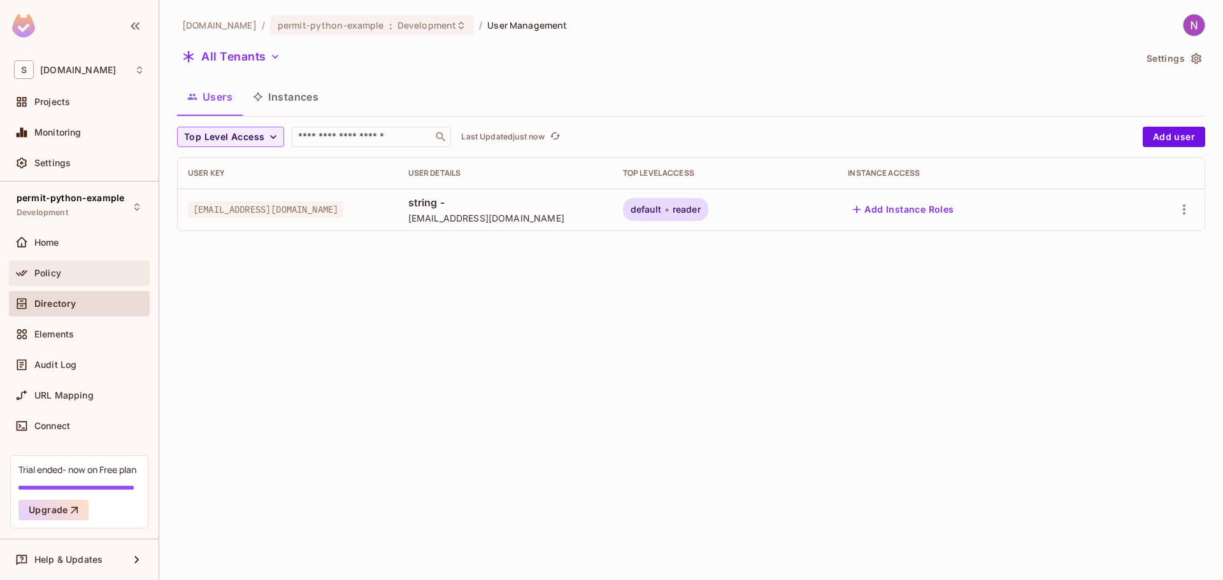
click at [61, 283] on div "Policy" at bounding box center [79, 272] width 141 height 25
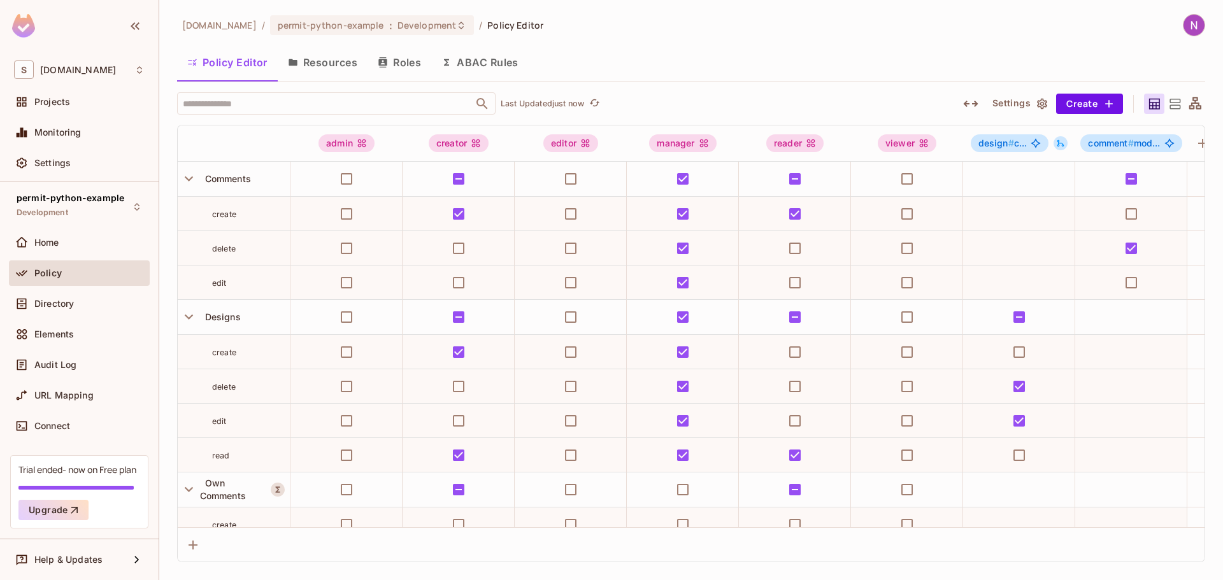
click at [330, 61] on button "Resources" at bounding box center [323, 62] width 90 height 32
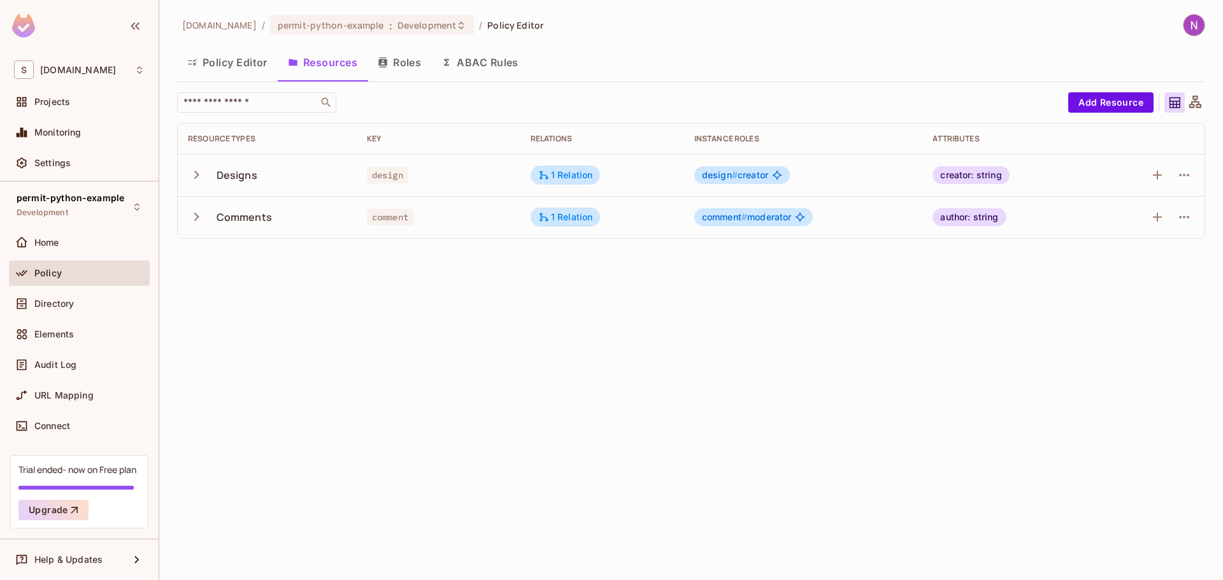
click at [395, 57] on button "Roles" at bounding box center [399, 62] width 64 height 32
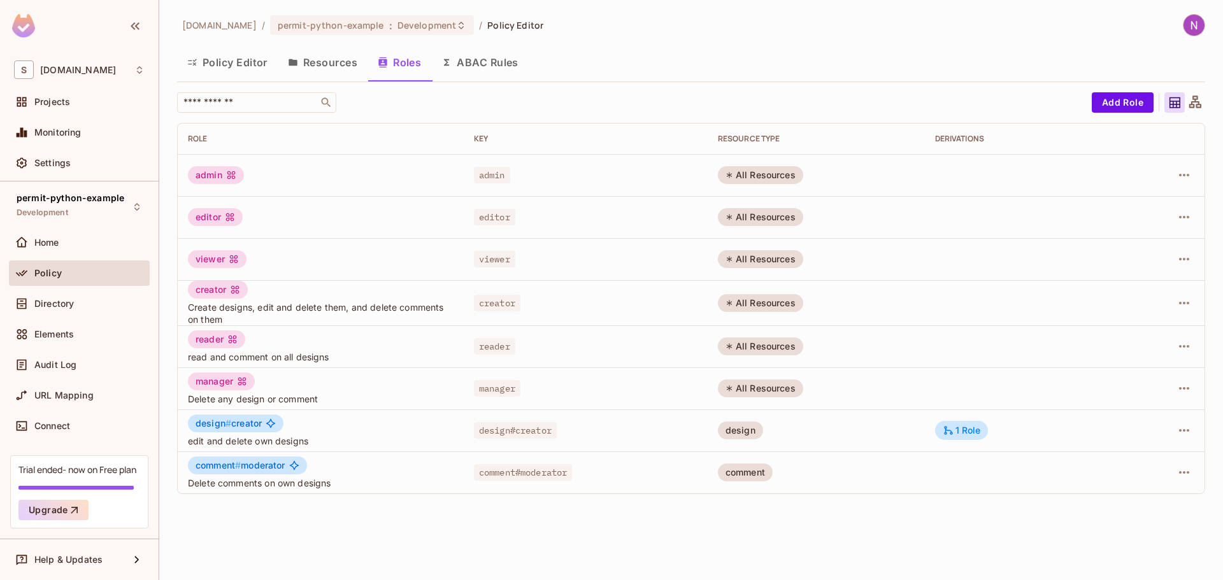
click at [742, 180] on div "All Resources" at bounding box center [760, 175] width 85 height 18
click at [483, 187] on td "admin" at bounding box center [586, 175] width 244 height 42
click at [213, 176] on div "admin" at bounding box center [216, 175] width 56 height 18
click at [213, 67] on button "Policy Editor" at bounding box center [227, 62] width 101 height 32
